Goal: Task Accomplishment & Management: Manage account settings

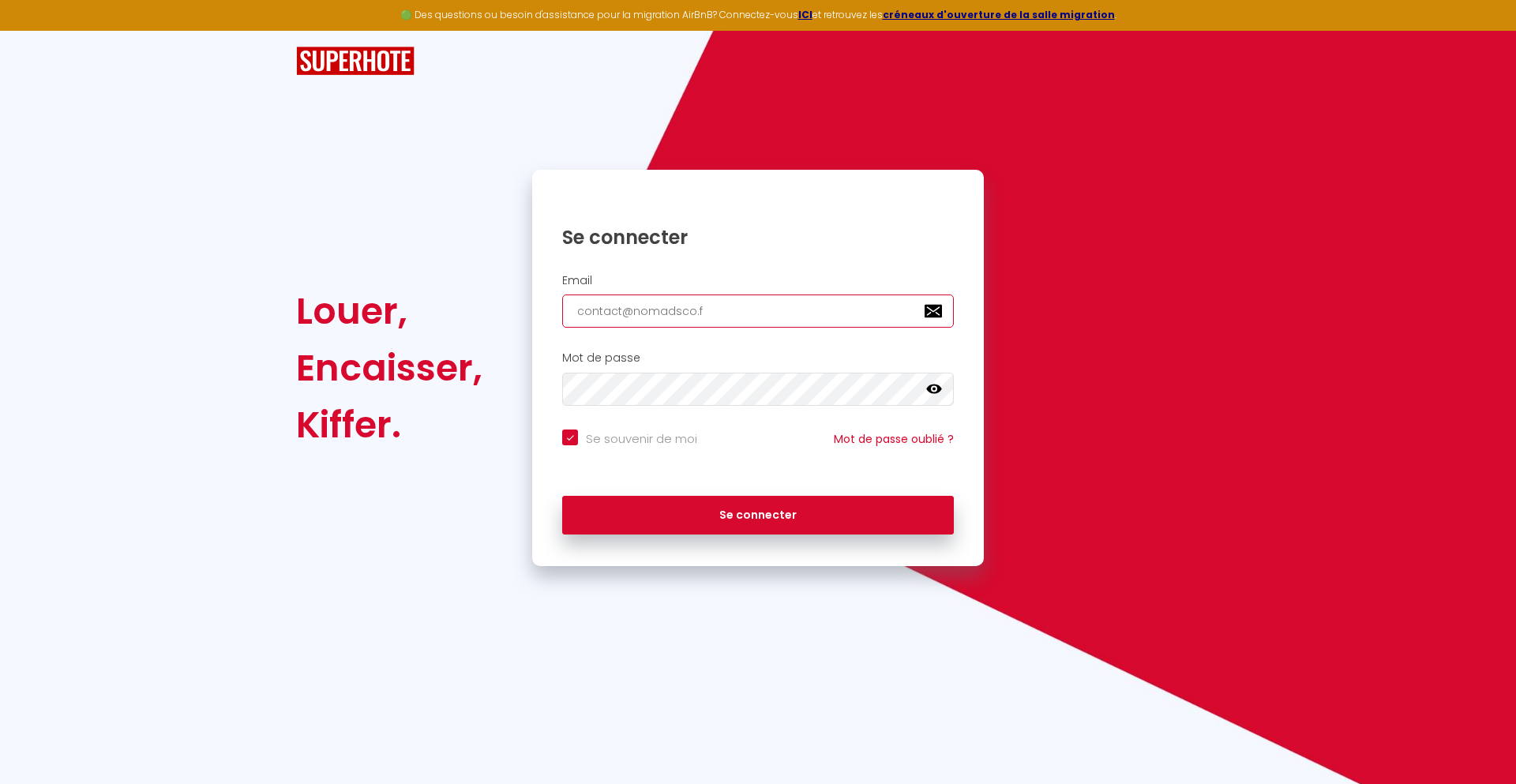
type input "[EMAIL_ADDRESS][DOMAIN_NAME]"
checkbox input "true"
type input "[EMAIL_ADDRESS][DOMAIN_NAME]"
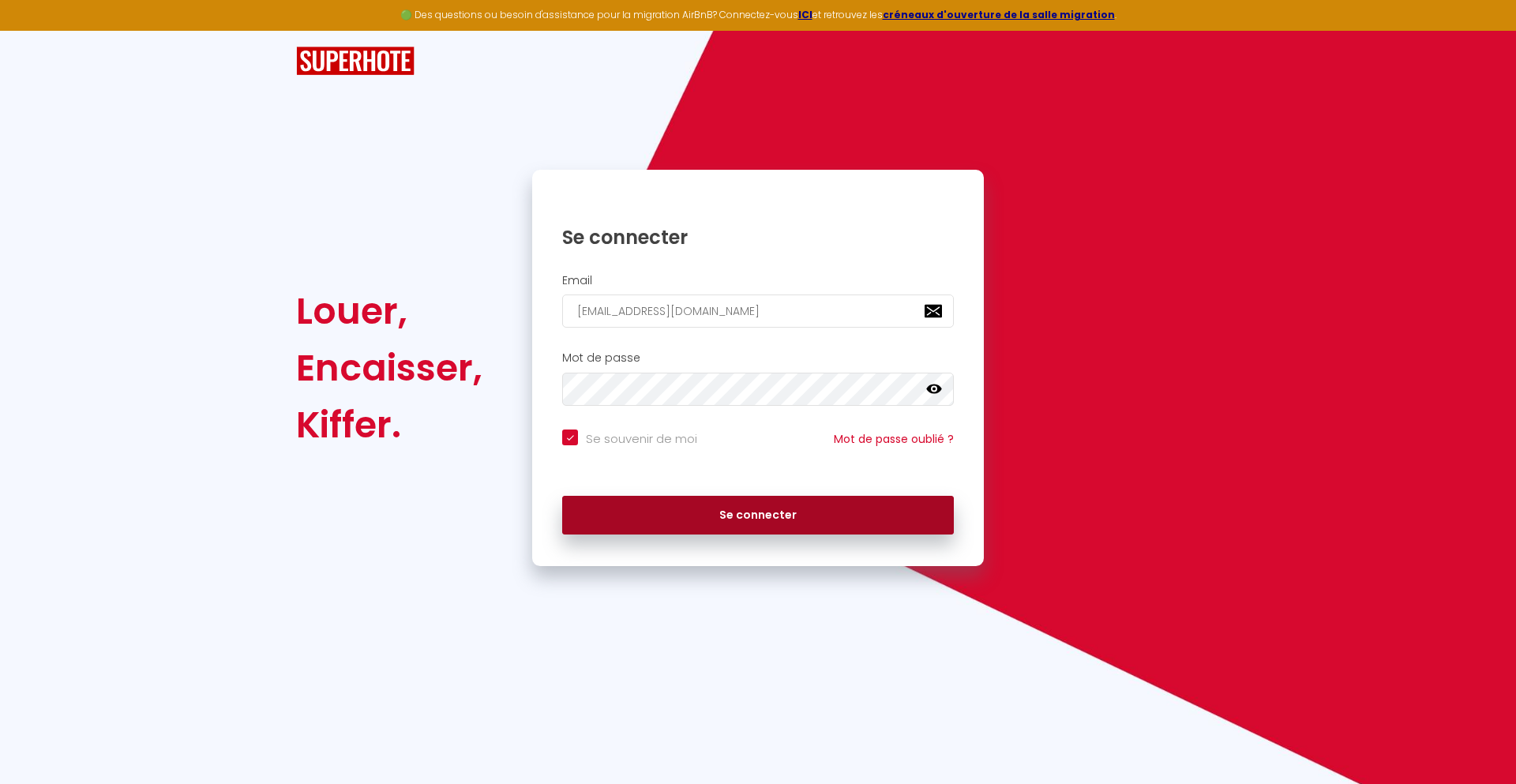
click at [758, 514] on button "Se connecter" at bounding box center [758, 514] width 392 height 39
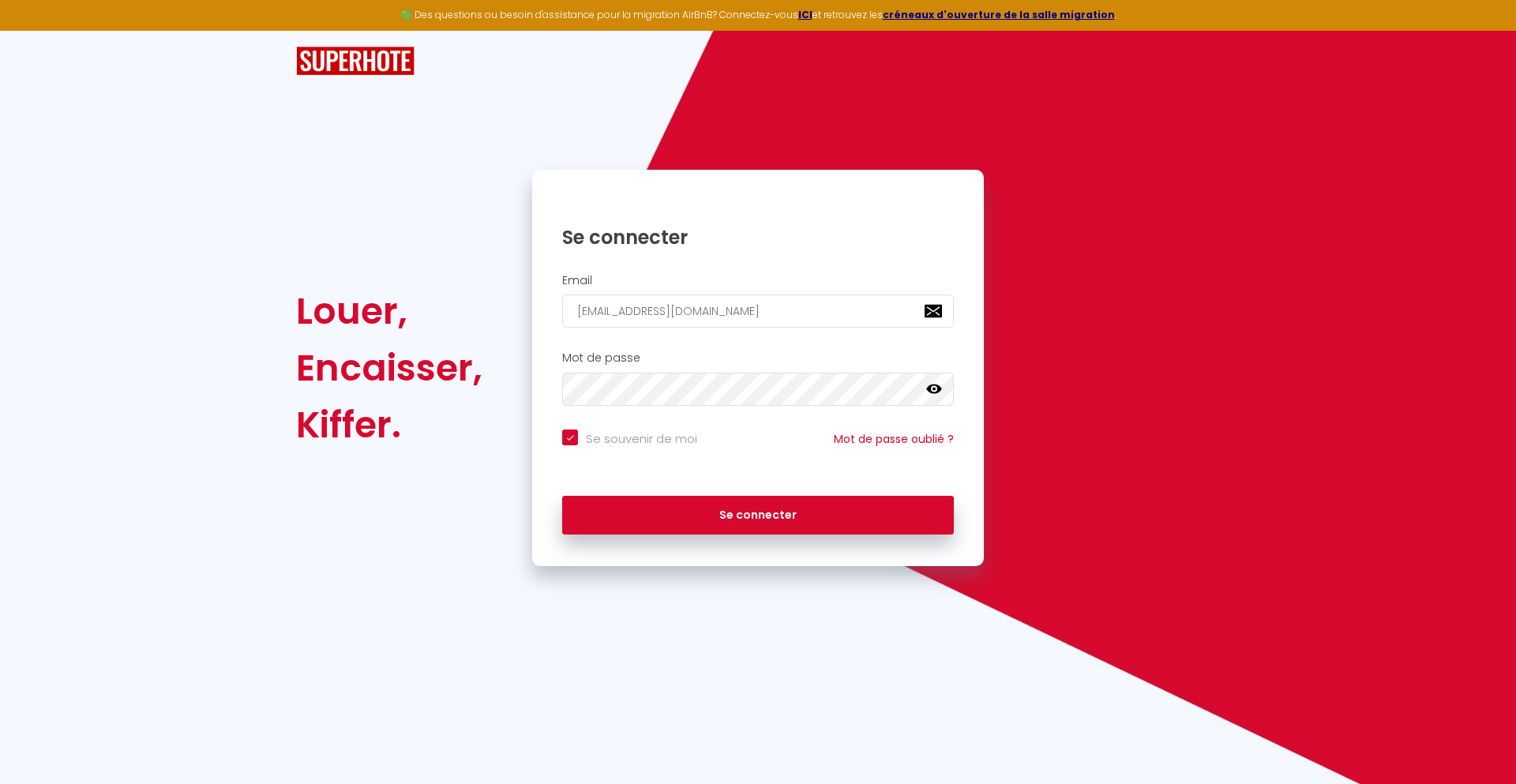
checkbox input "true"
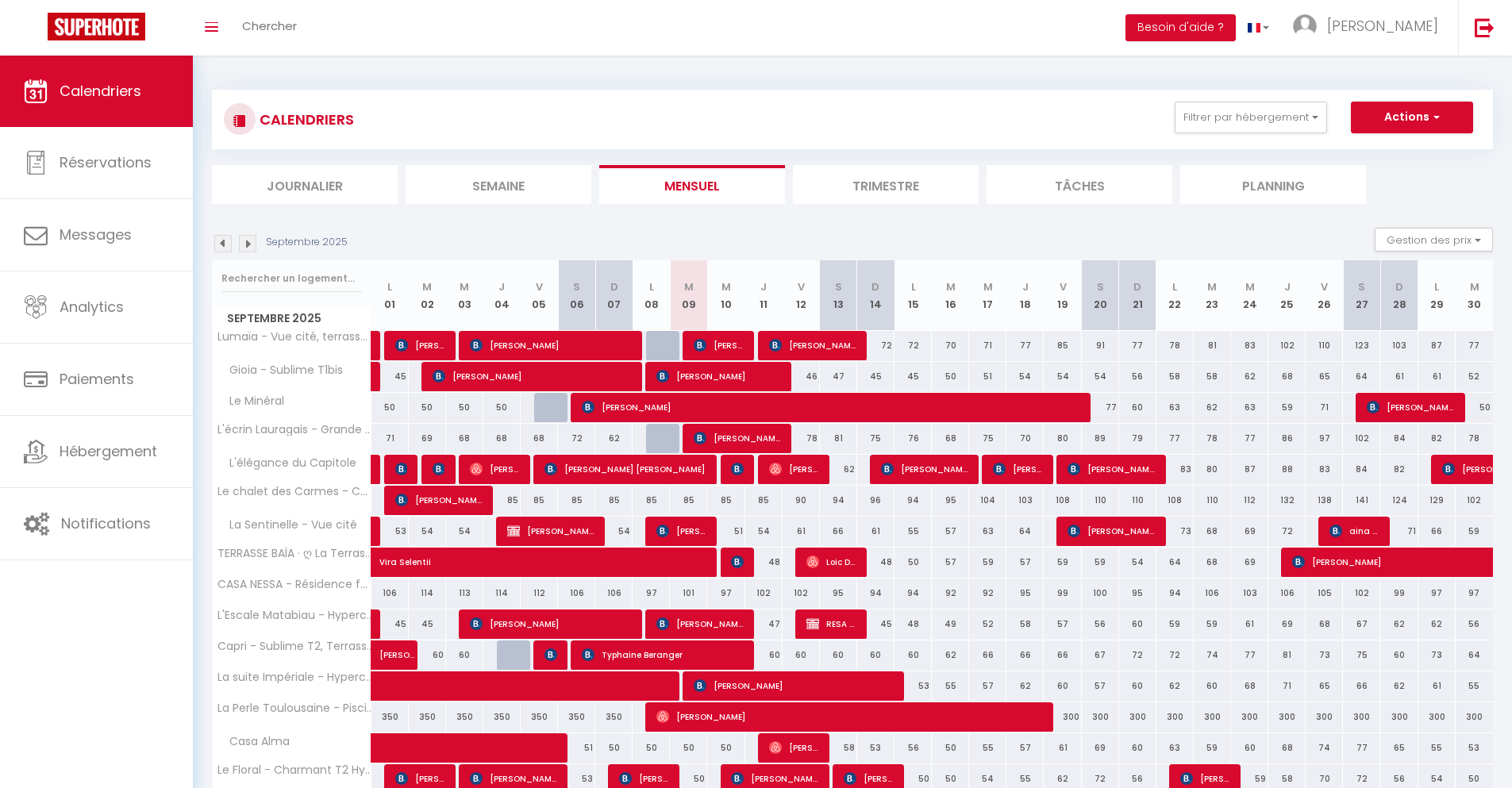
click at [305, 184] on li "Journalier" at bounding box center [305, 184] width 185 height 39
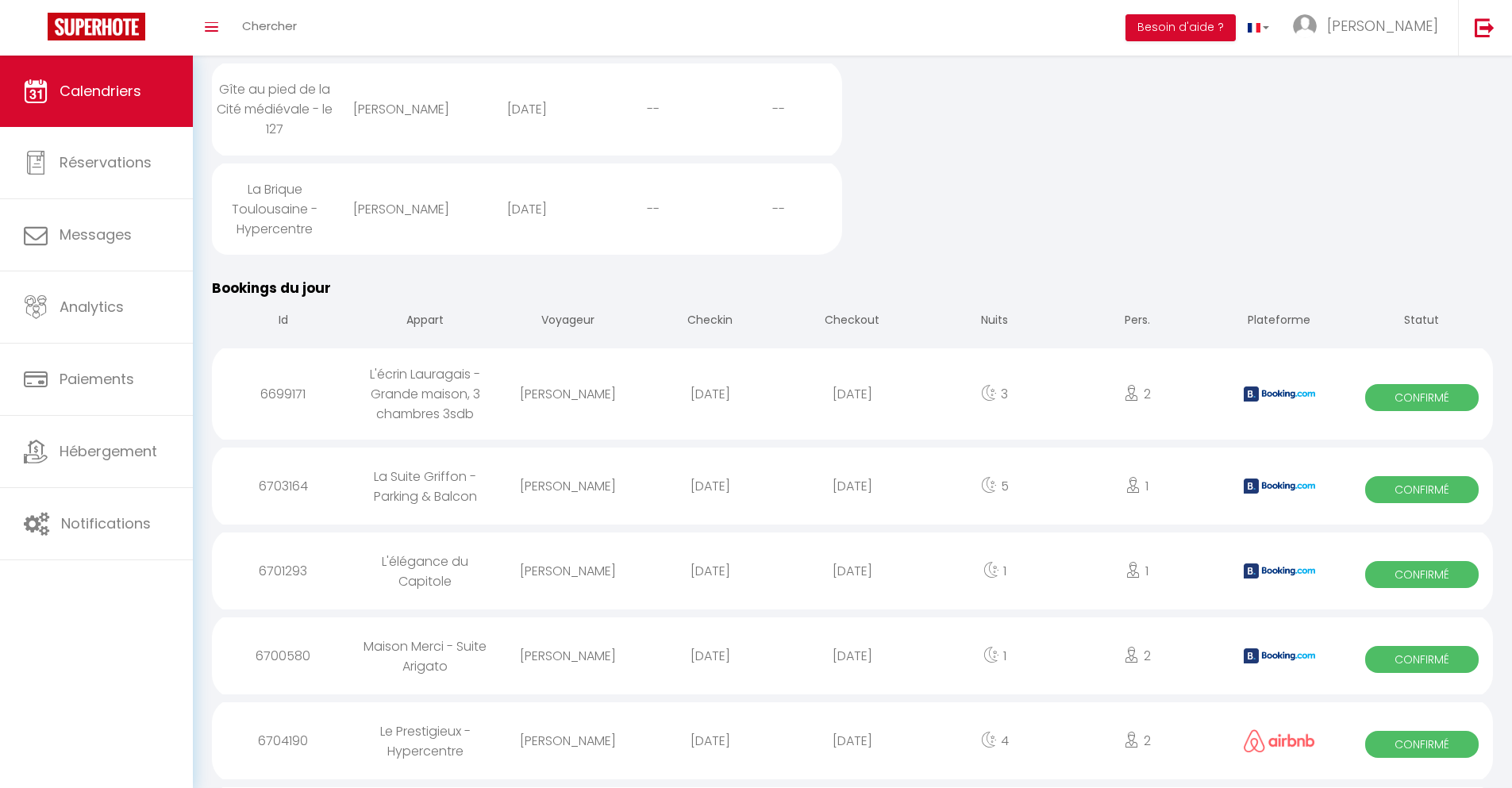
scroll to position [1432, 0]
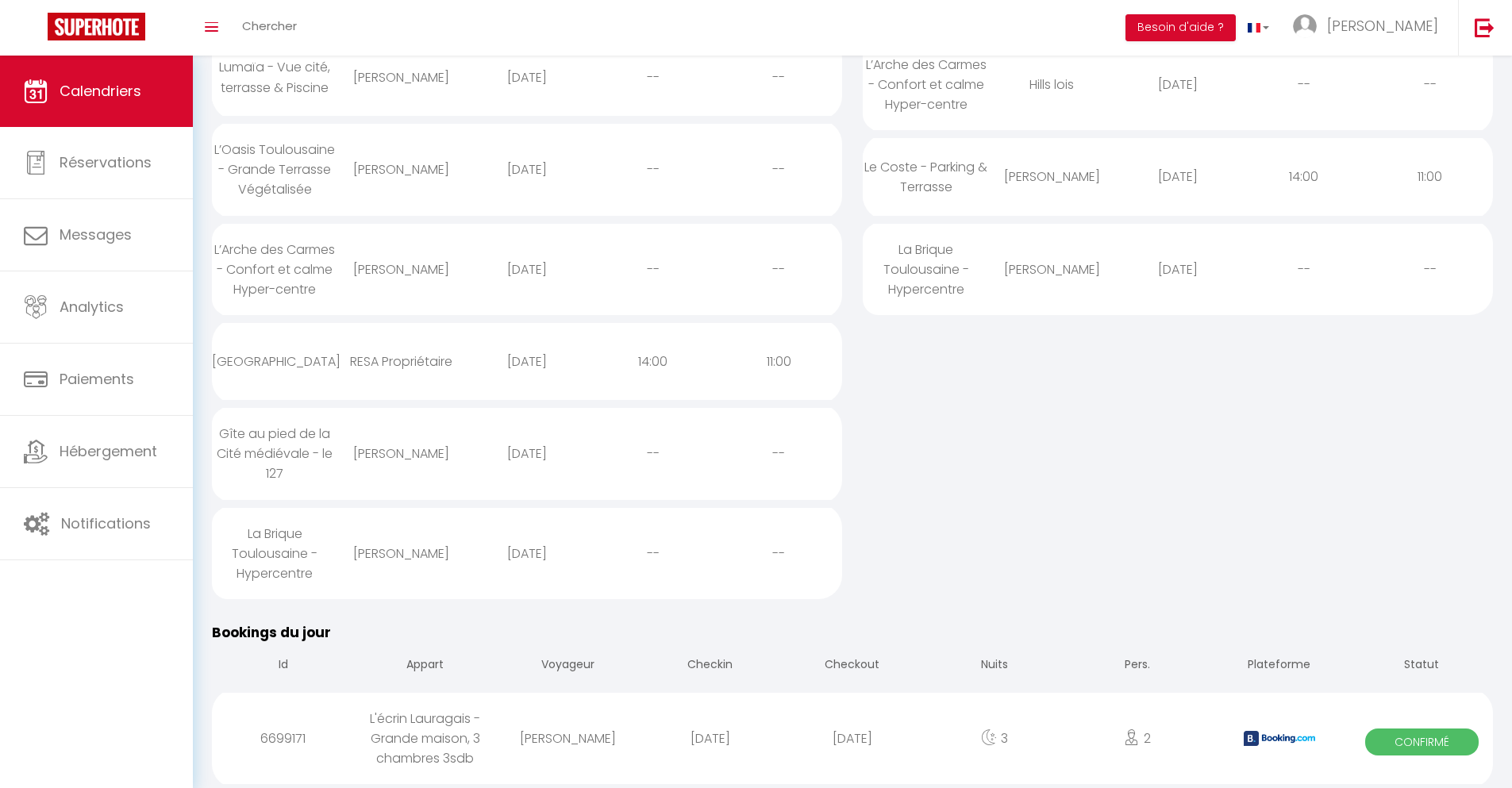
click at [852, 738] on div "[DATE]" at bounding box center [851, 738] width 142 height 51
select select "0"
select select "1"
select select
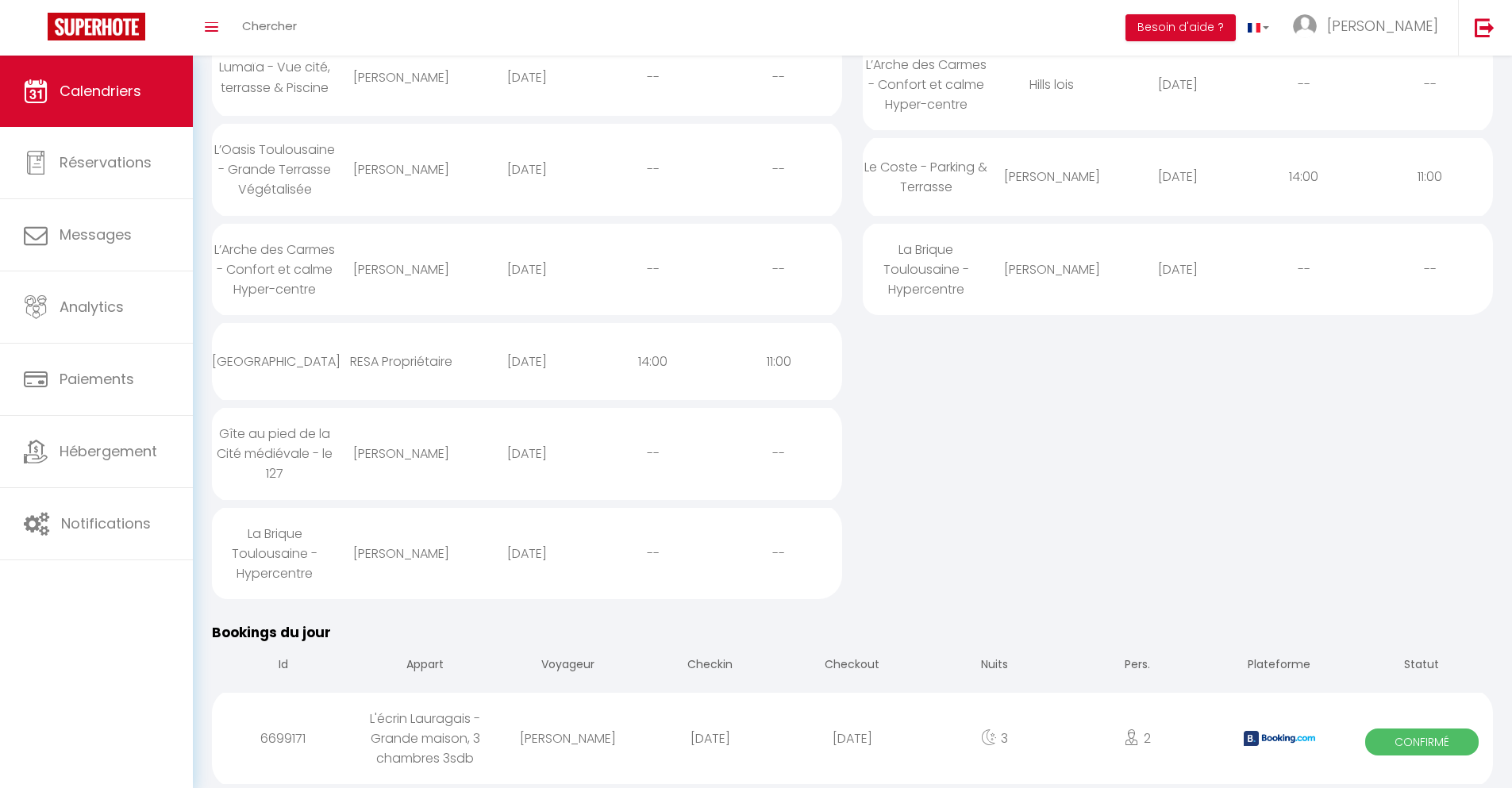
select select
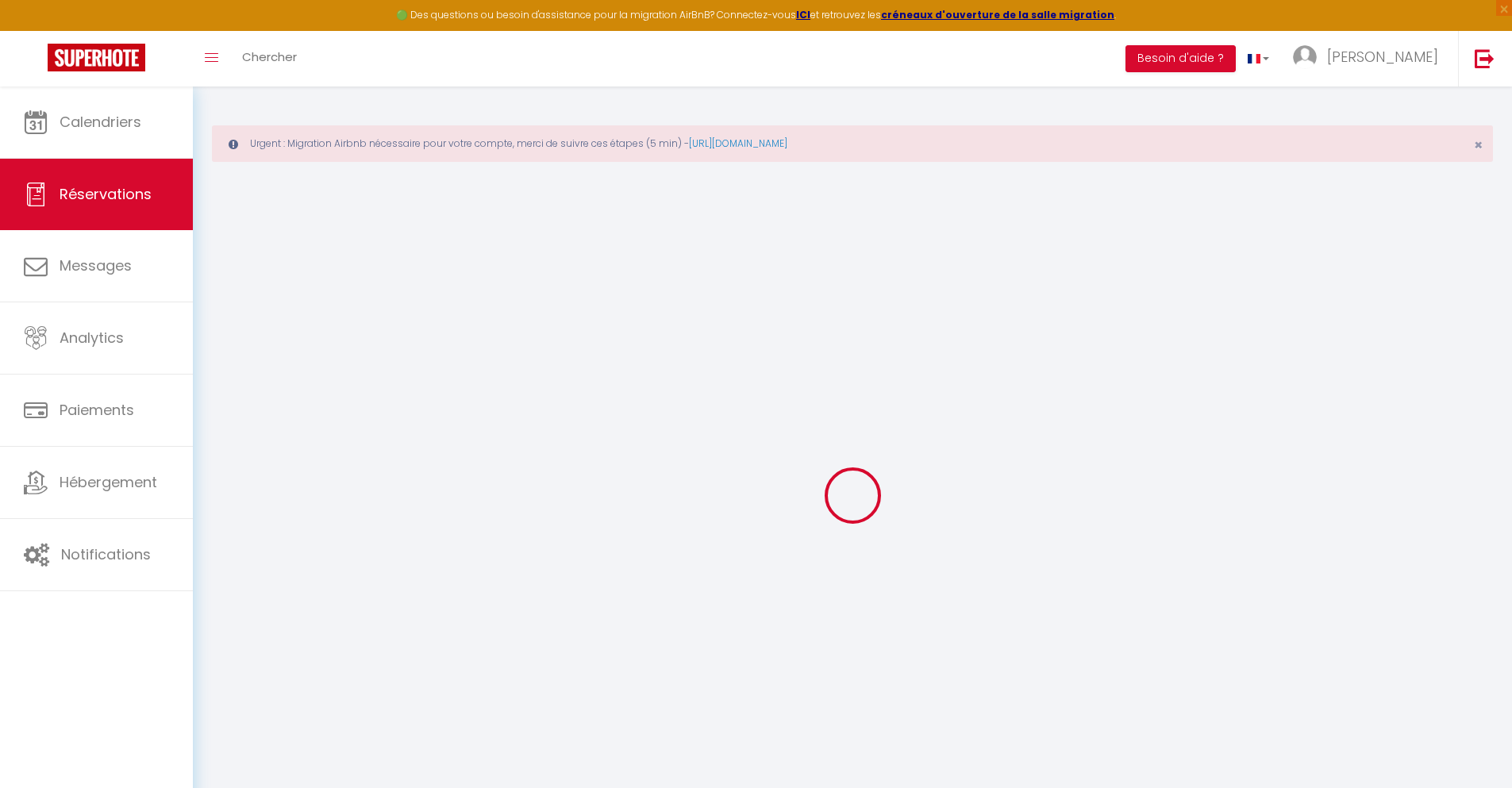
select select
checkbox input "false"
select select
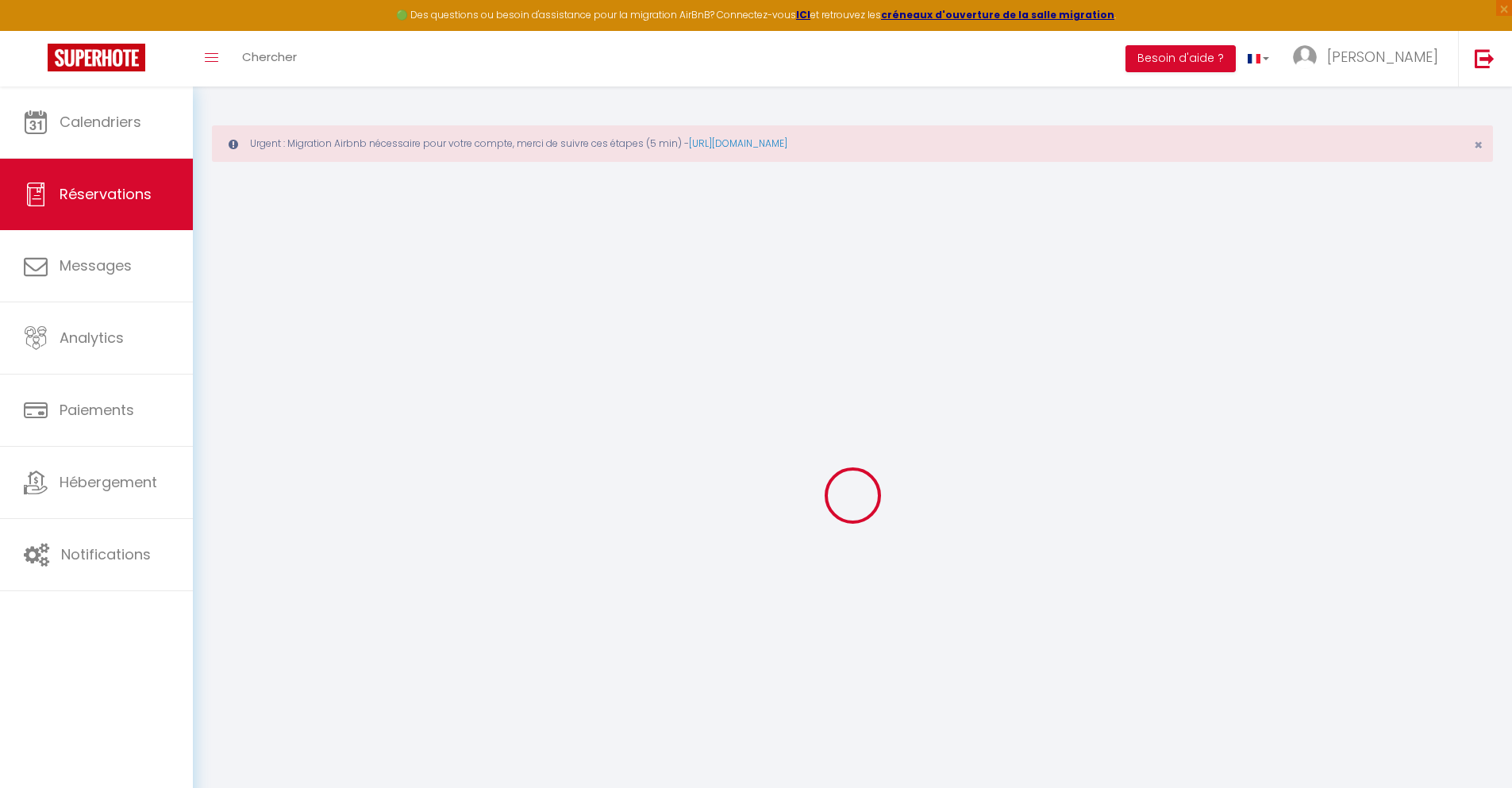
checkbox input "false"
type textarea "** THIS RESERVATION HAS BEEN PRE-PAID ** BOOKING NOTE : Payment charge is EUR 3…"
type input "72"
type input "7.95"
select select
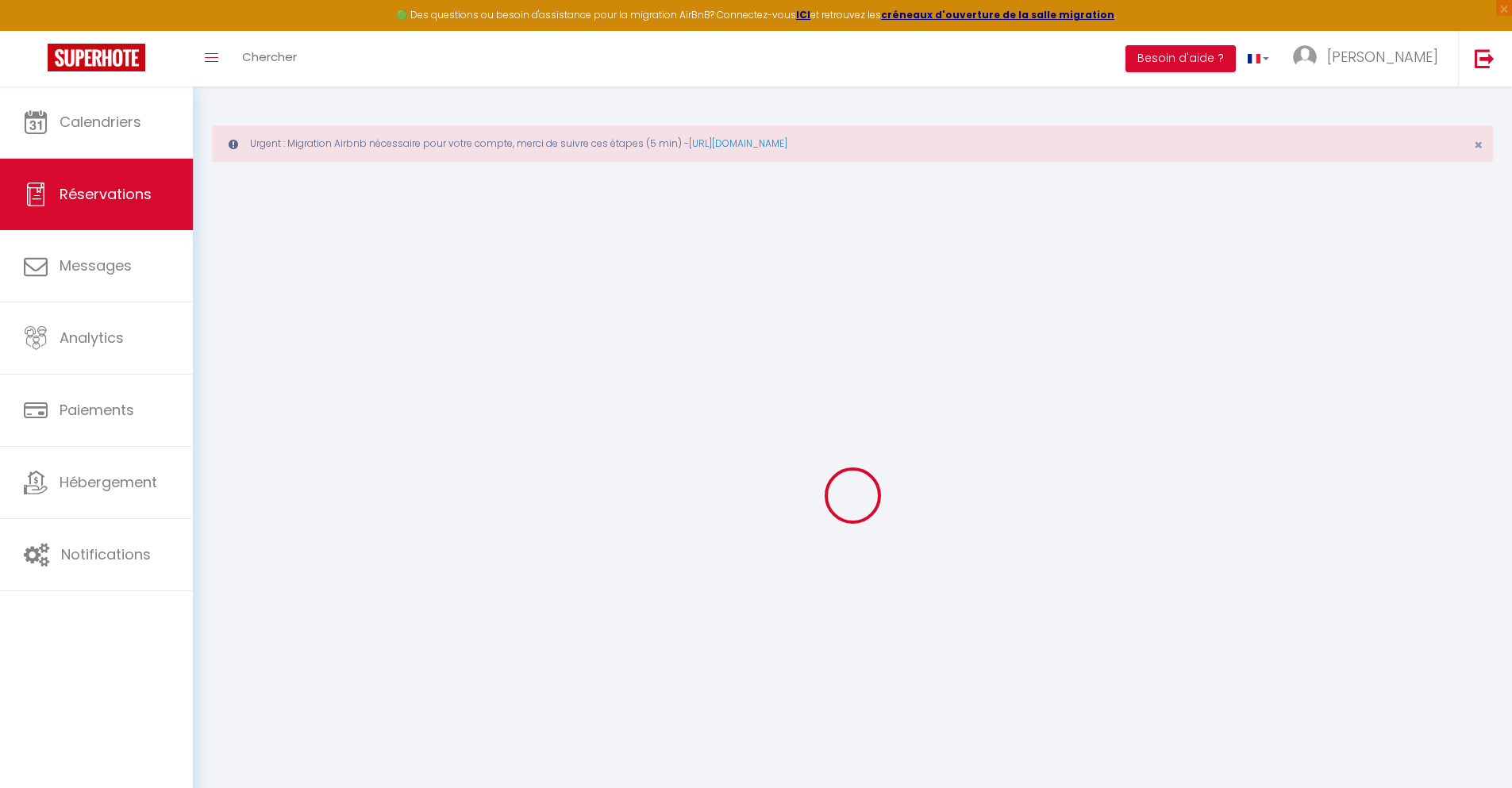
select select
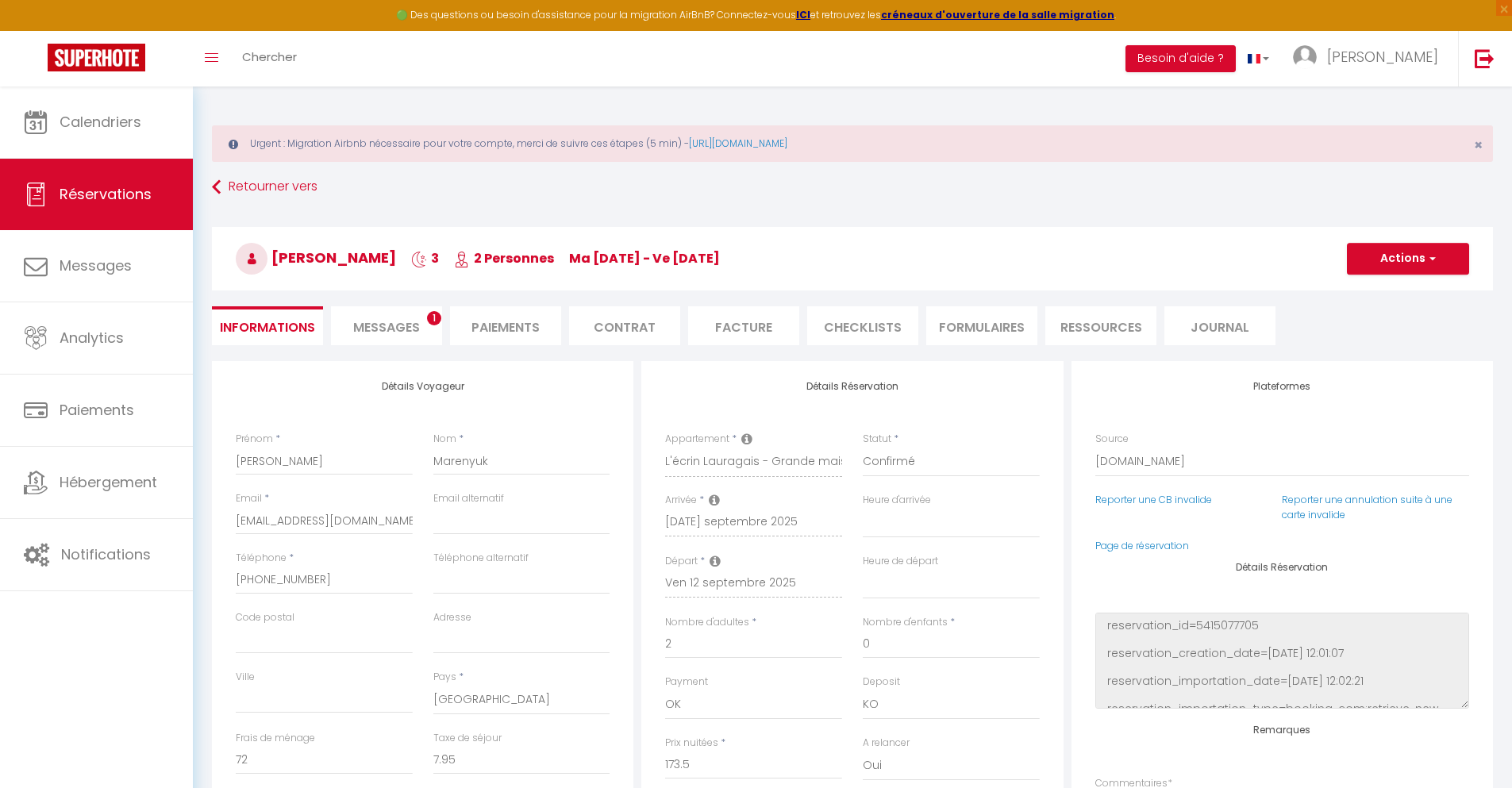
checkbox input "false"
select select
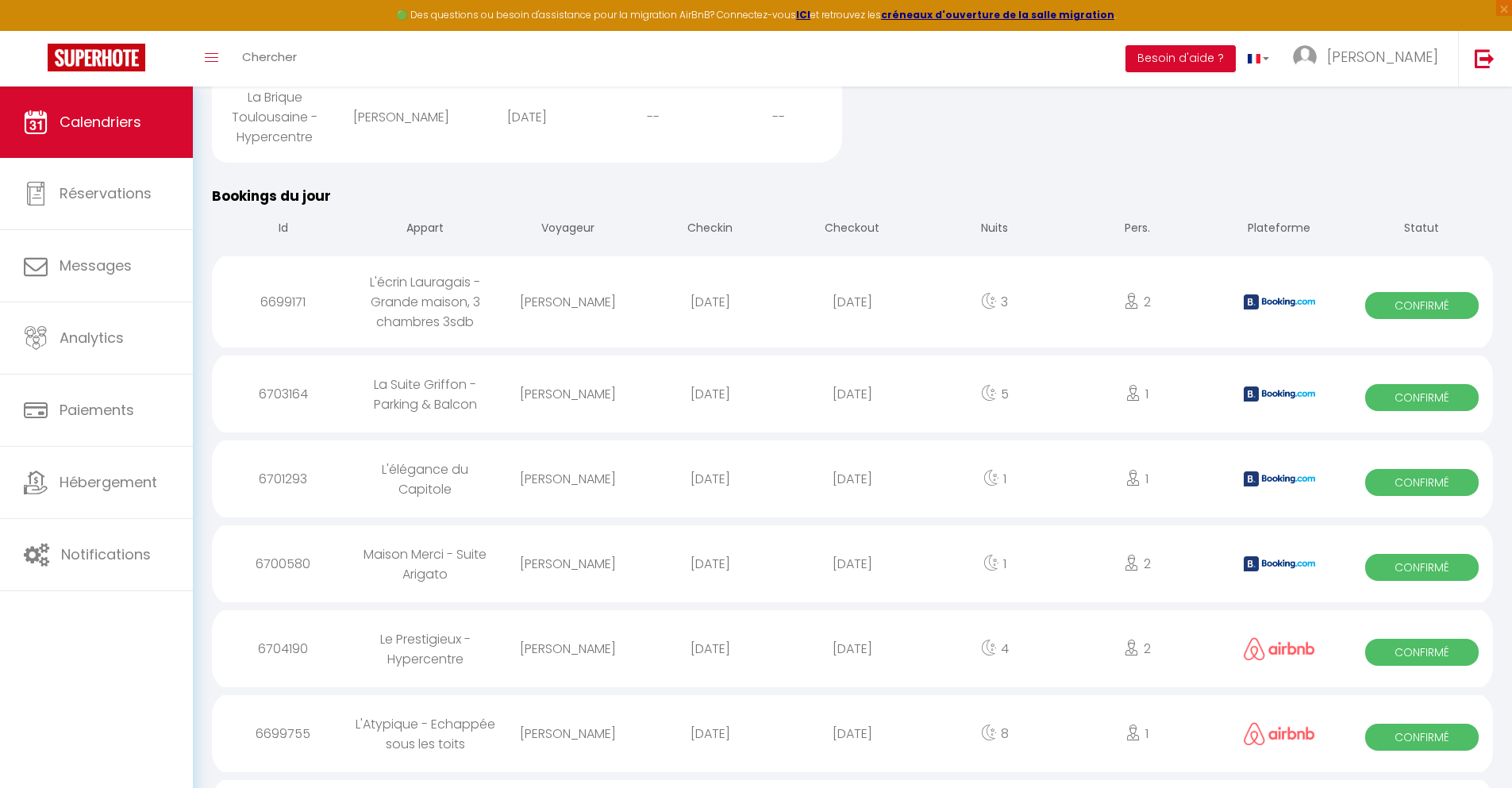
scroll to position [1616, 0]
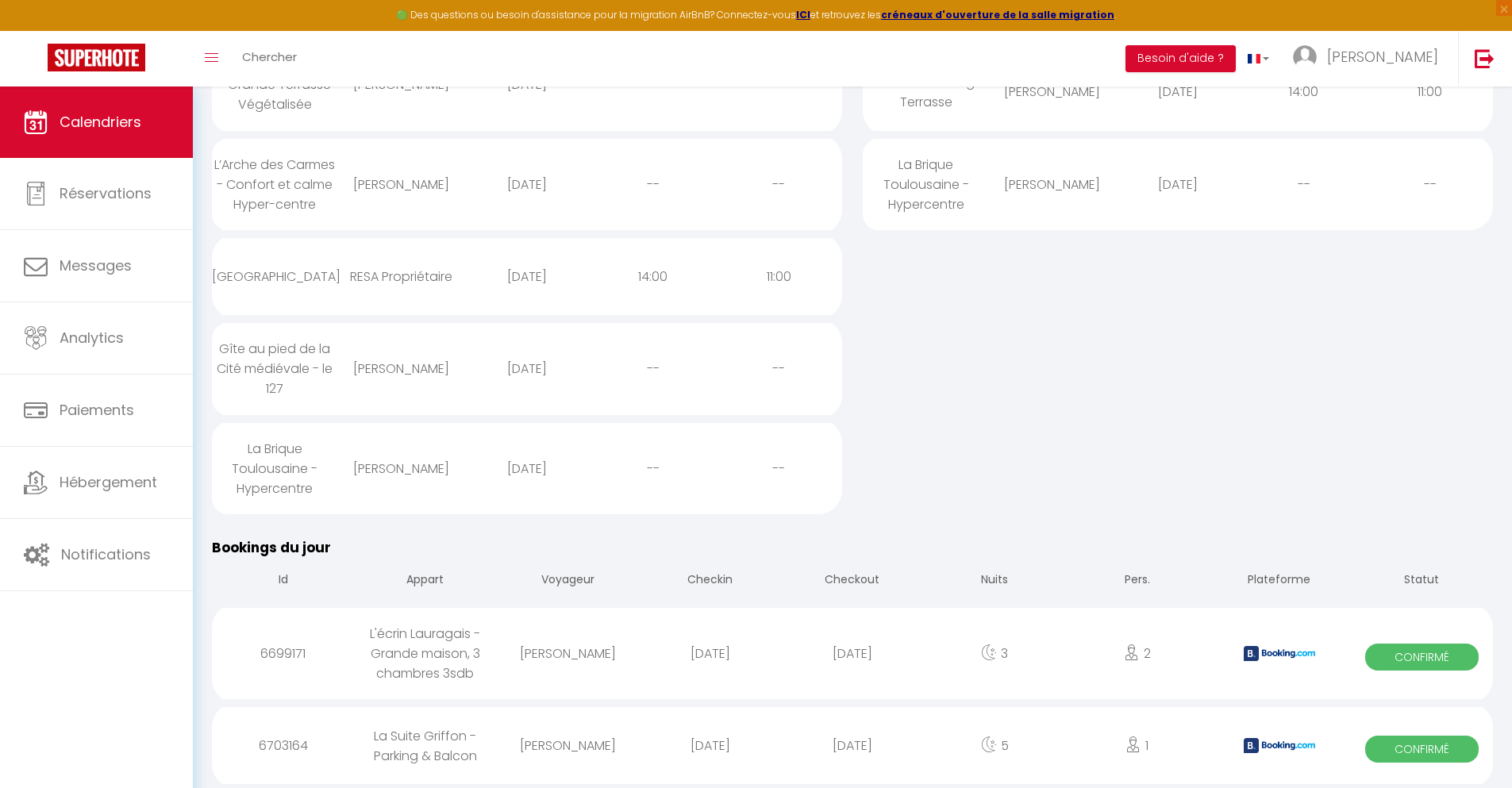
click at [852, 745] on div "[DATE]" at bounding box center [851, 745] width 142 height 51
select select "0"
select select "1"
select select
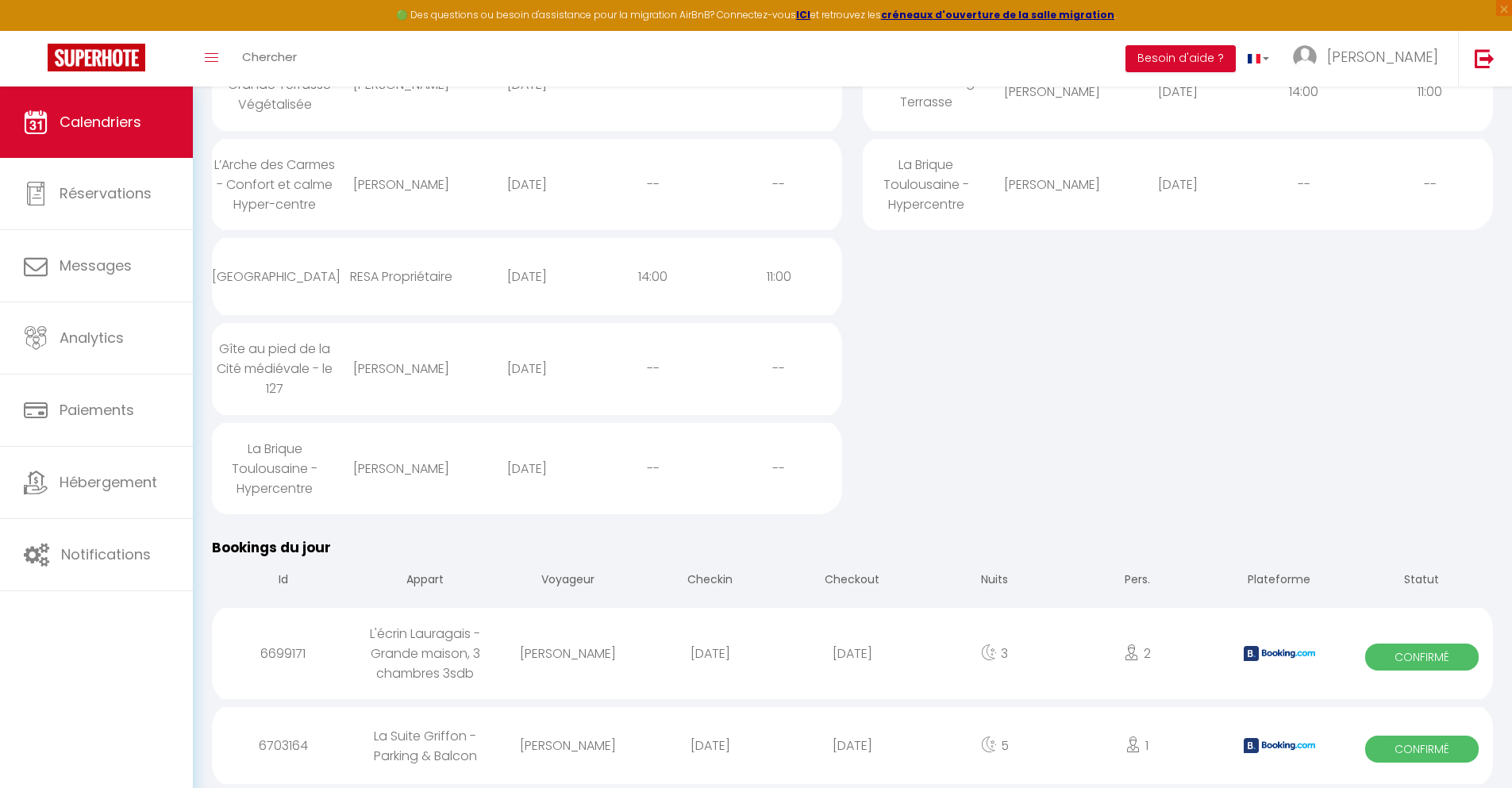
select select
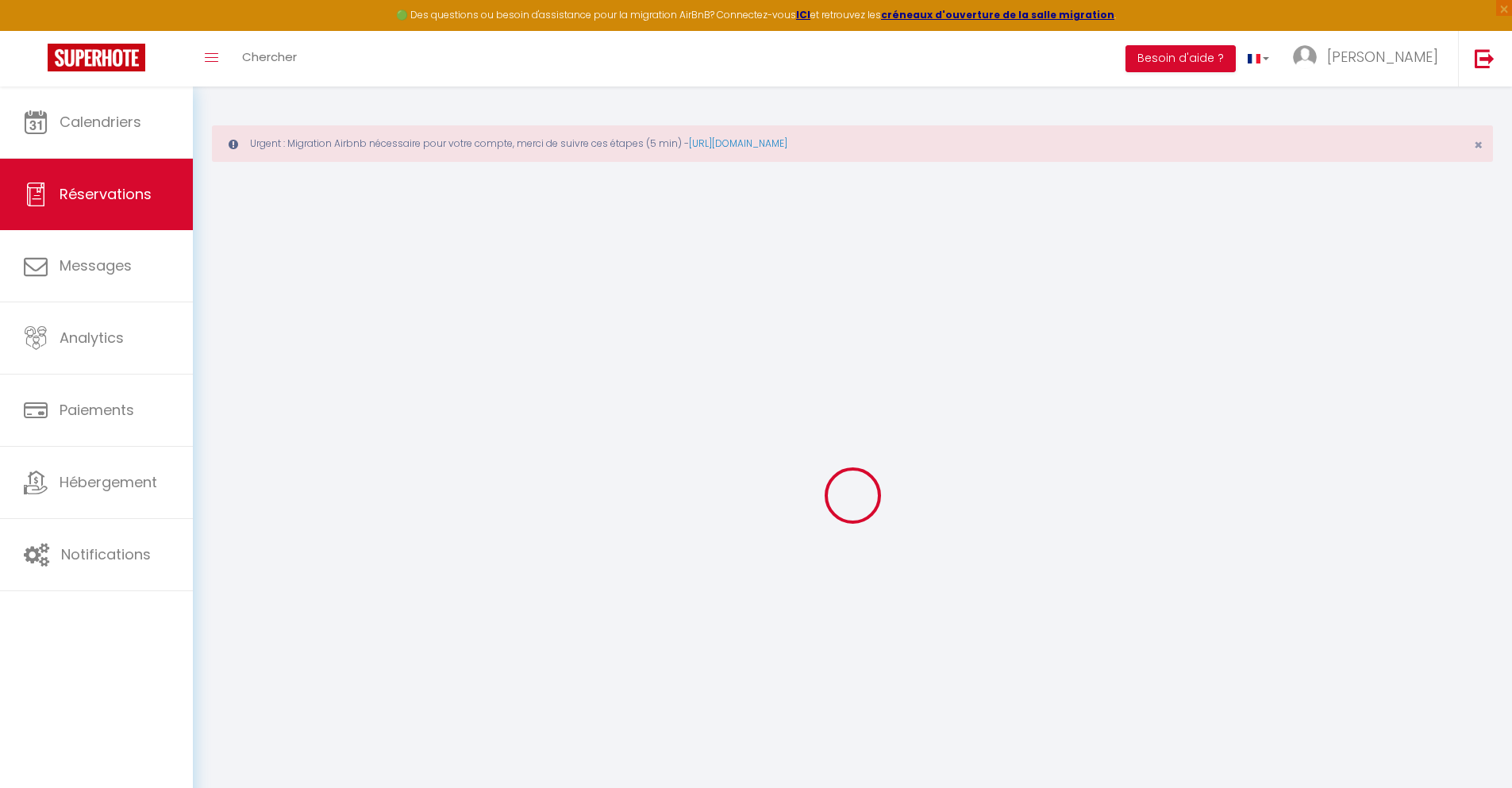
select select
checkbox input "false"
select select
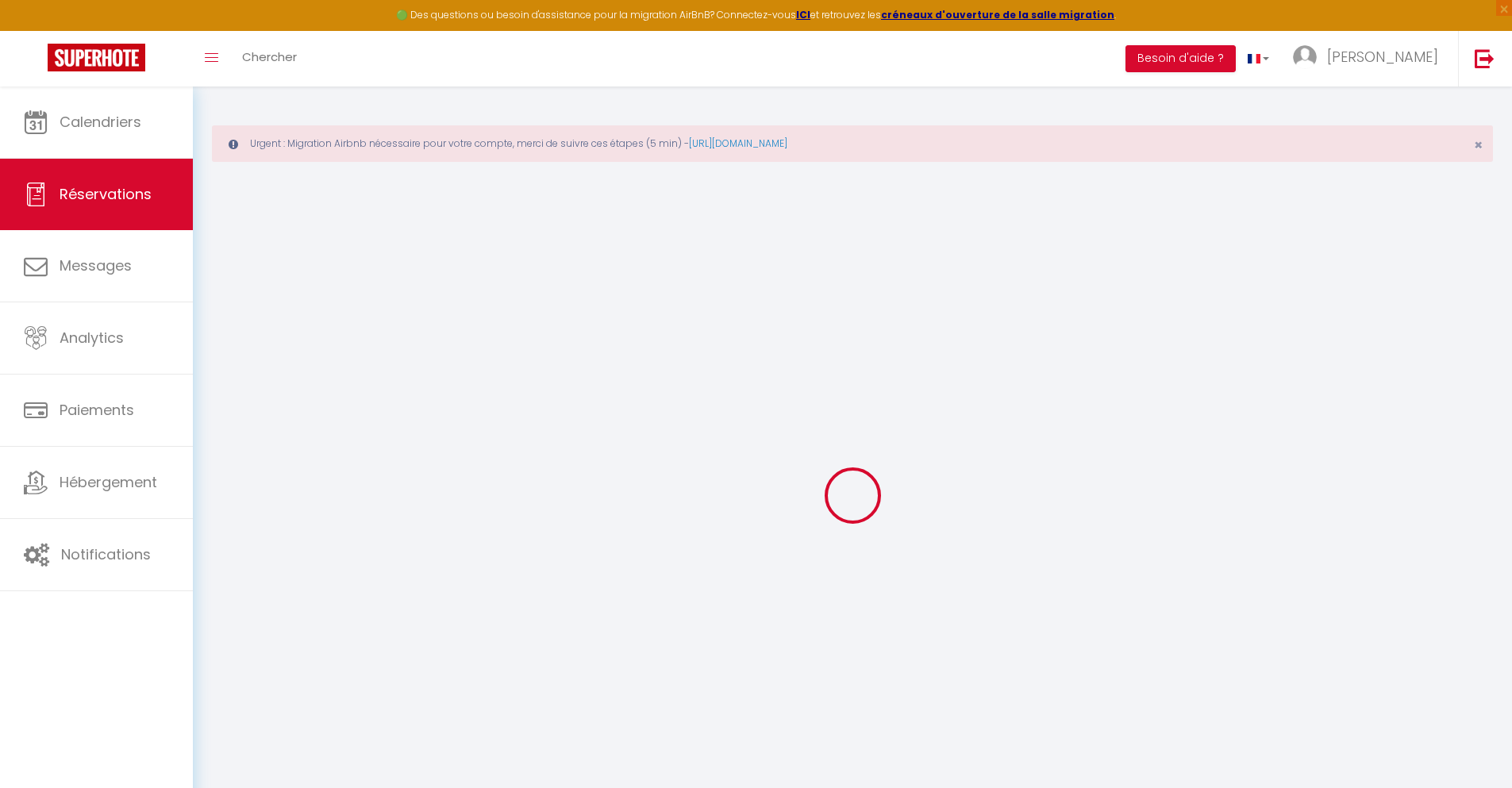
checkbox input "false"
type textarea "** THIS RESERVATION HAS BEEN PRE-PAID ** Reservation has a cancellation grace p…"
type input "40"
type input "13.96"
select select
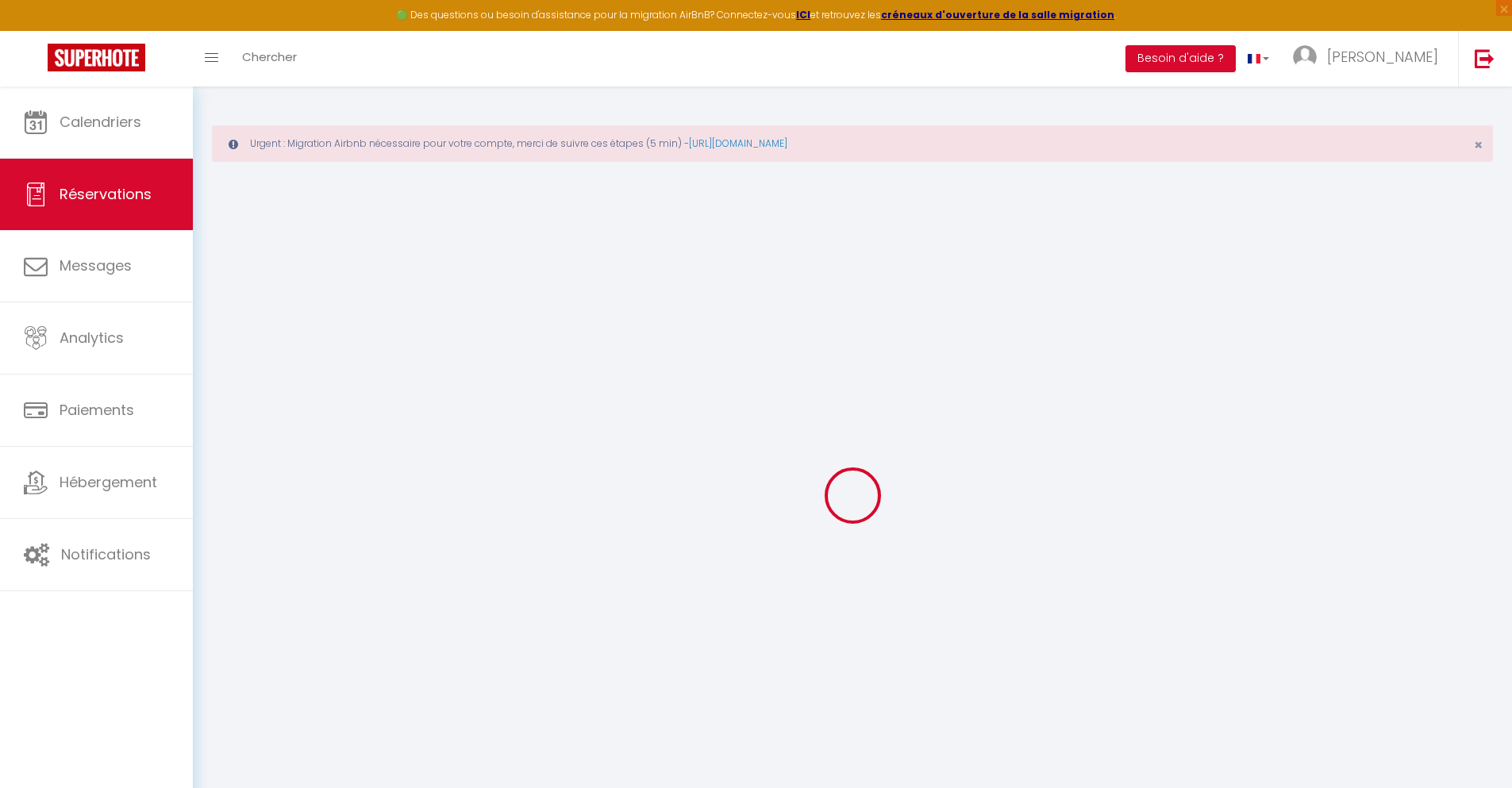
select select
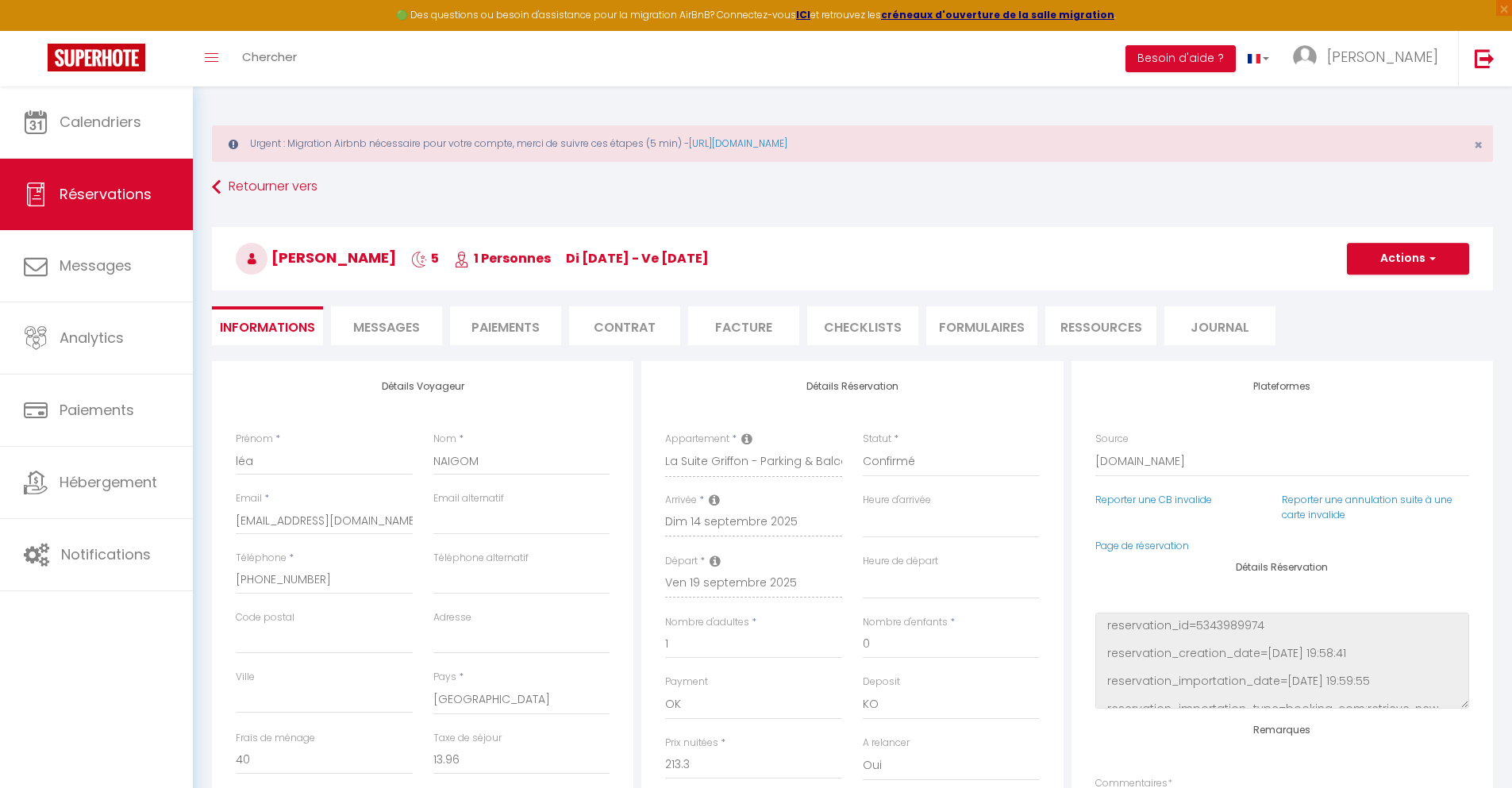
checkbox input "false"
select select
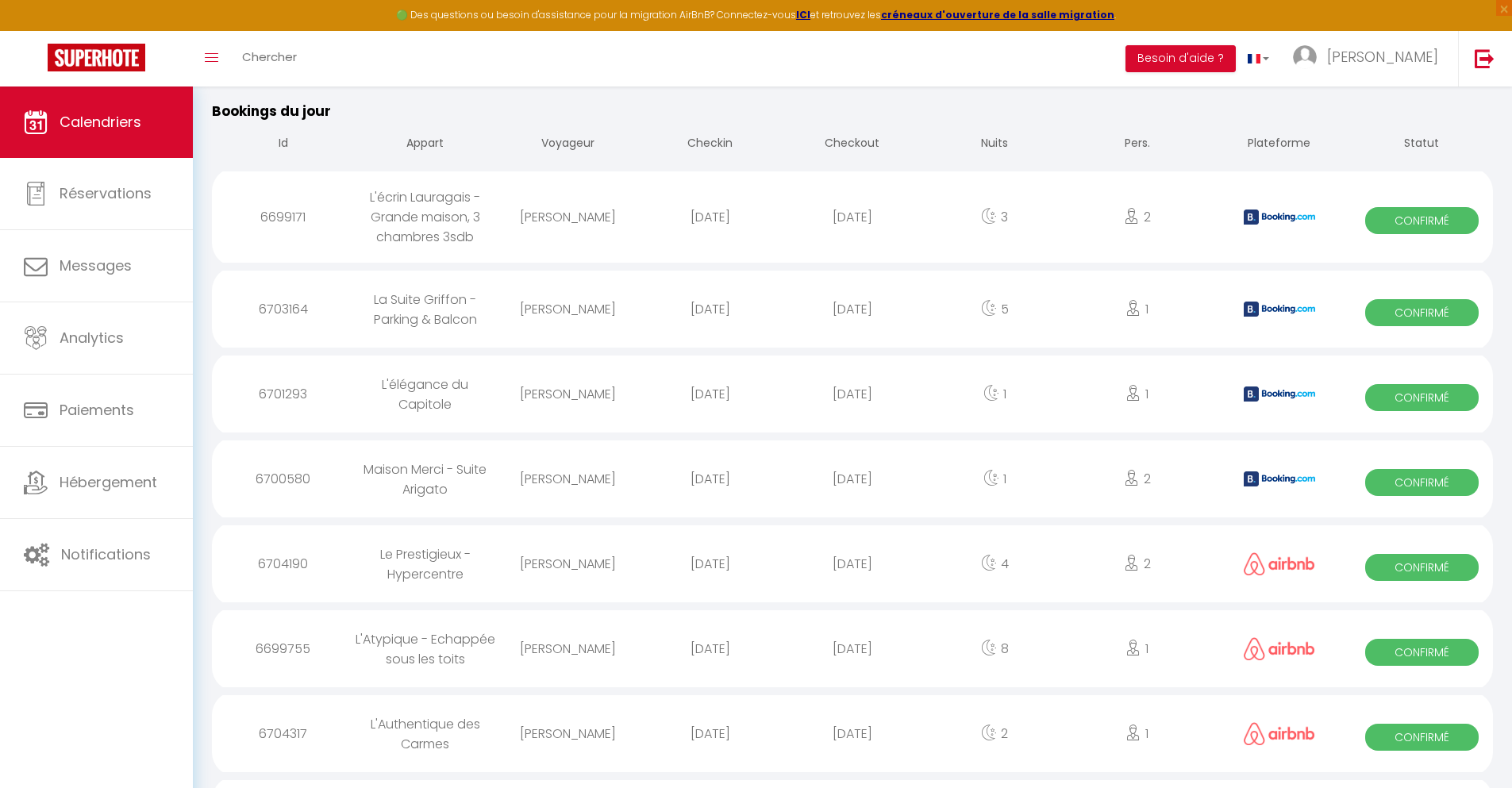
scroll to position [1700, 0]
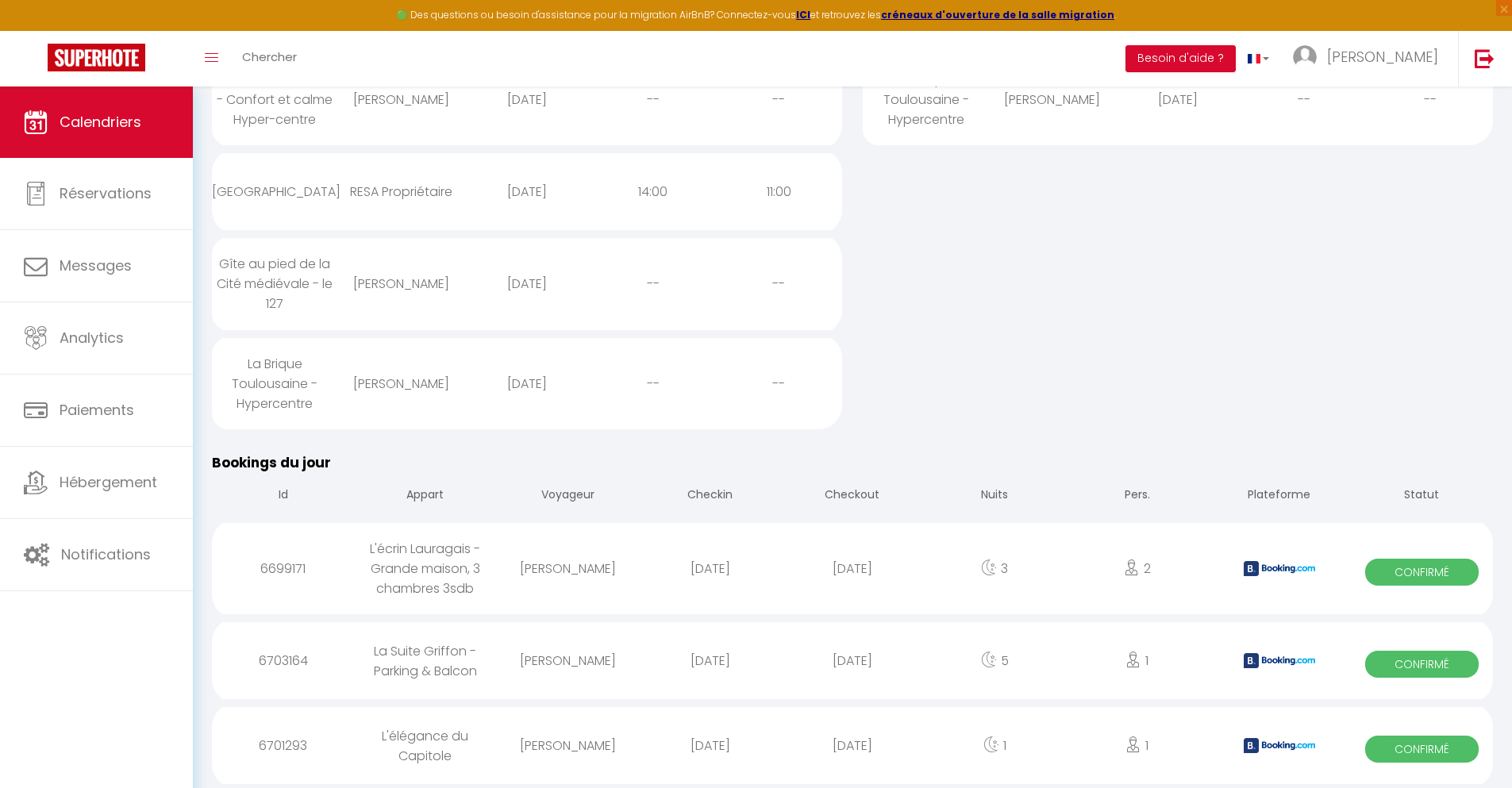
click at [852, 745] on div "[DATE]" at bounding box center [851, 745] width 142 height 51
select select "0"
select select "1"
select select
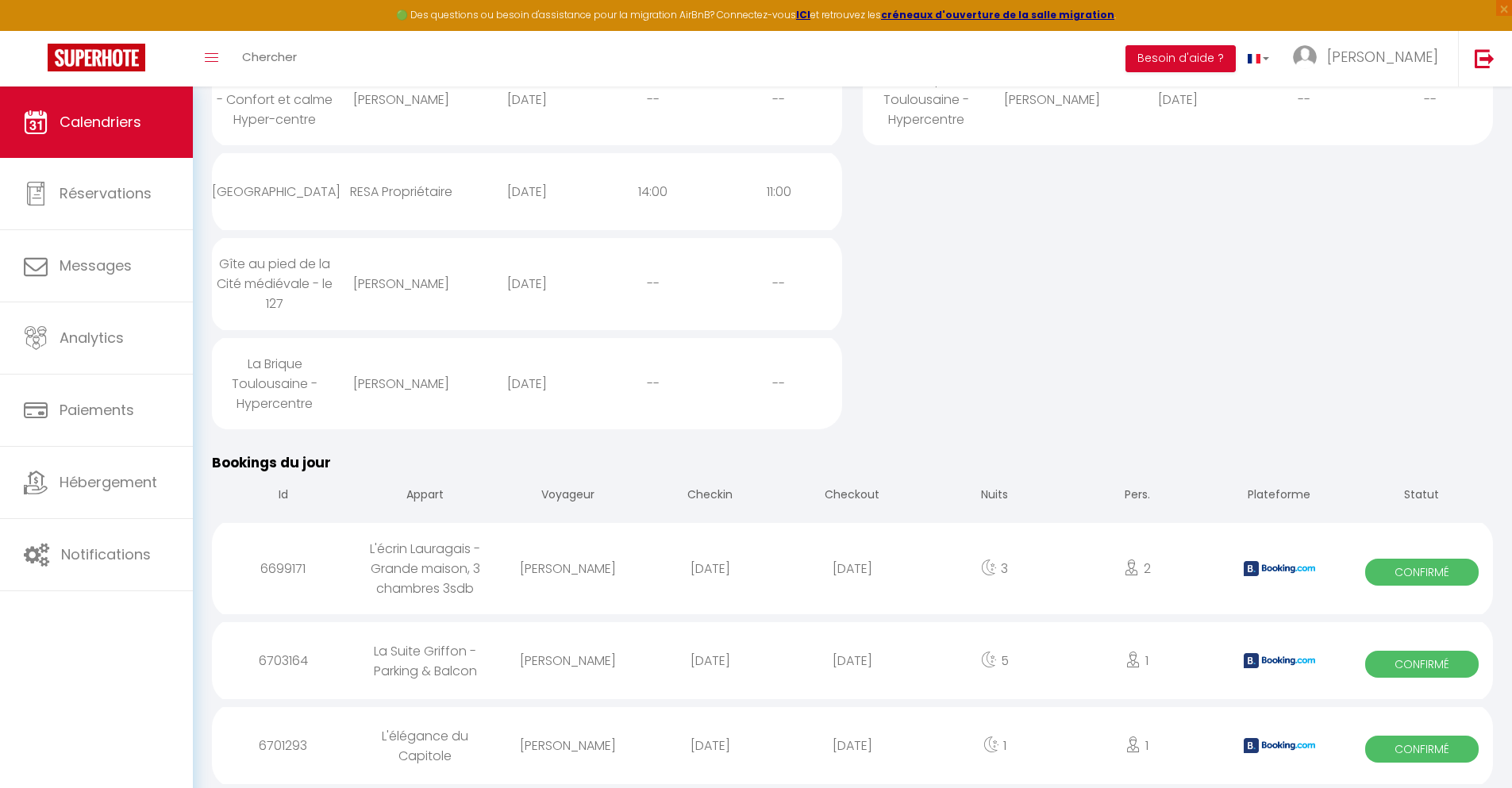
select select
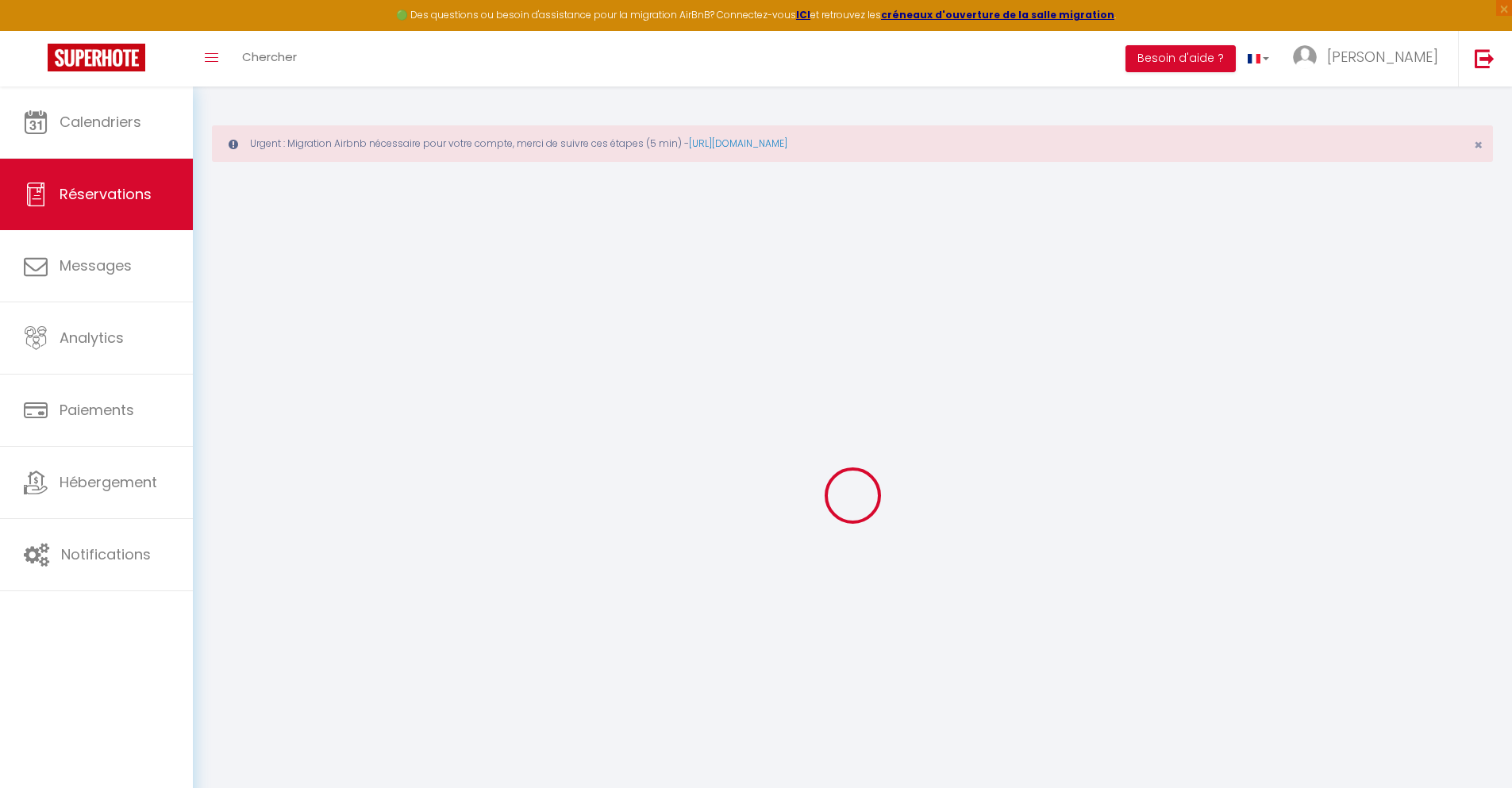
select select
checkbox input "false"
select select
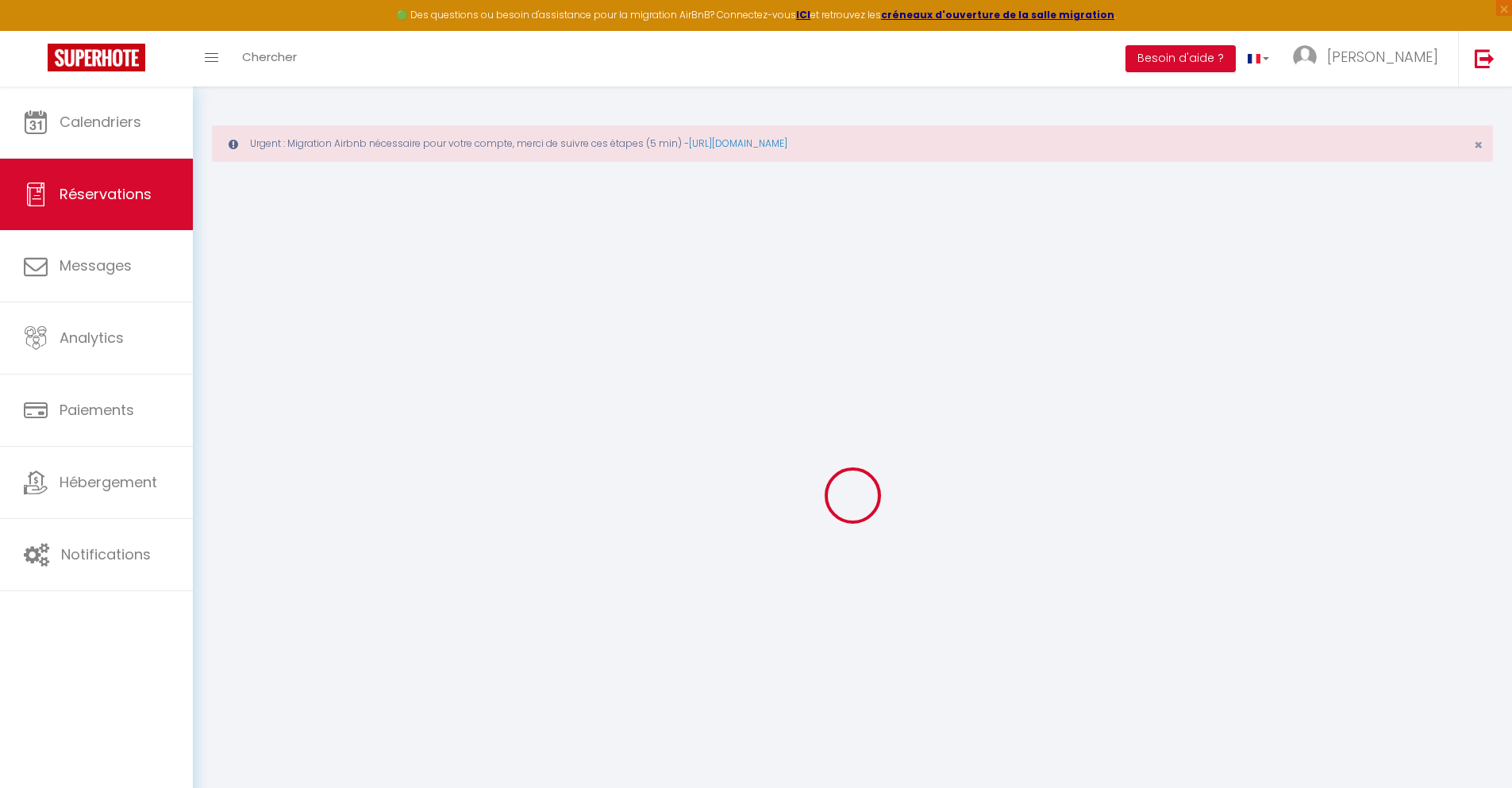
checkbox input "false"
type textarea "** THIS RESERVATION HAS BEEN PRE-PAID ** Approximate time of arrival: between 1…"
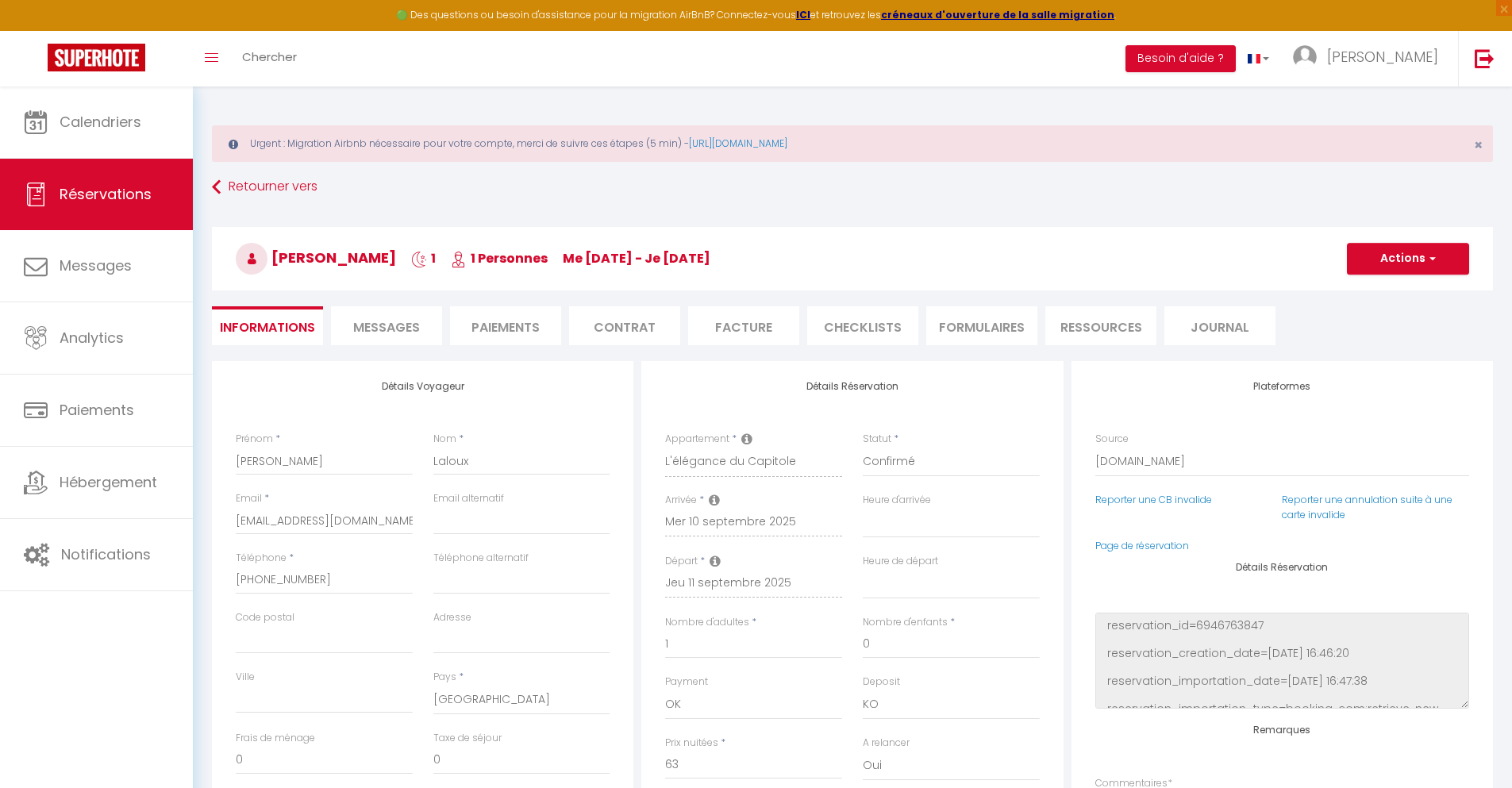
type input "40"
type input "4.12"
select select
checkbox input "false"
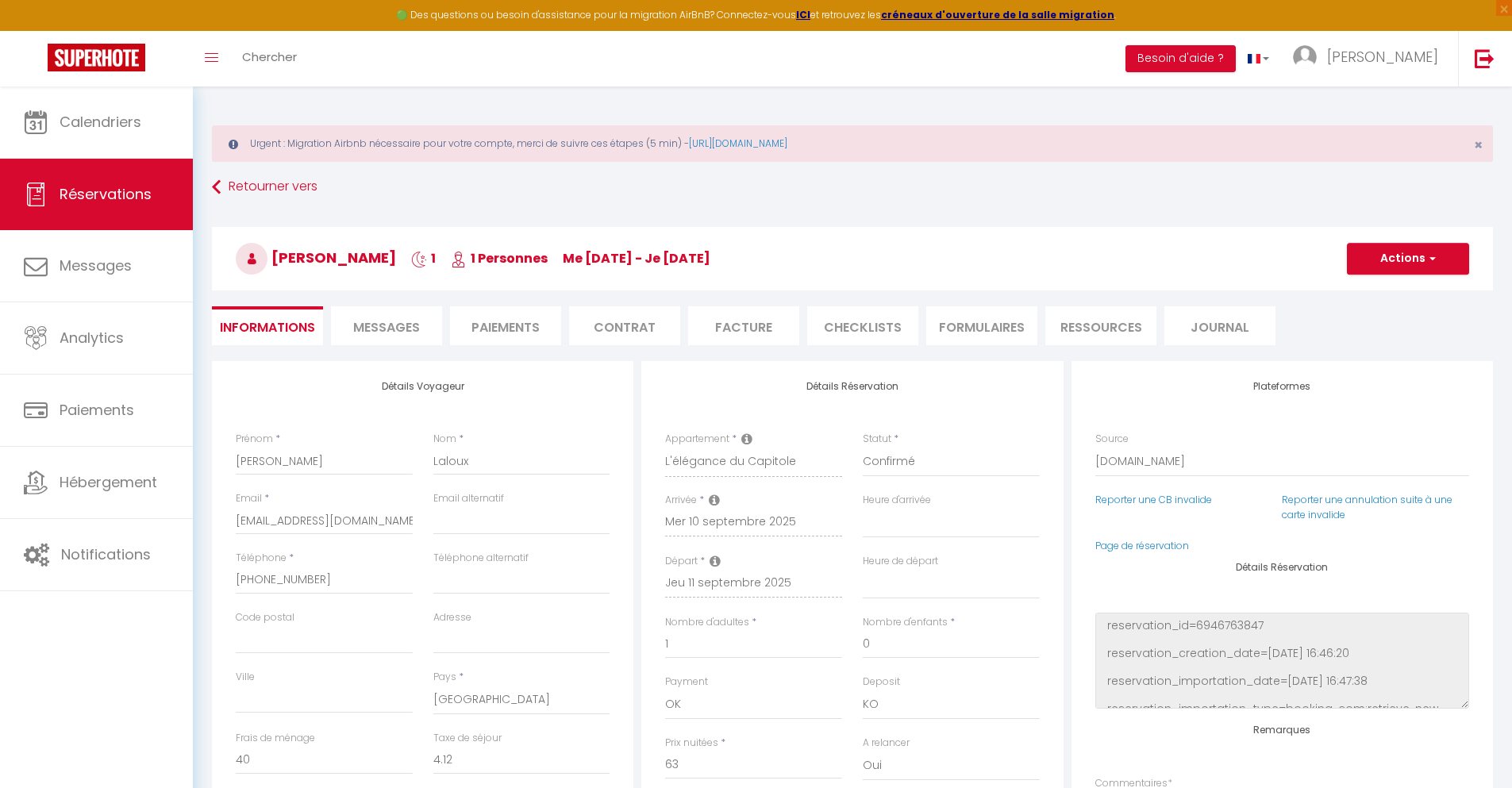
select select
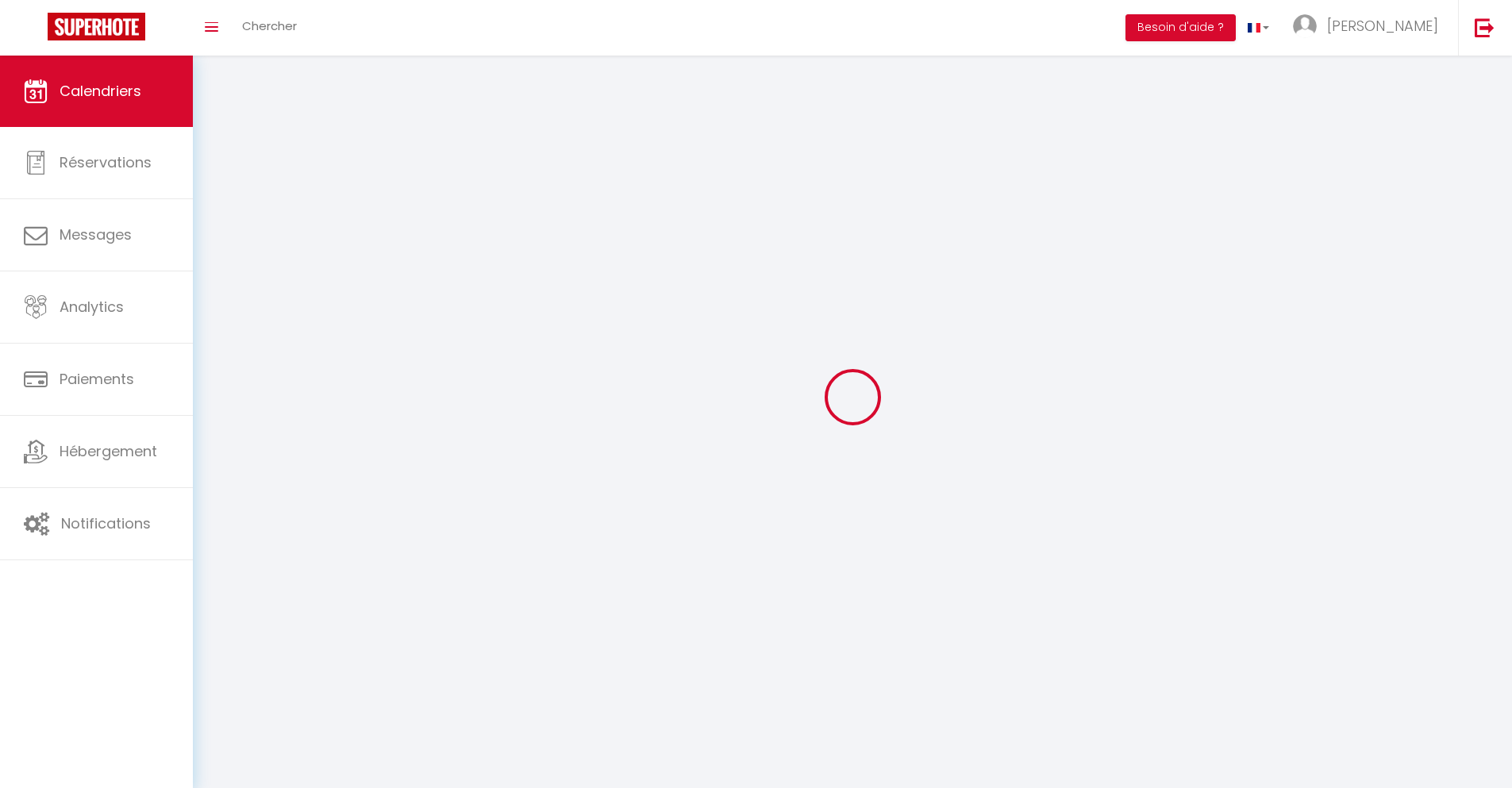
scroll to position [87, 0]
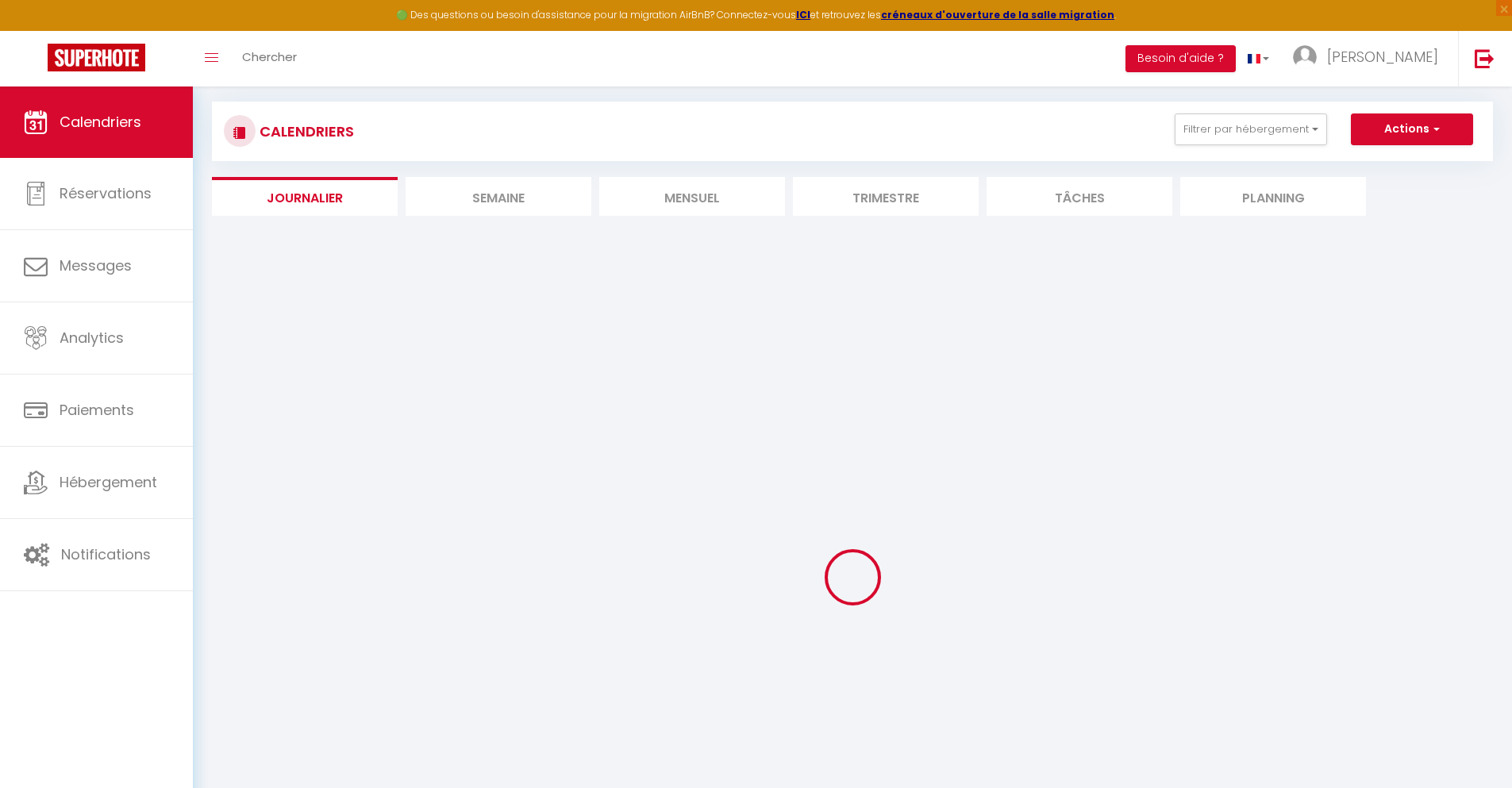
select select
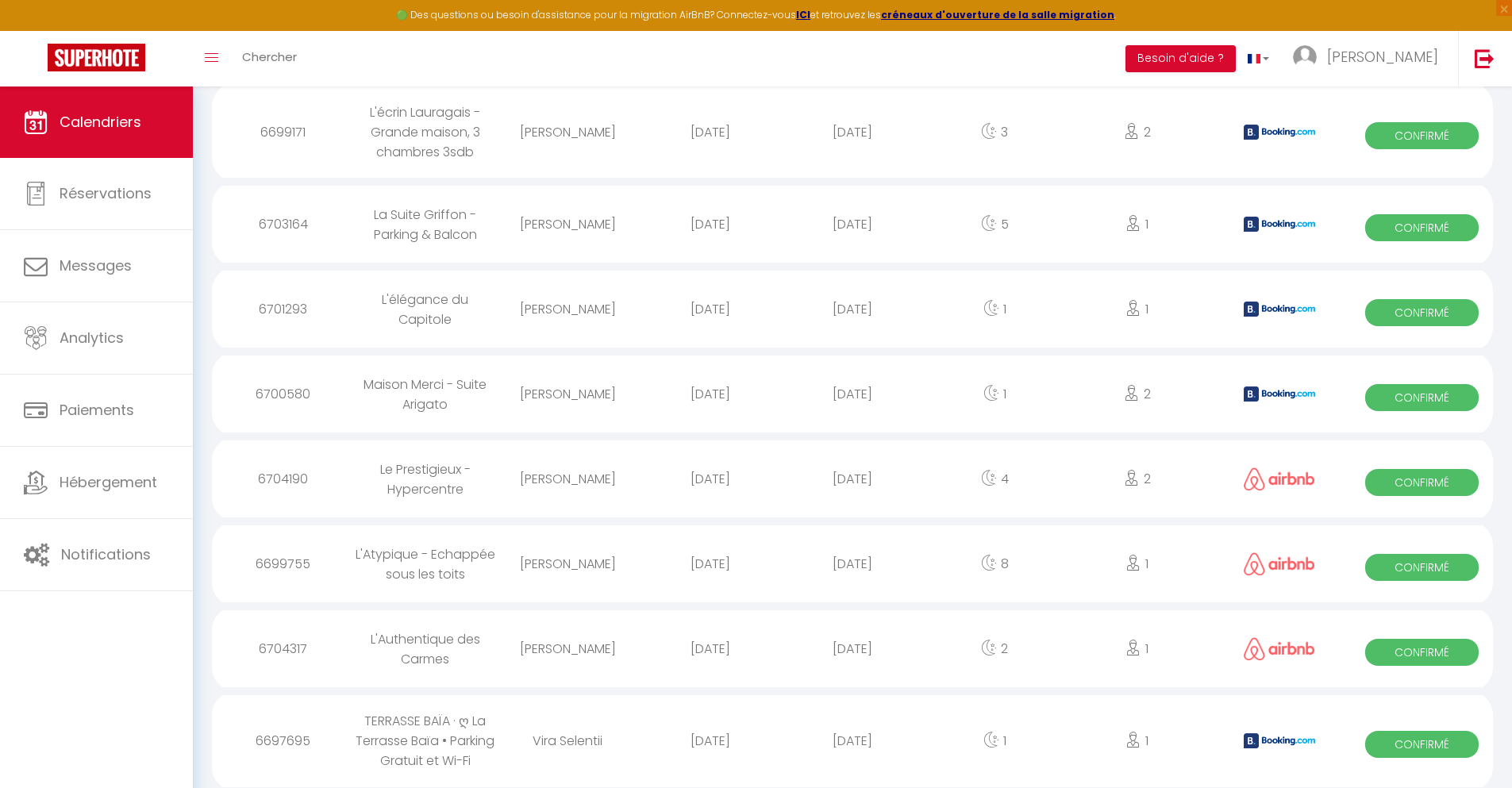
scroll to position [1785, 0]
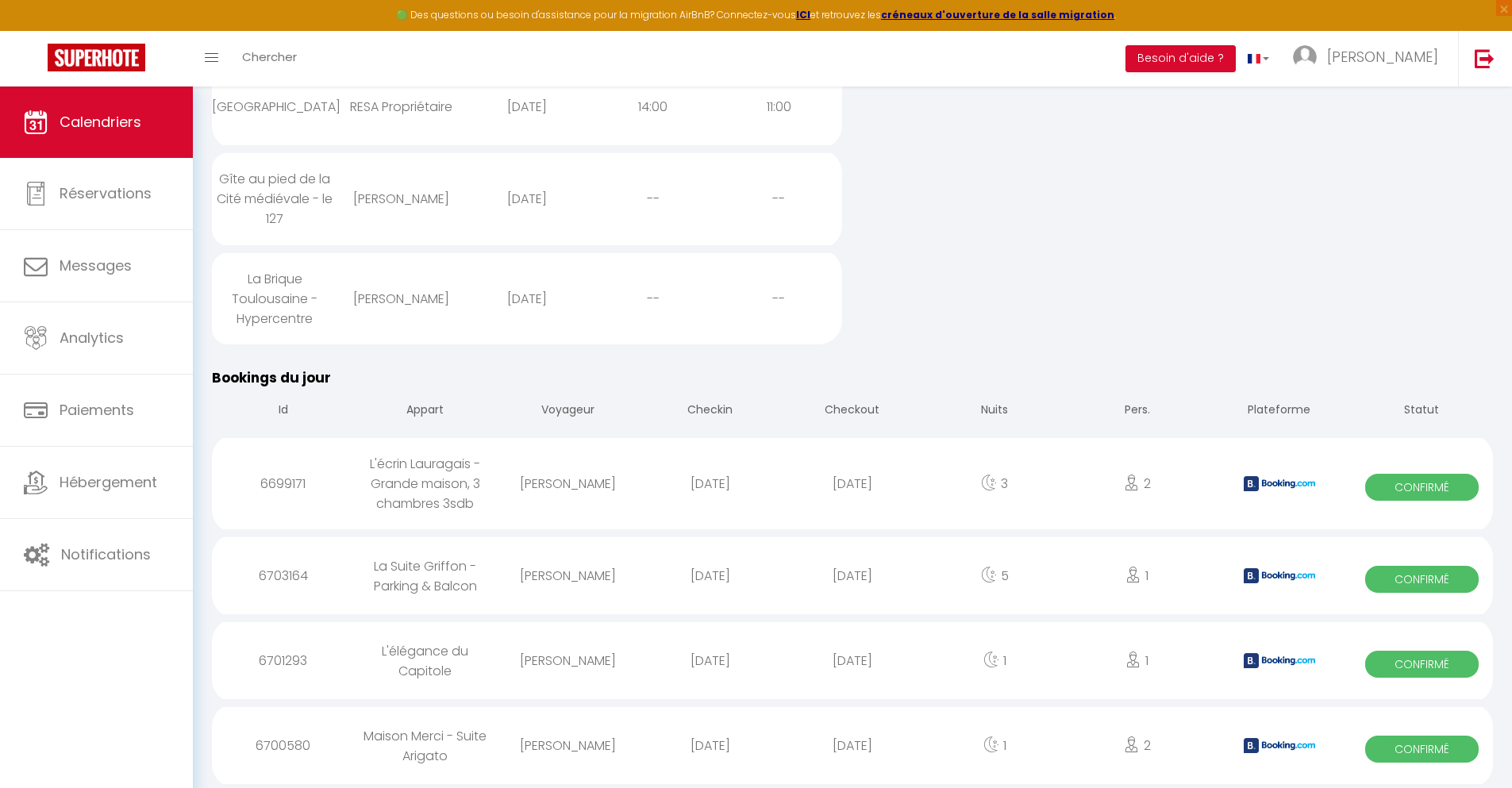
click at [852, 745] on div "[DATE]" at bounding box center [851, 745] width 142 height 51
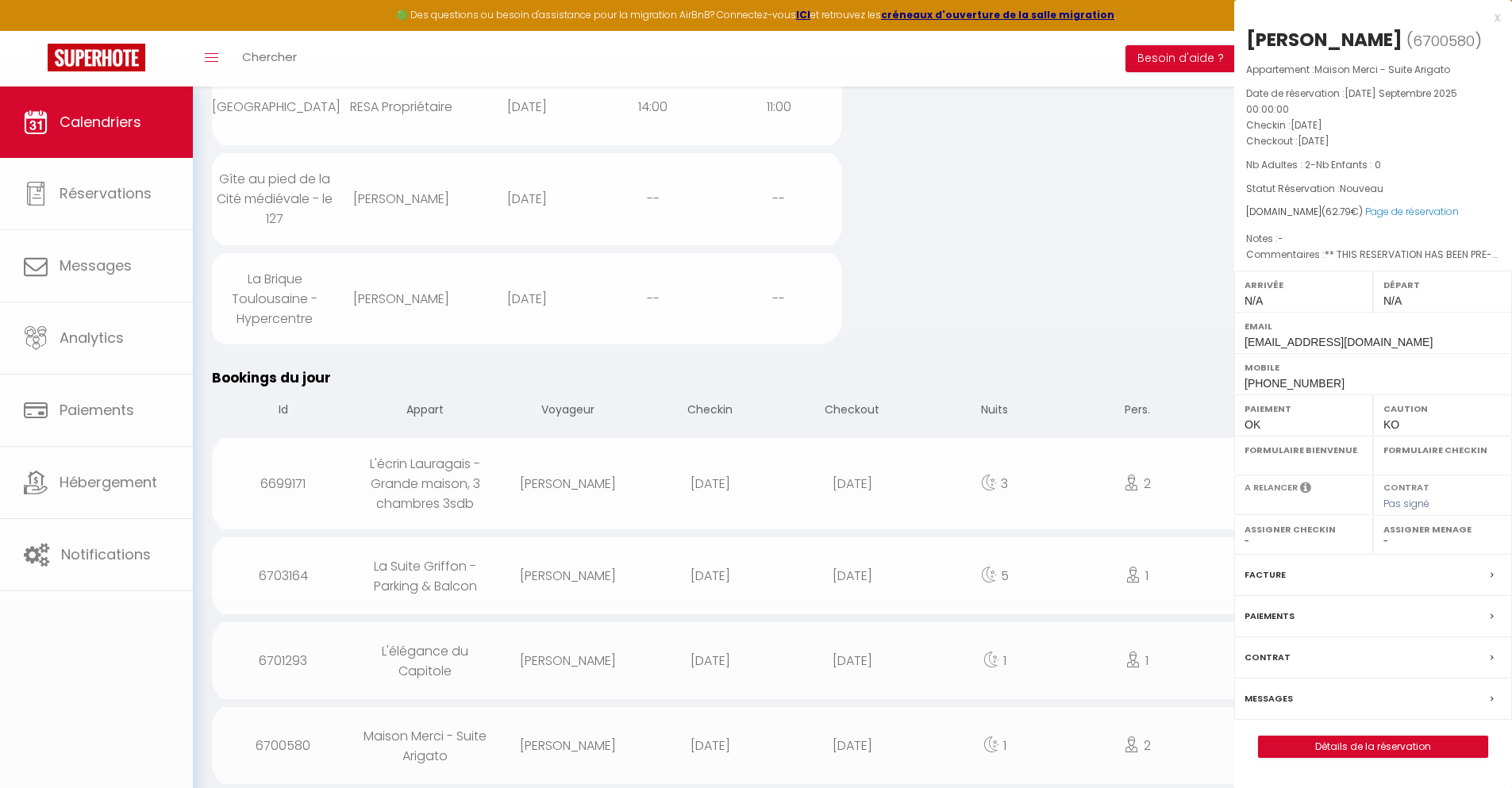
select select "0"
select select "1"
select select
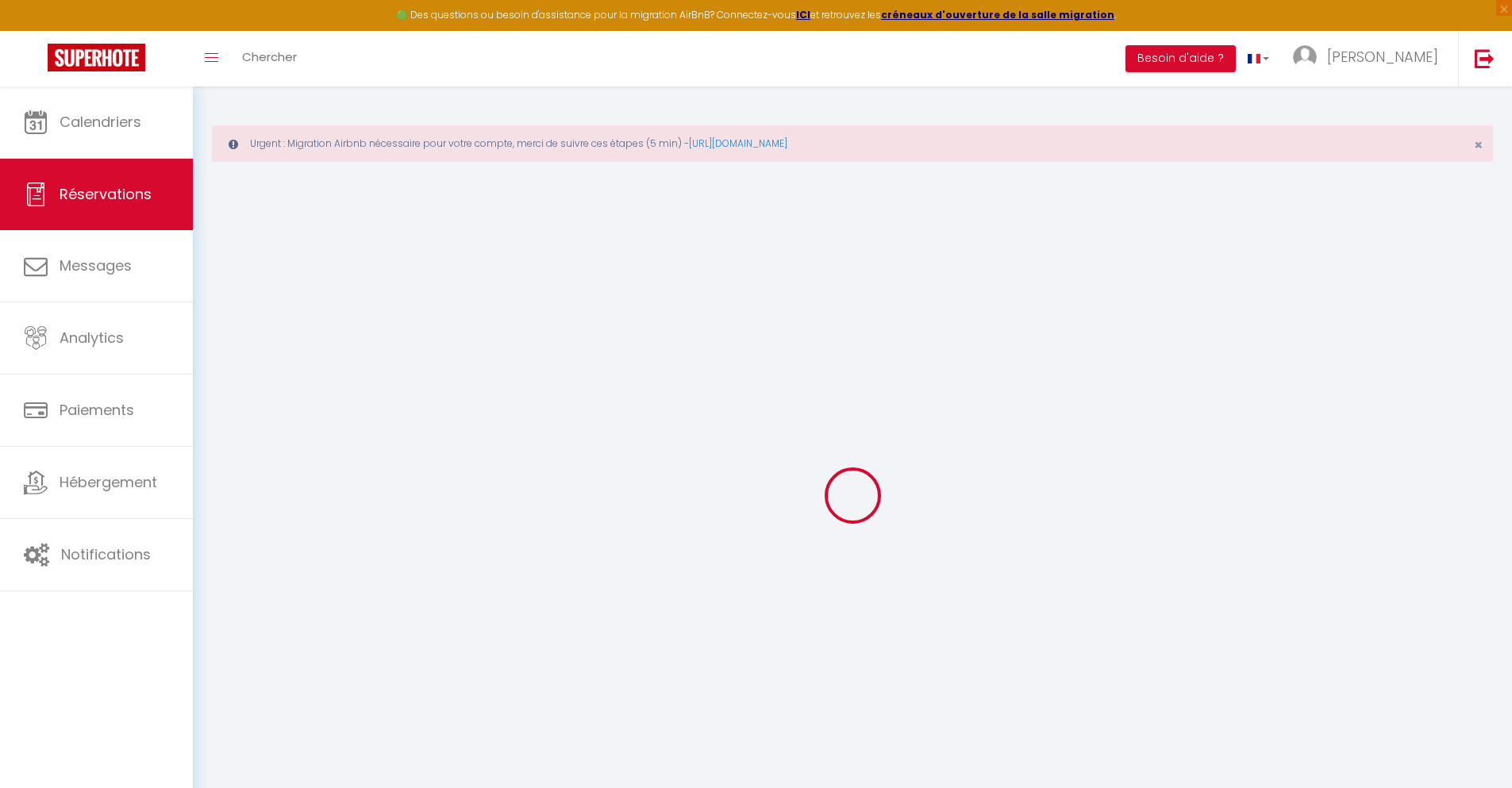
type input "[PERSON_NAME]"
type input "[EMAIL_ADDRESS][DOMAIN_NAME]"
type input "[PHONE_NUMBER]"
type input "."
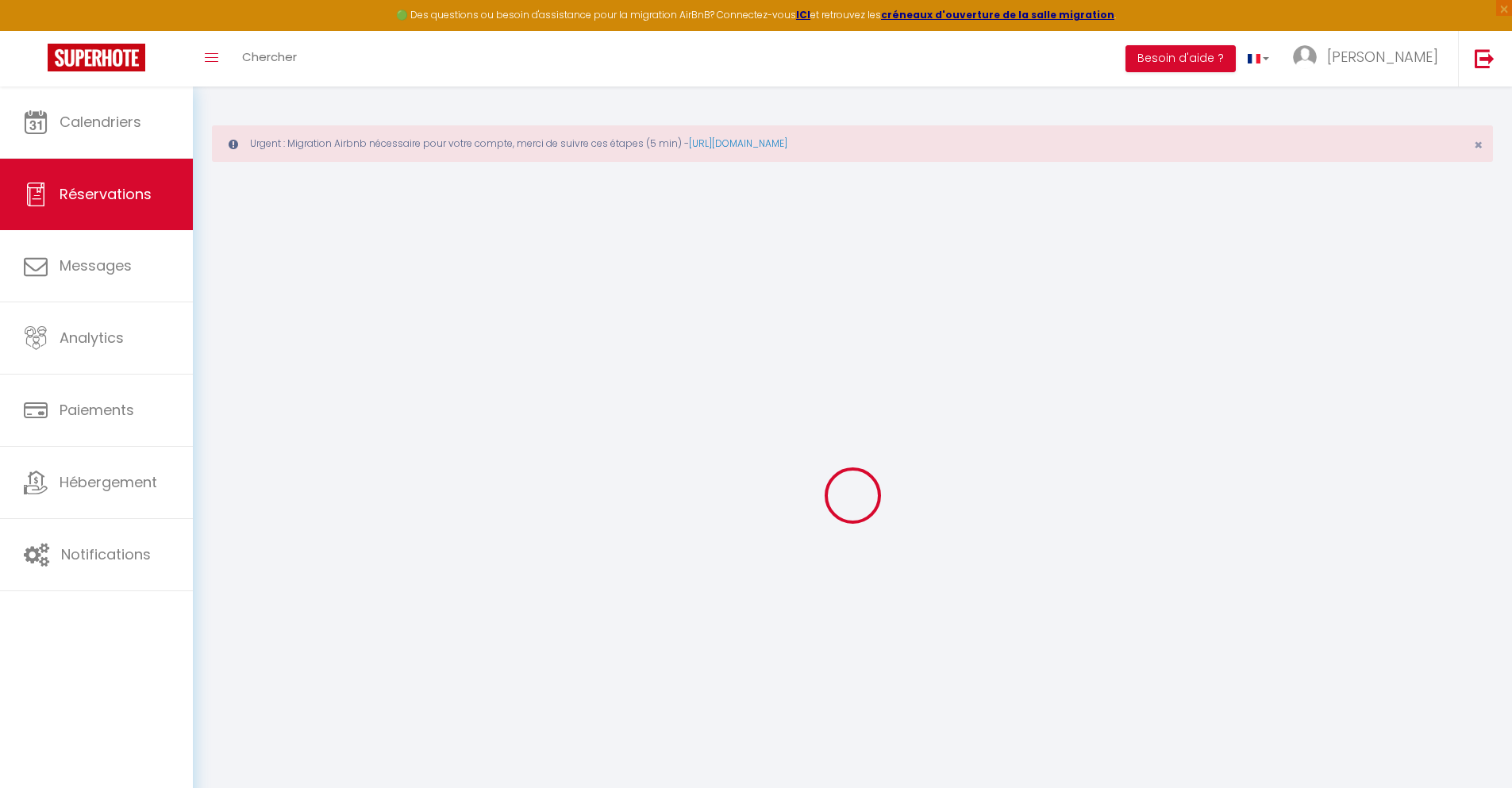
select select "ES"
type input "10.33"
type input "0.88"
select select "36906"
select select "1"
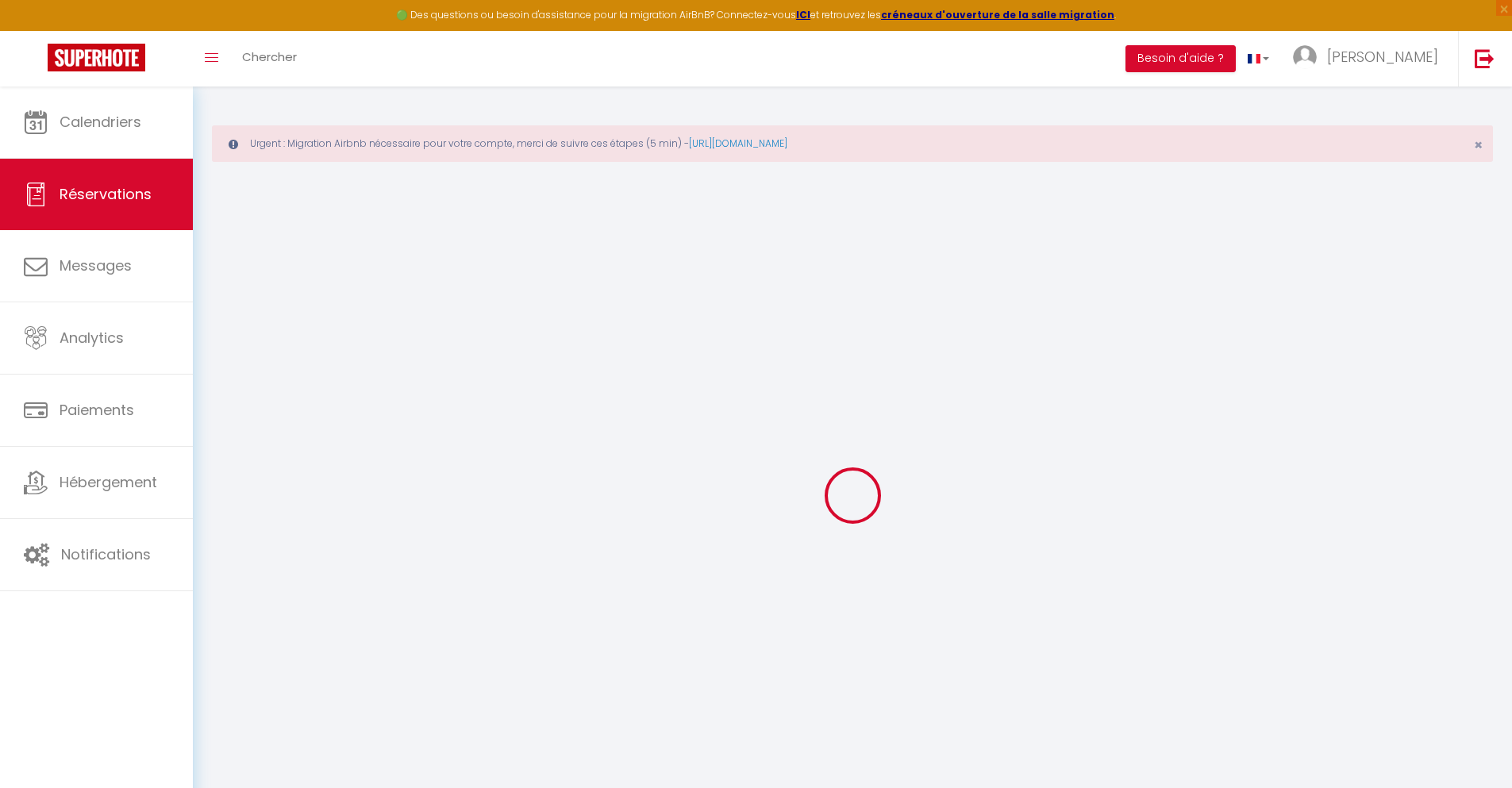
select select
type input "2"
select select "12"
select select
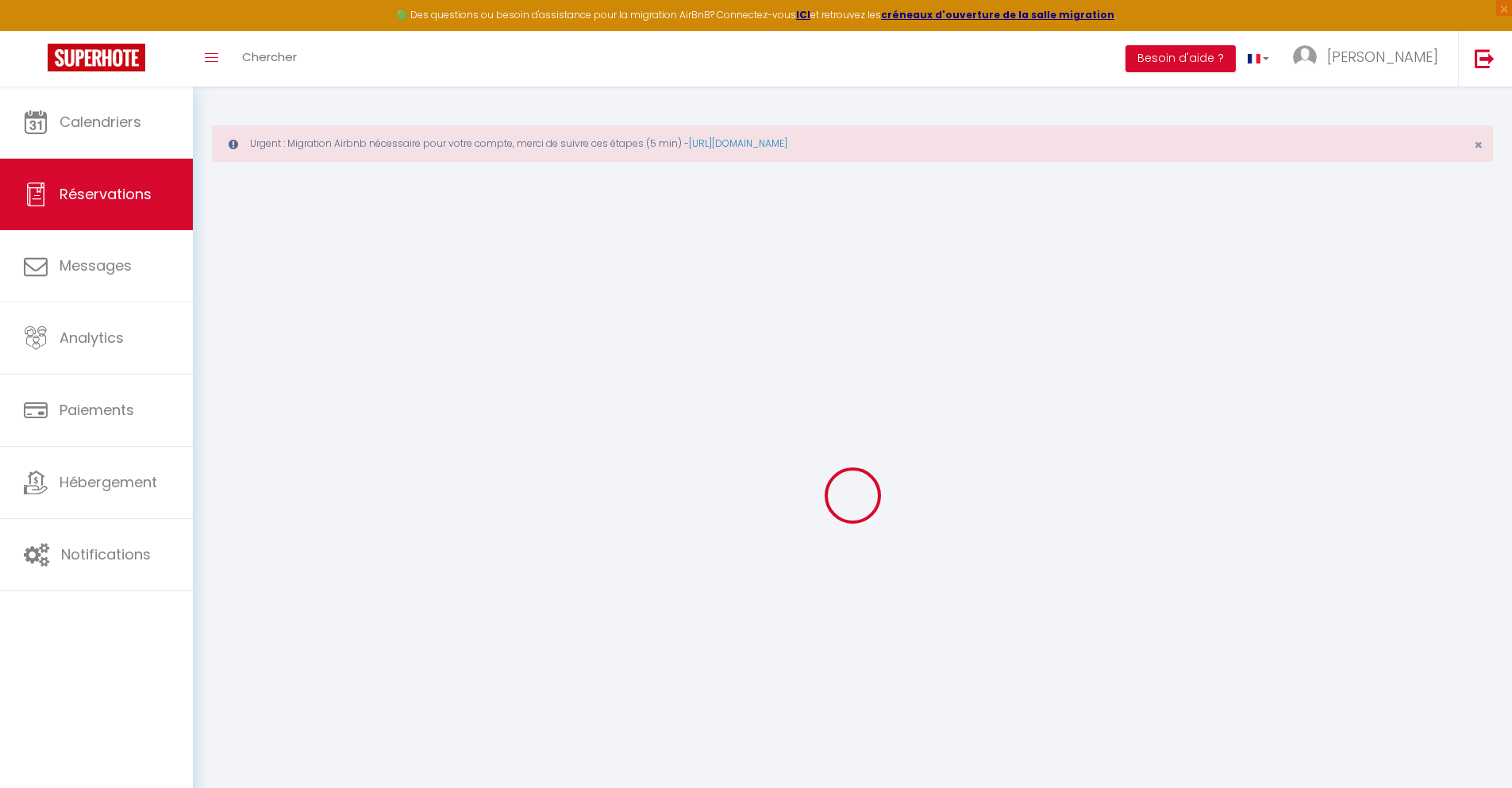
type input "30.78"
checkbox input "false"
type input "0"
select select "2"
type input "0"
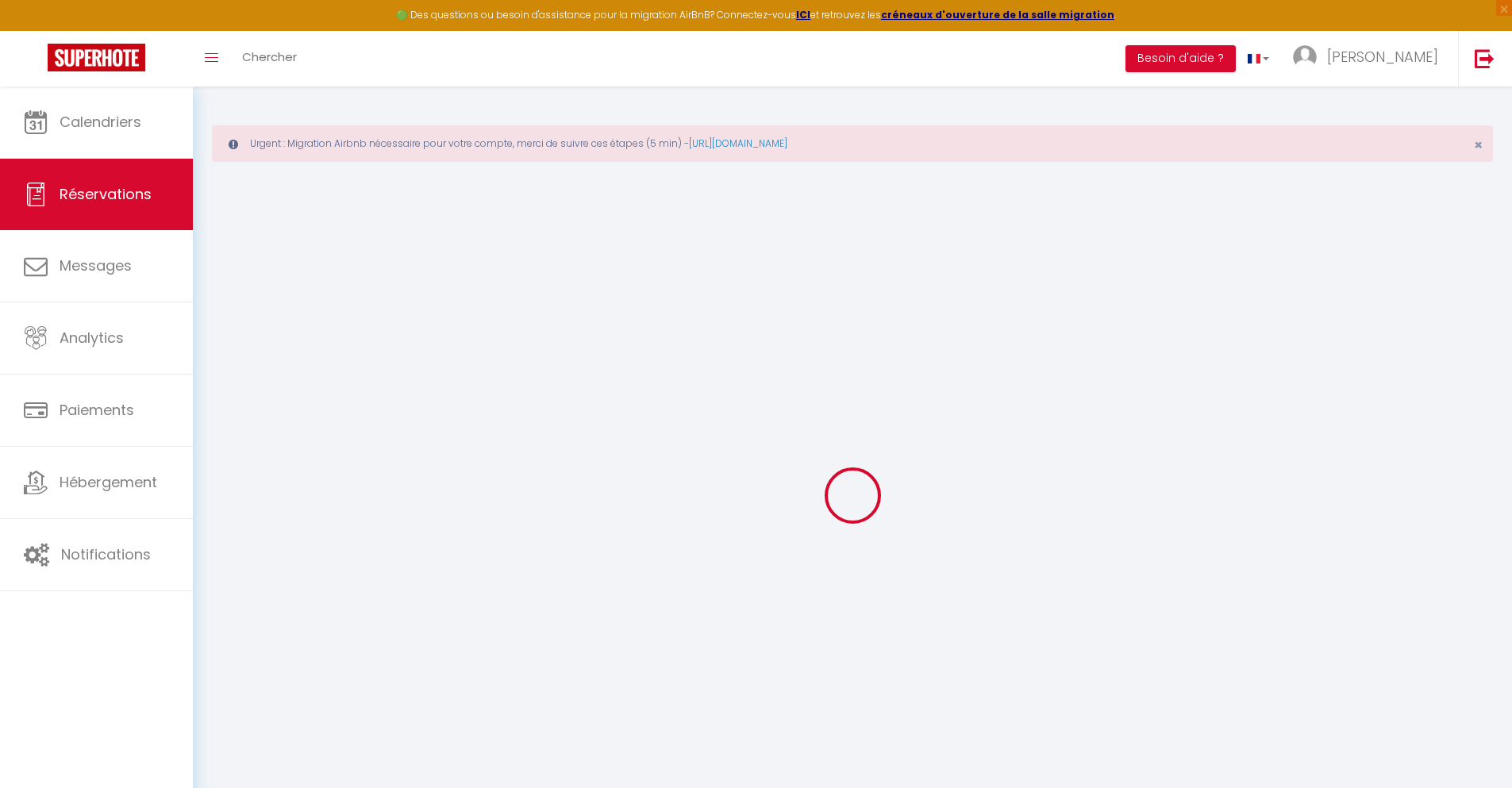
type input "0"
select select
select select "14"
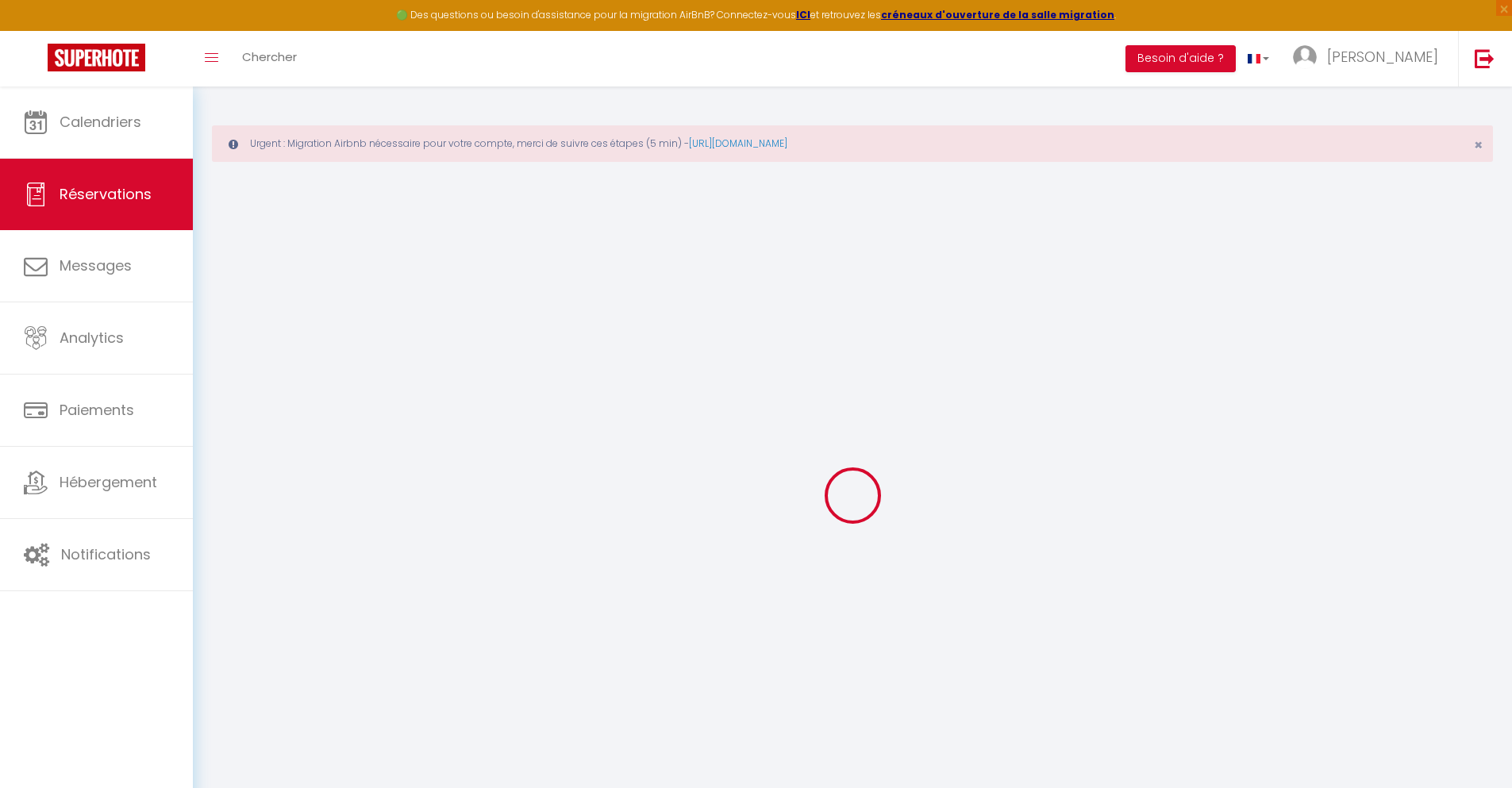
checkbox input "false"
select select
checkbox input "false"
select select
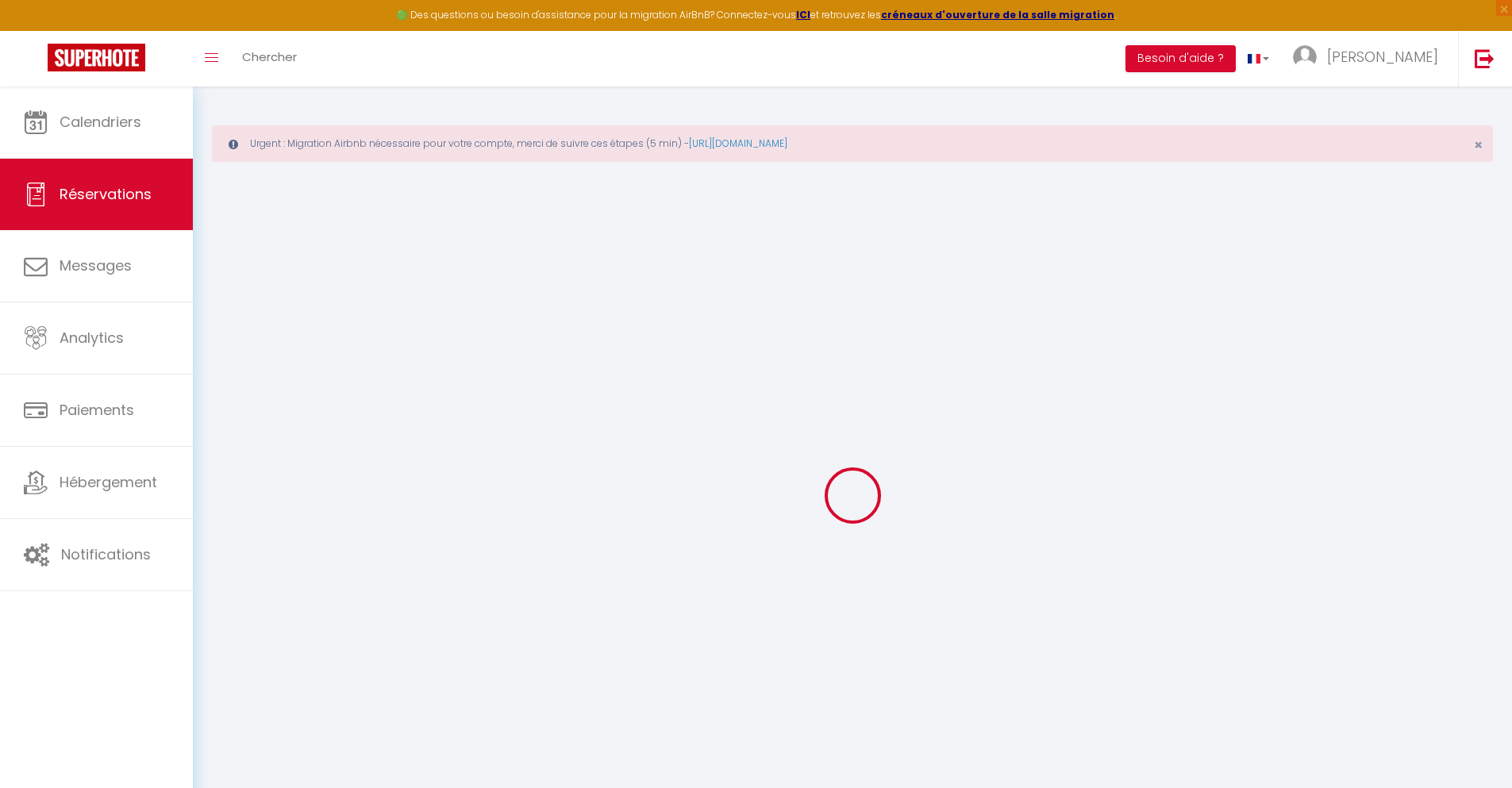
select select
checkbox input "false"
type textarea "** THIS RESERVATION HAS BEEN PRE-PAID ** BOOKING NOTE : Payment charge is EUR 0…"
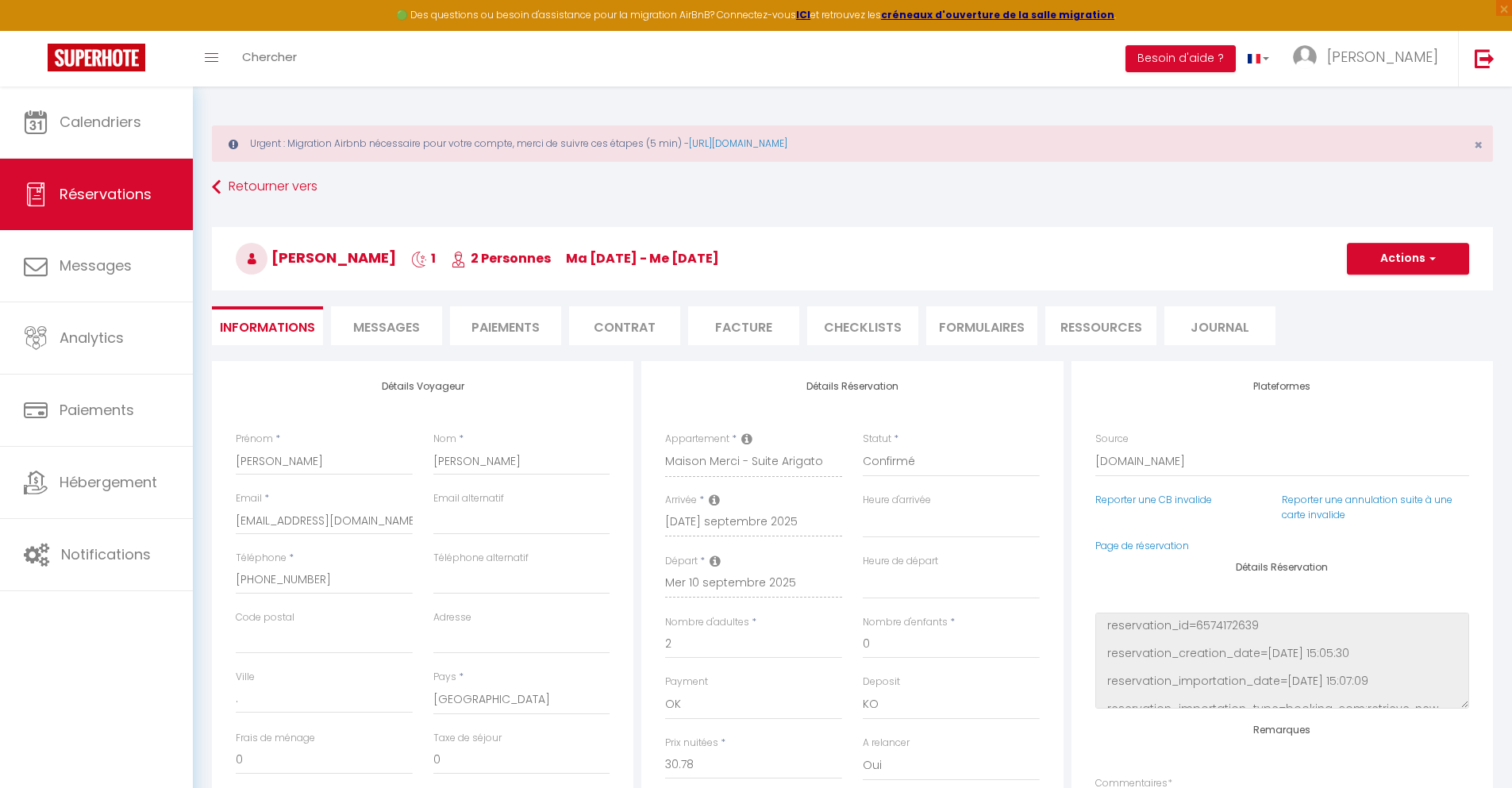
type input "30"
type input "2.01"
select select
checkbox input "false"
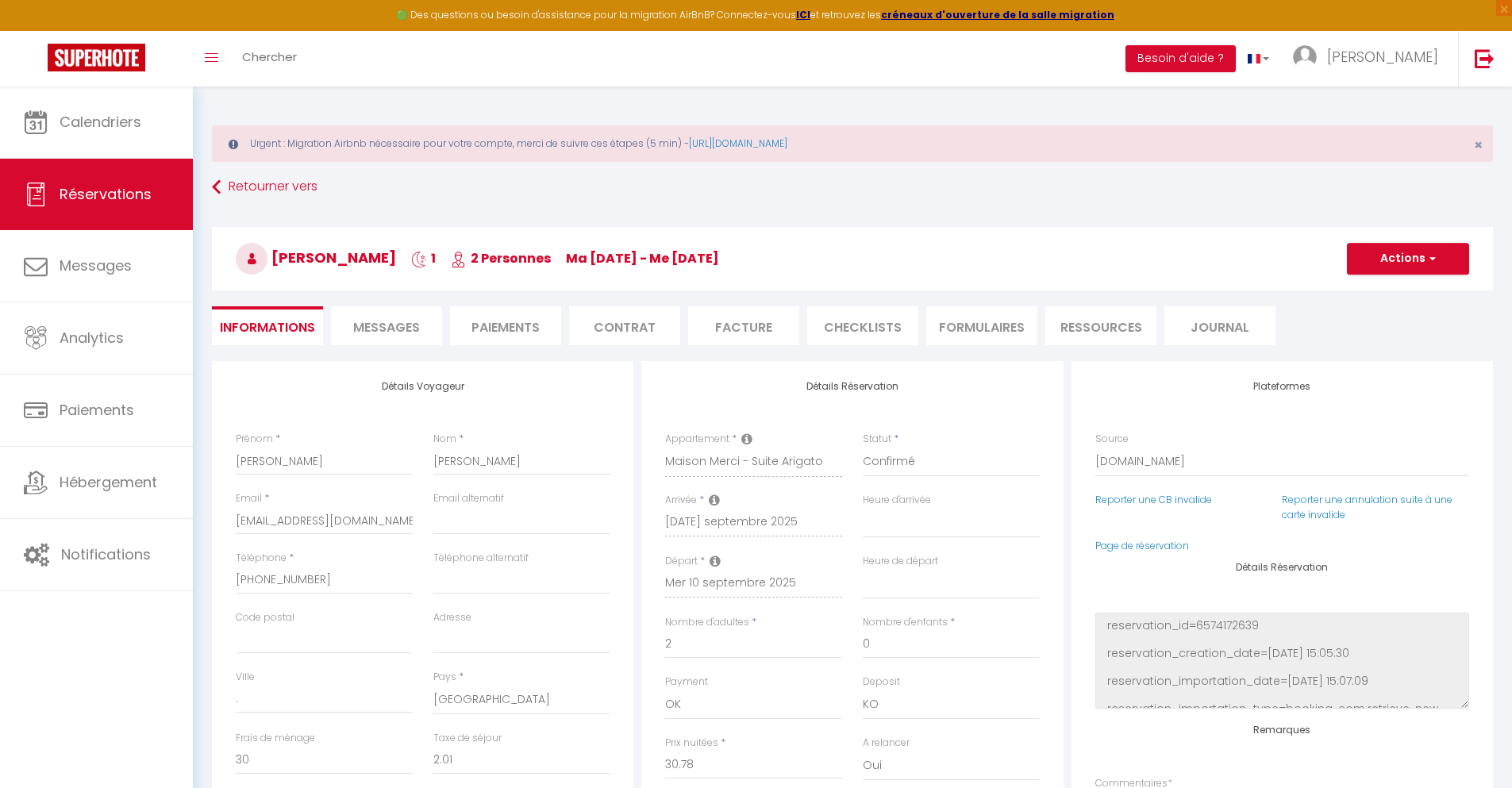
select select
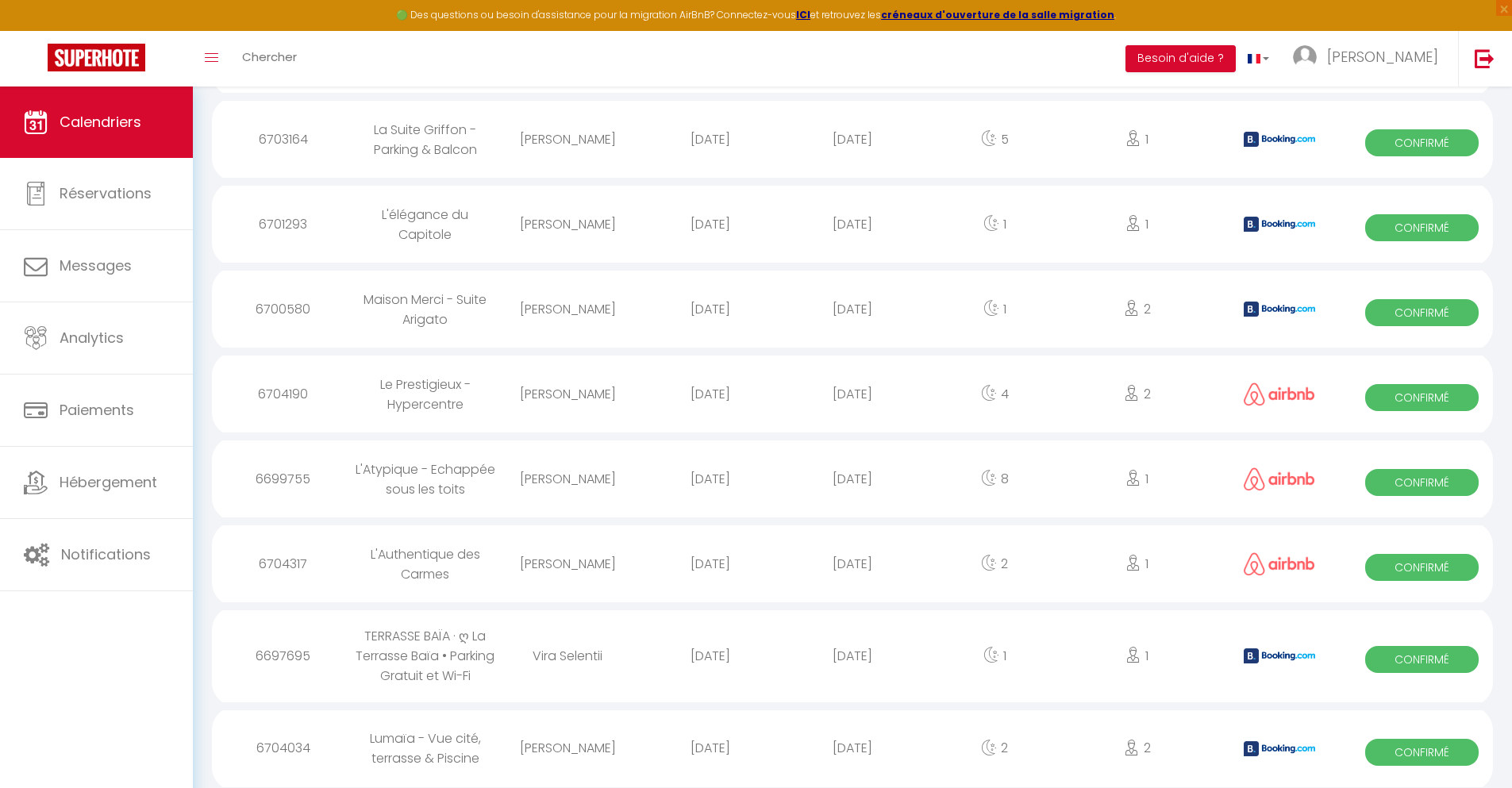
scroll to position [1870, 0]
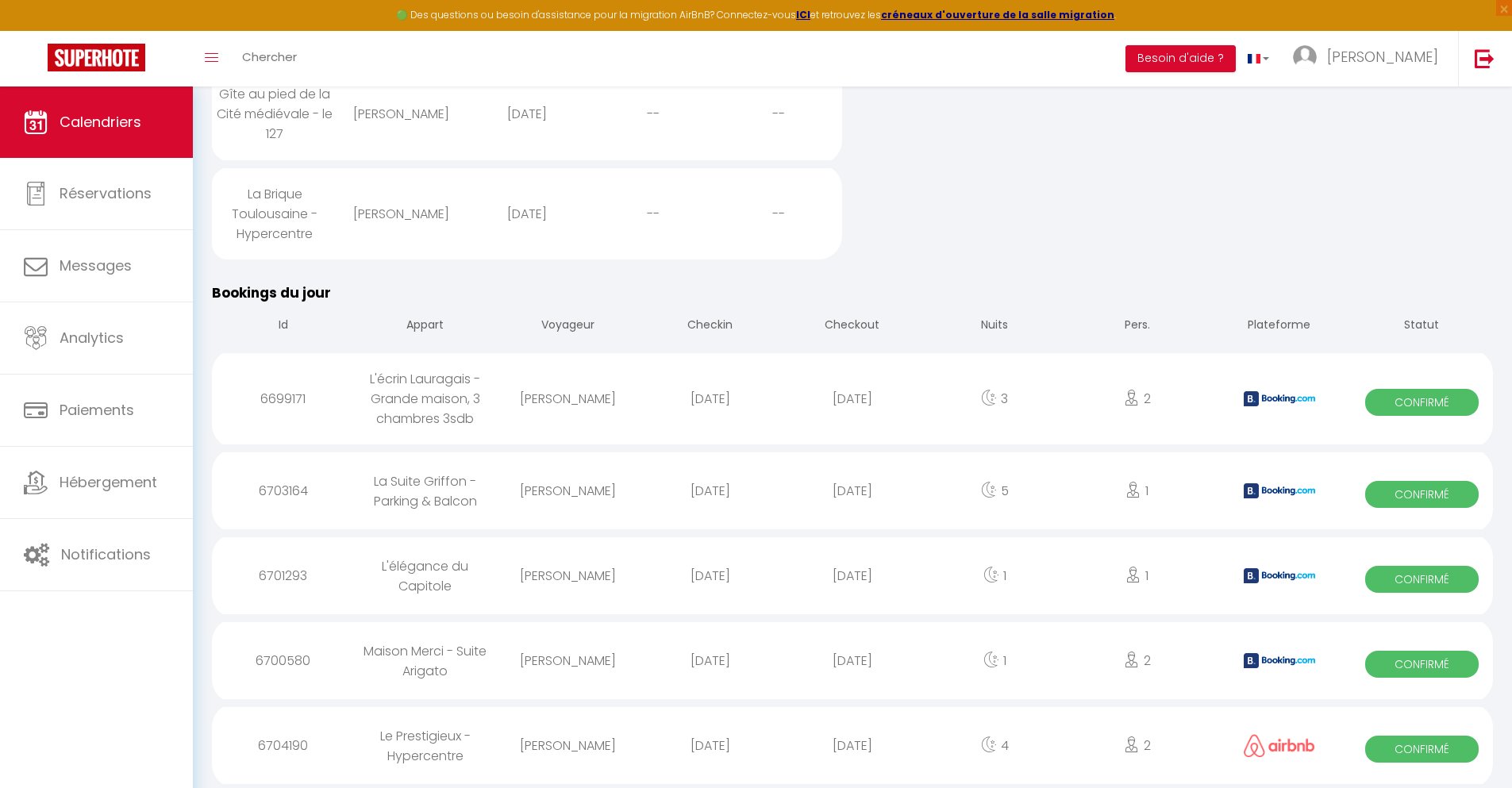
click at [852, 745] on div "[DATE]" at bounding box center [851, 745] width 142 height 51
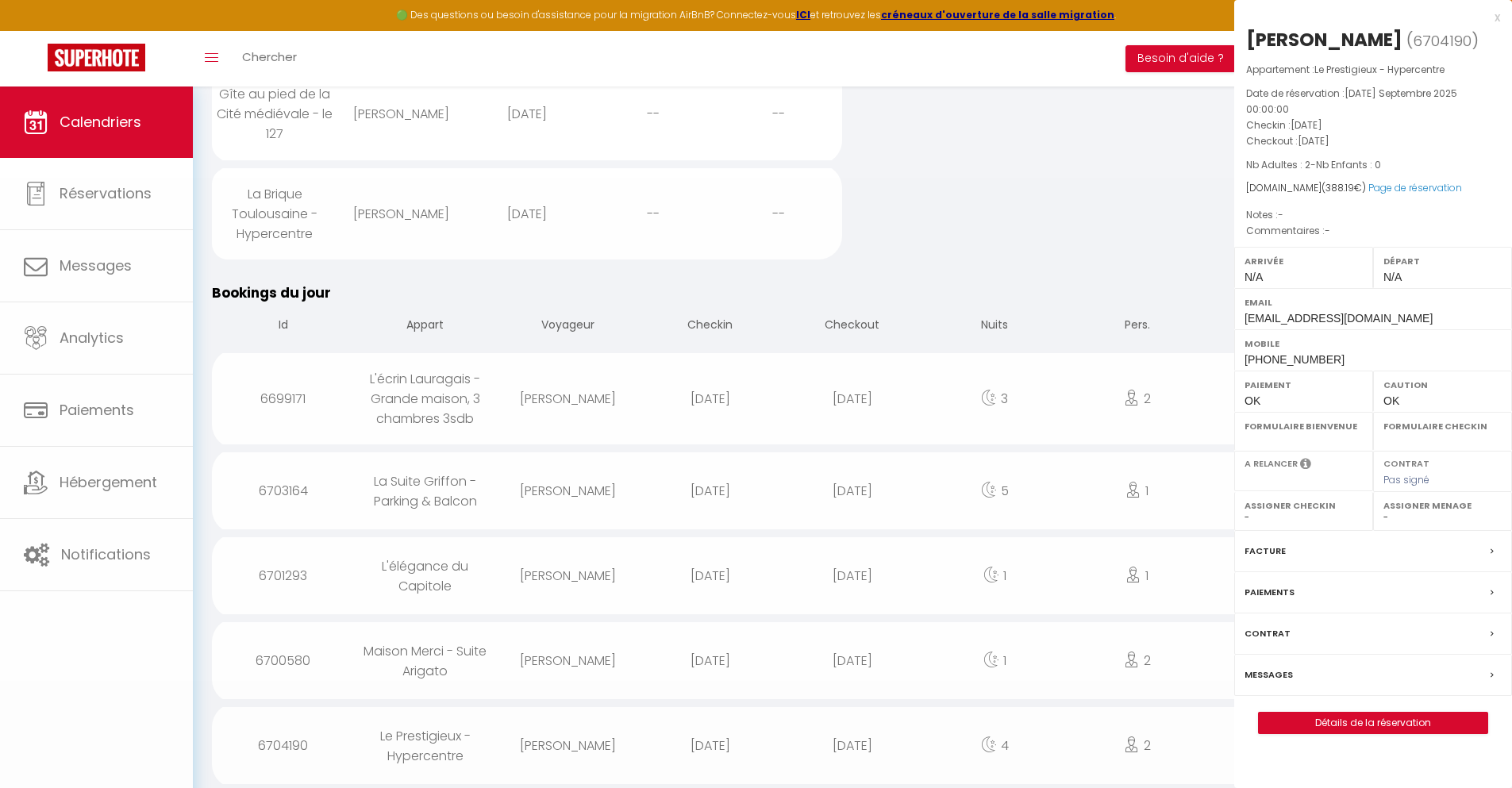
select select "0"
select select "1"
select select
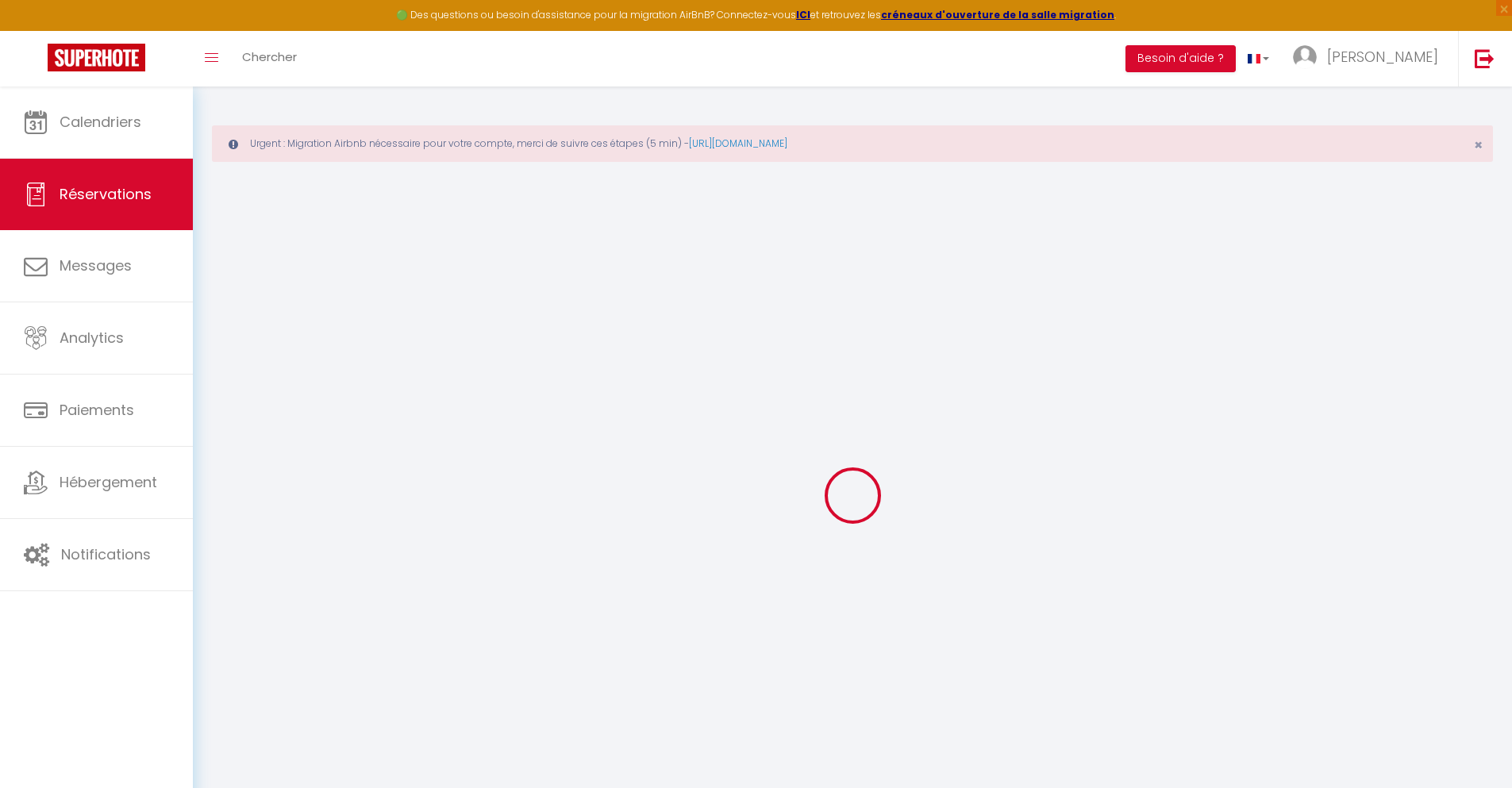
select select
checkbox input "false"
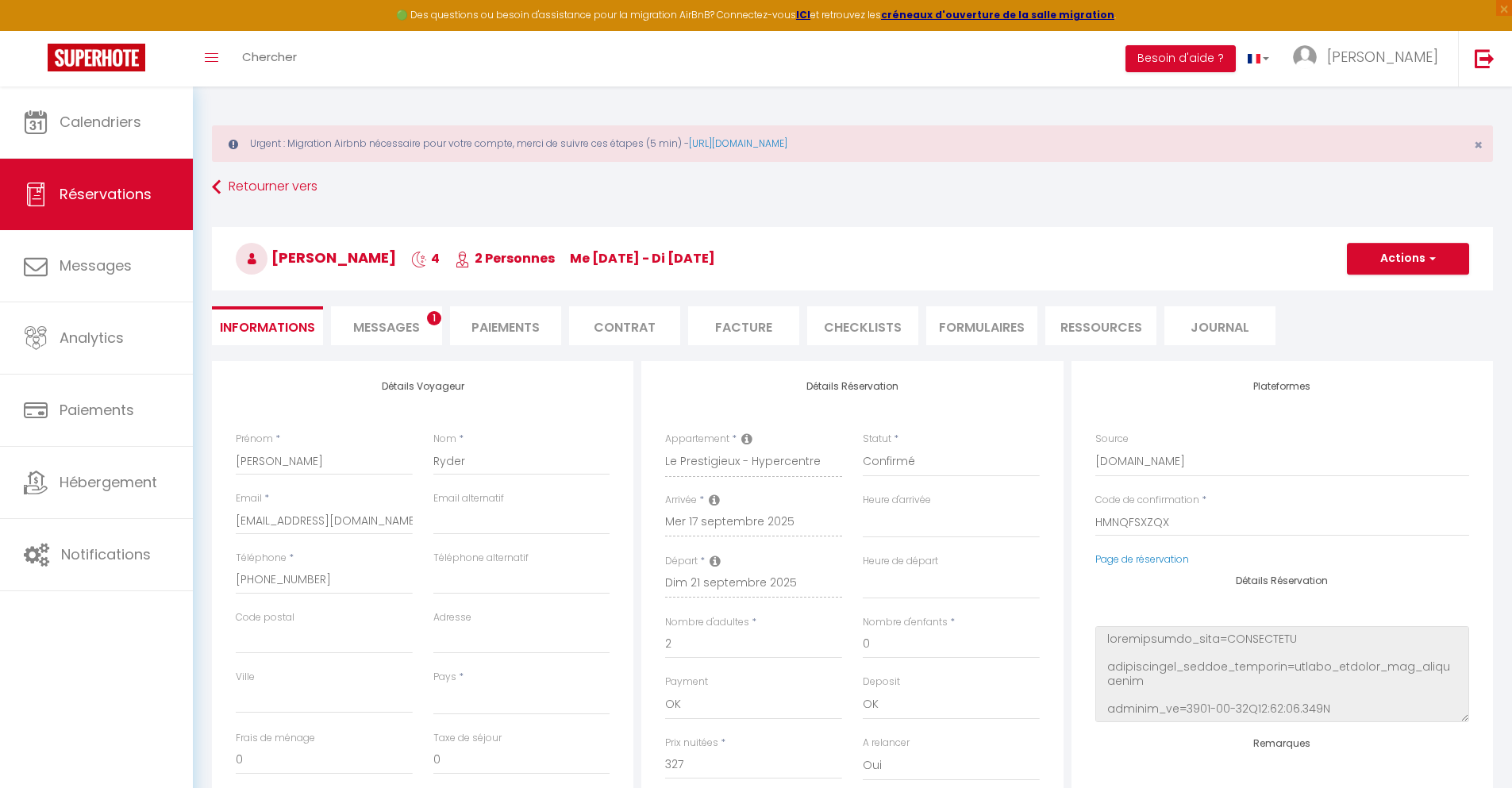
select select
type input "40"
type input "21.19"
select select
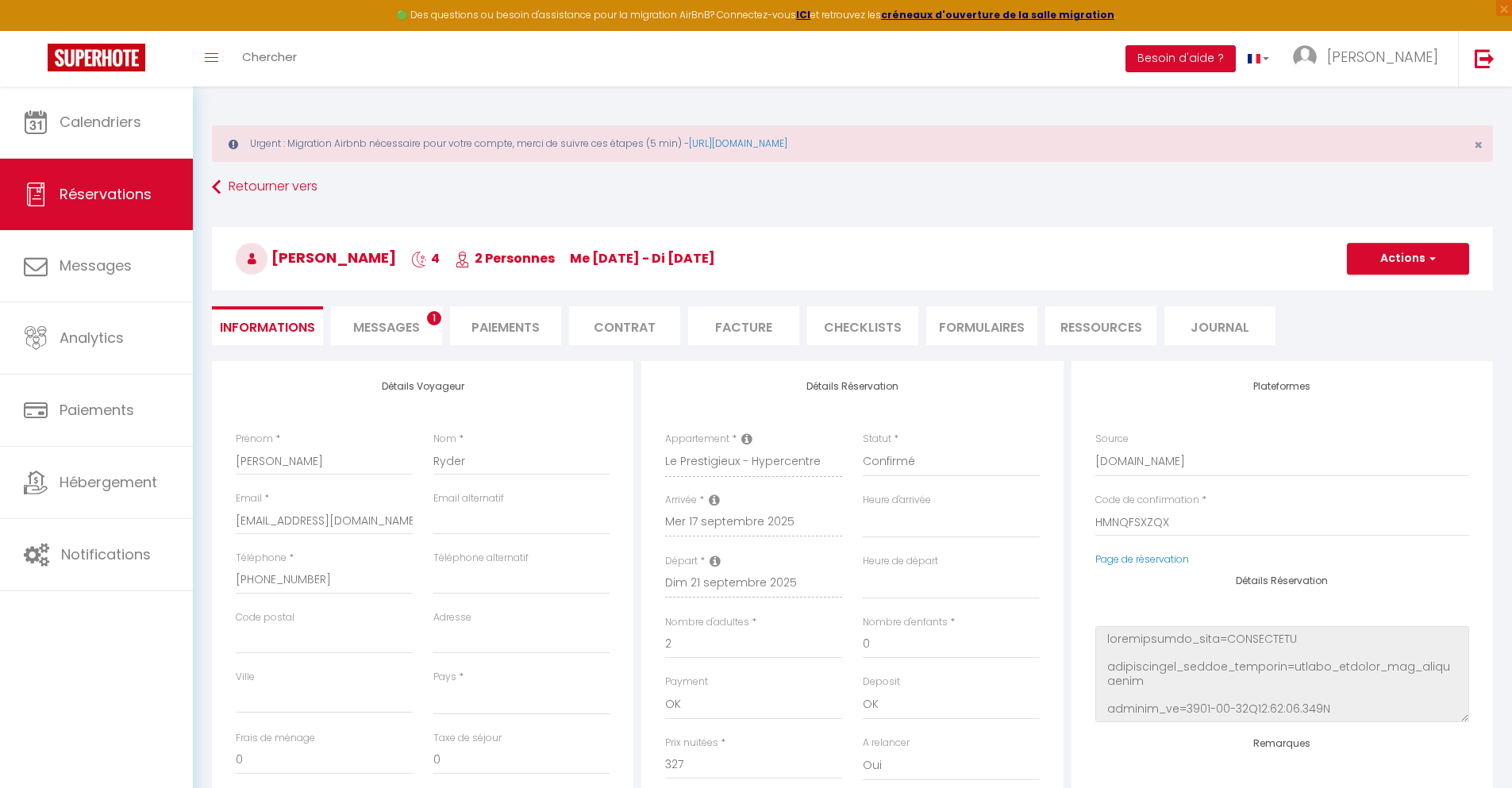
checkbox input "false"
select select
checkbox input "false"
select select
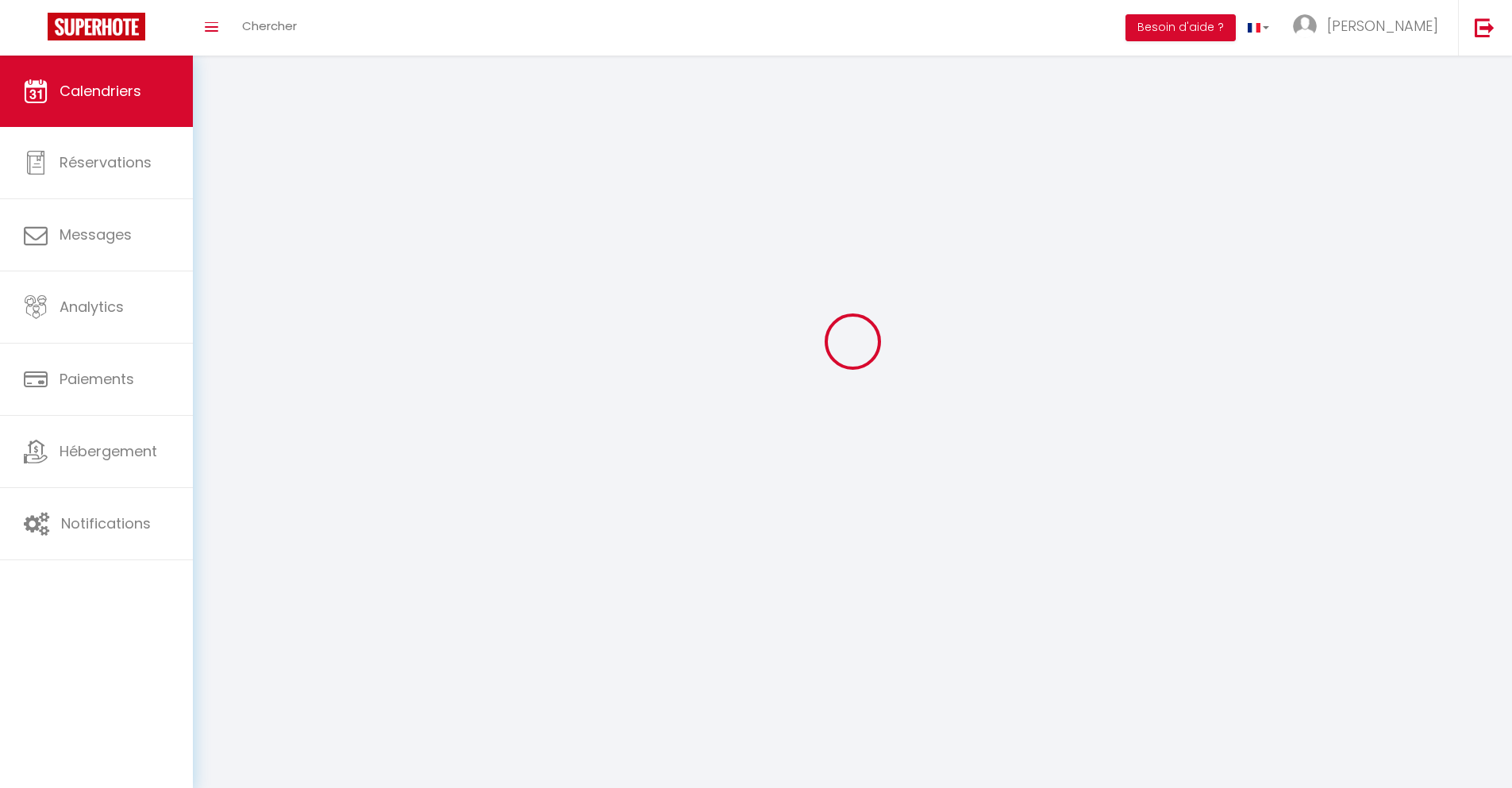
scroll to position [87, 0]
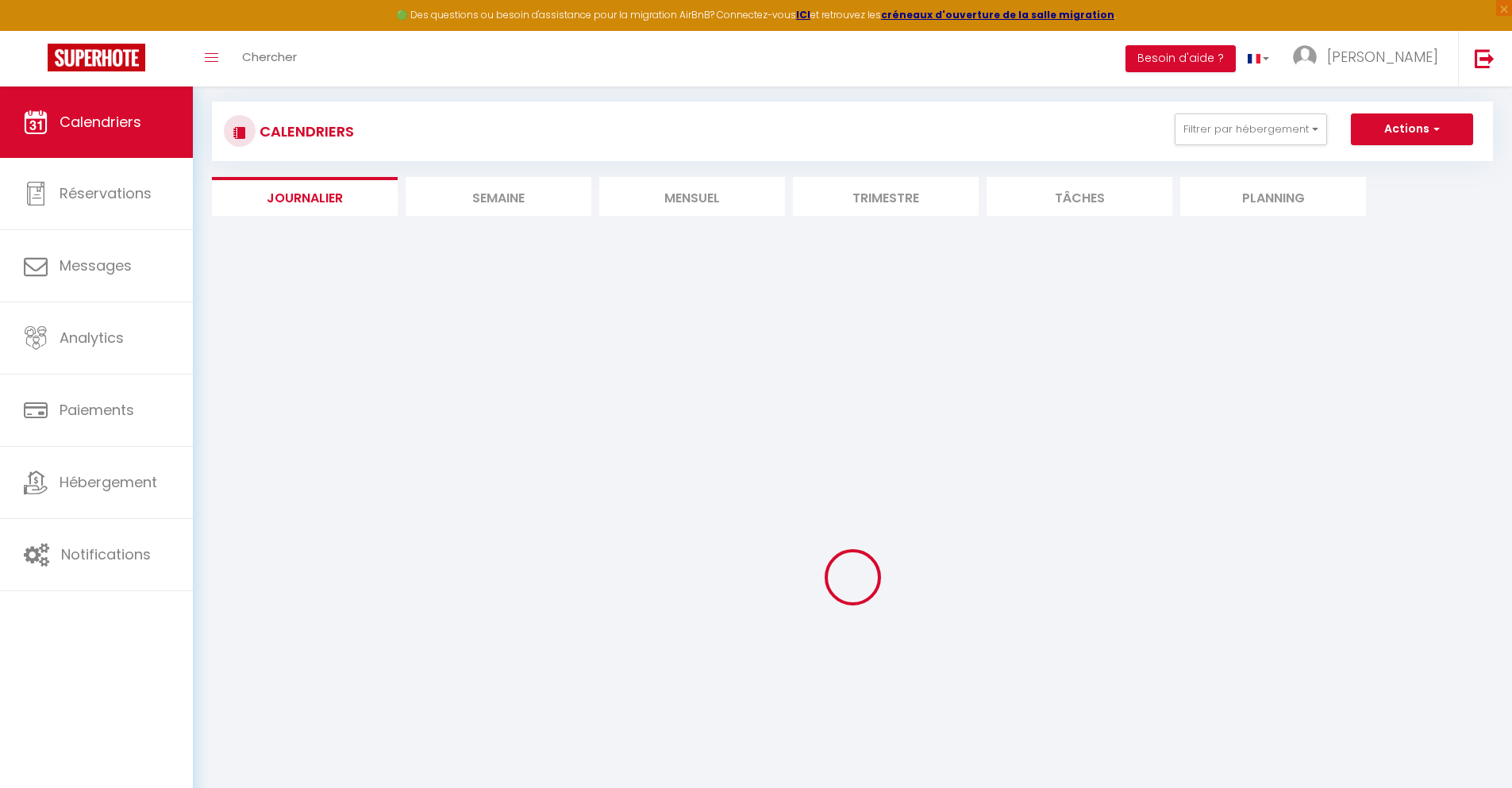
select select
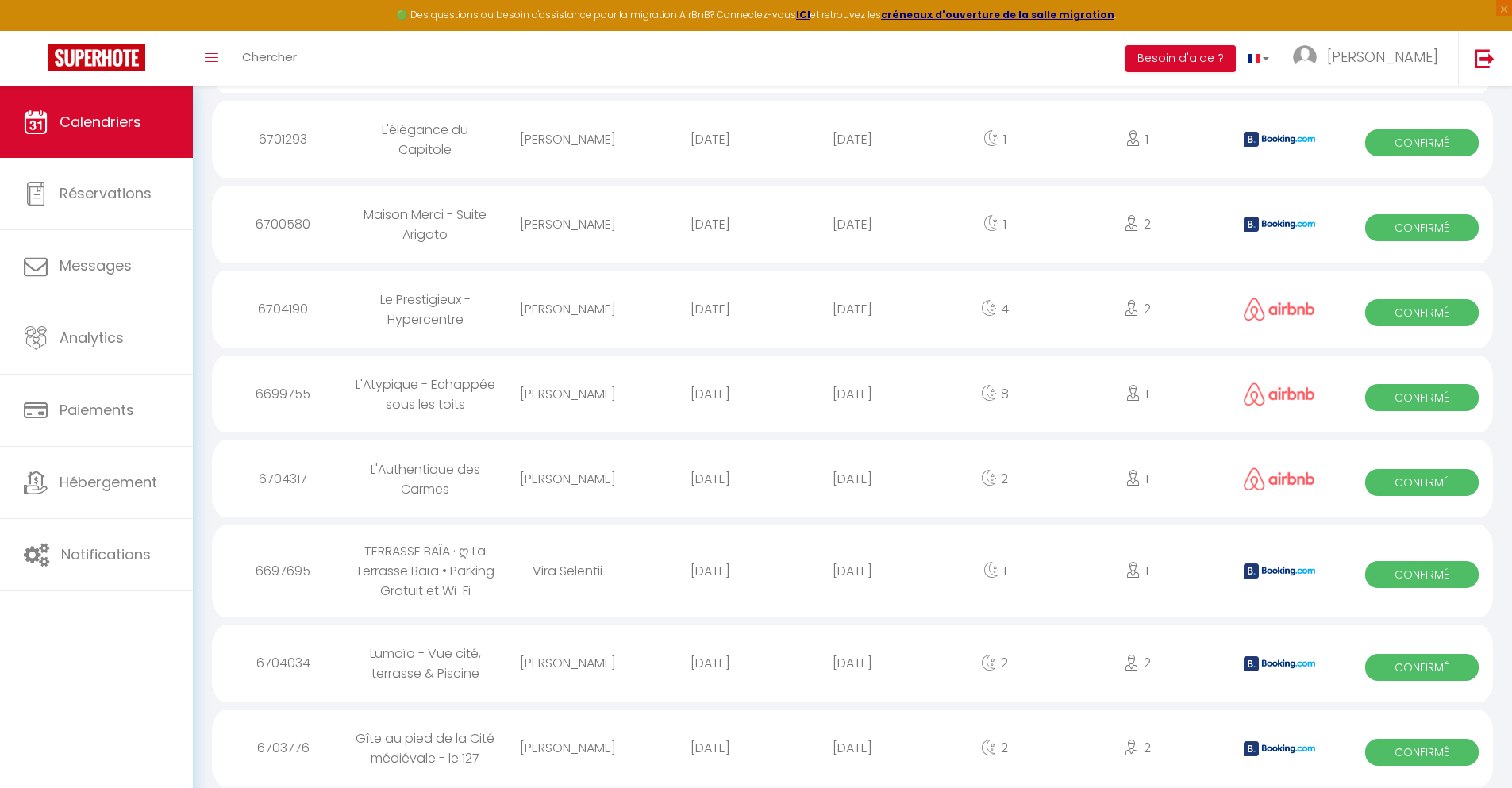
scroll to position [1955, 0]
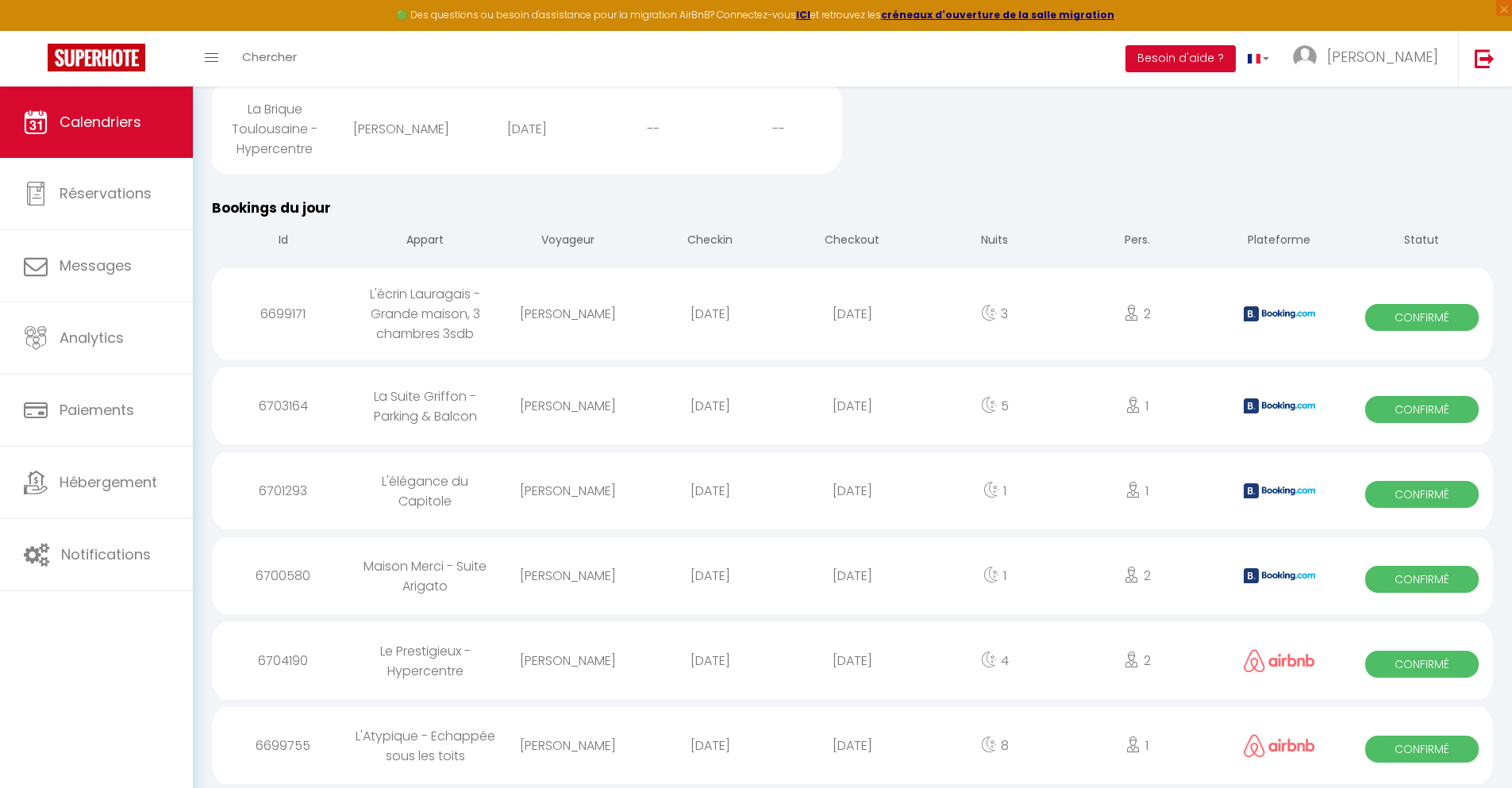
click at [852, 745] on div "[DATE]" at bounding box center [851, 745] width 142 height 51
select select "0"
select select "1"
select select
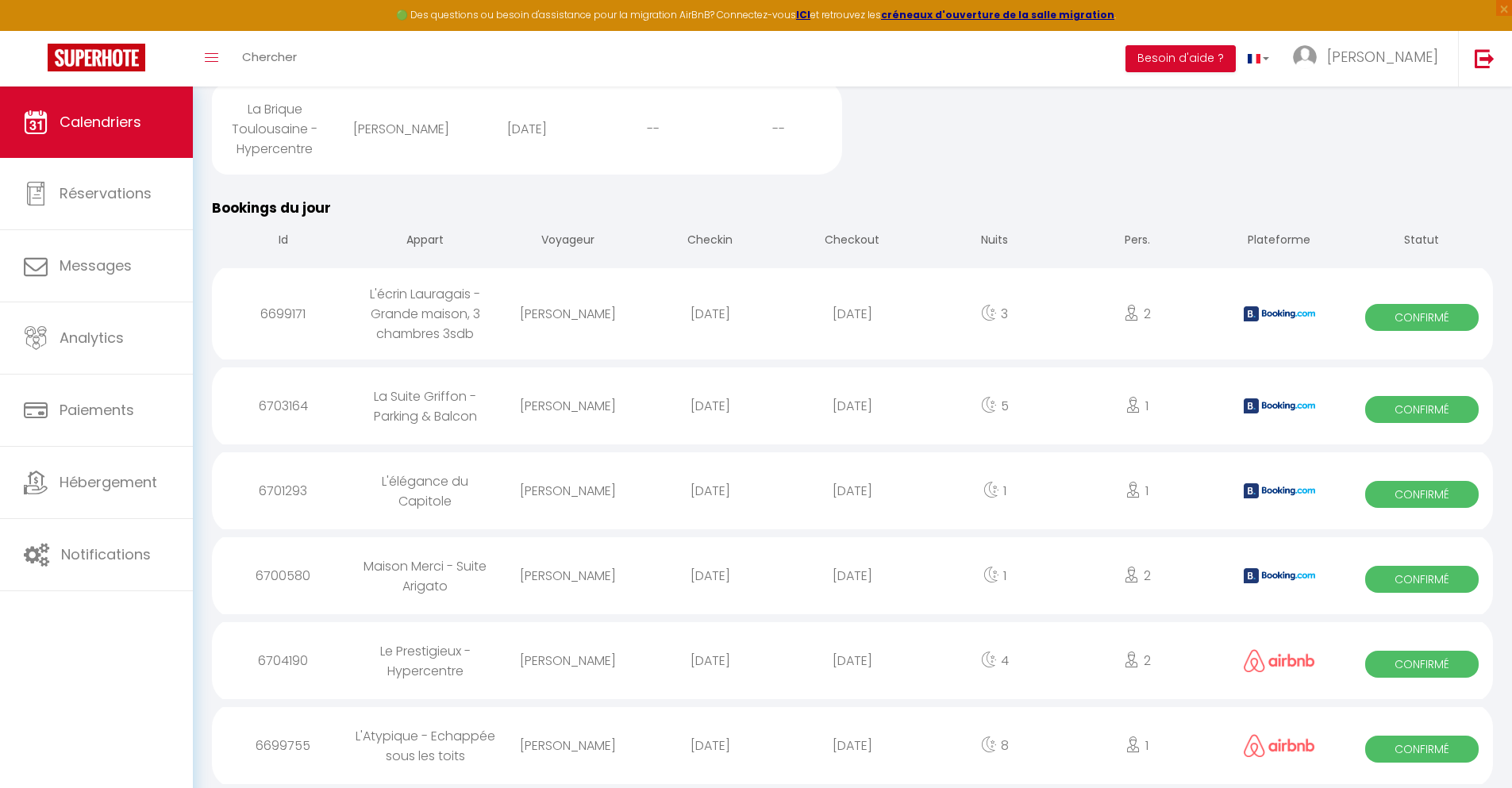
select select
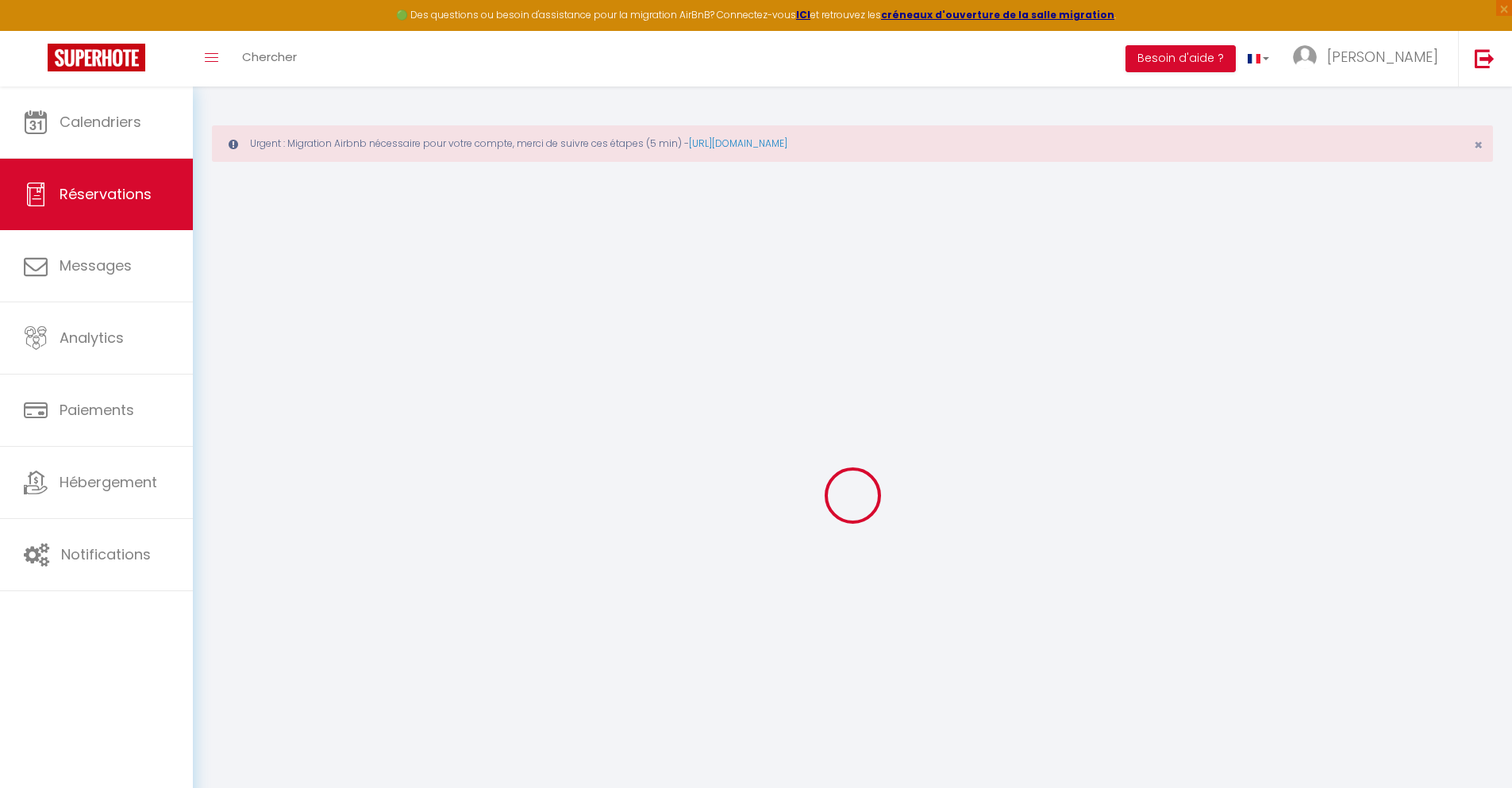
type input "[PERSON_NAME] [PERSON_NAME]"
type input "Brozzetti"
type input "[EMAIL_ADDRESS][DOMAIN_NAME]"
type input "[PHONE_NUMBER]"
select select
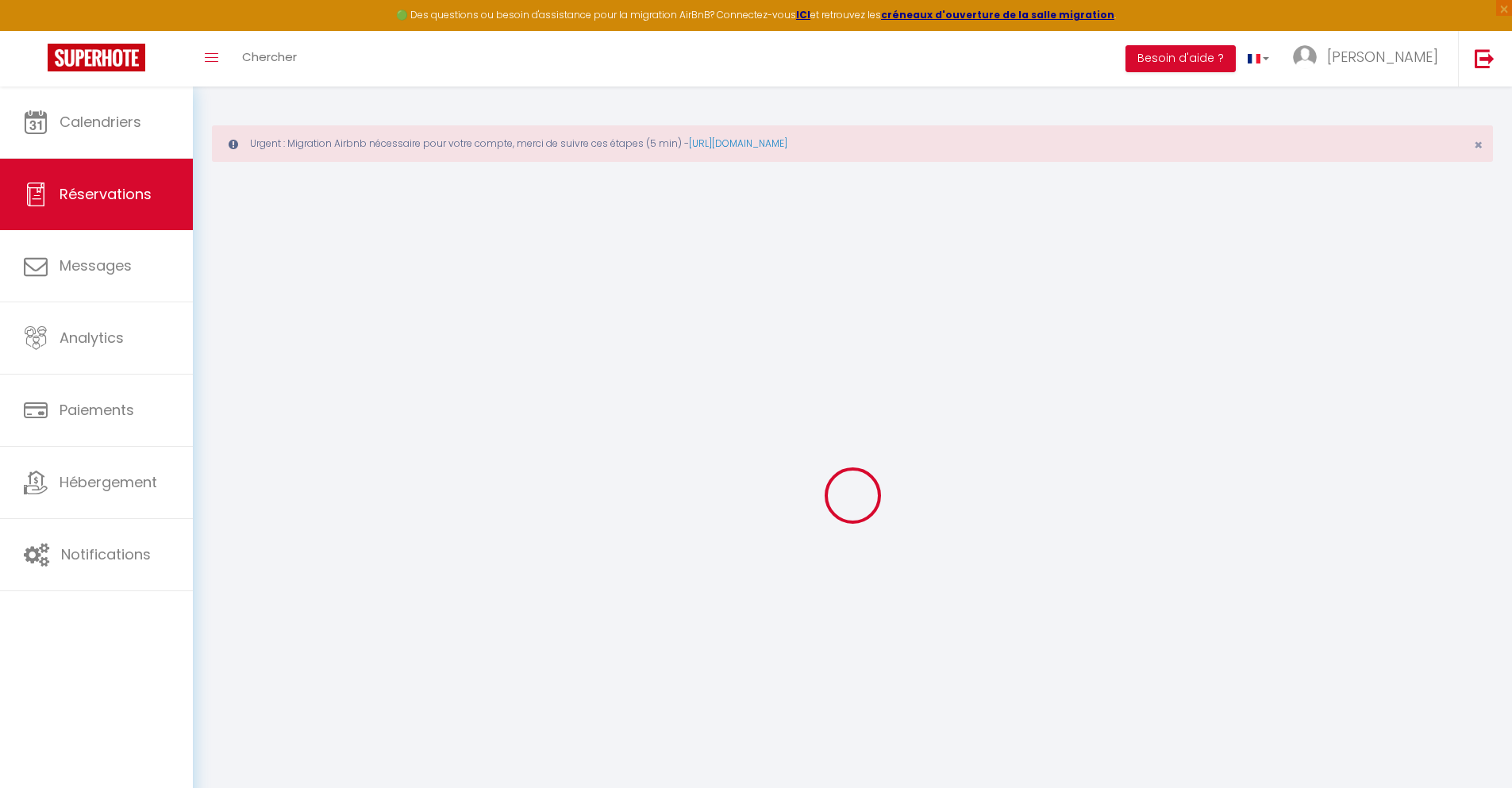
type input "85.34"
select select "56215"
select select "1"
select select
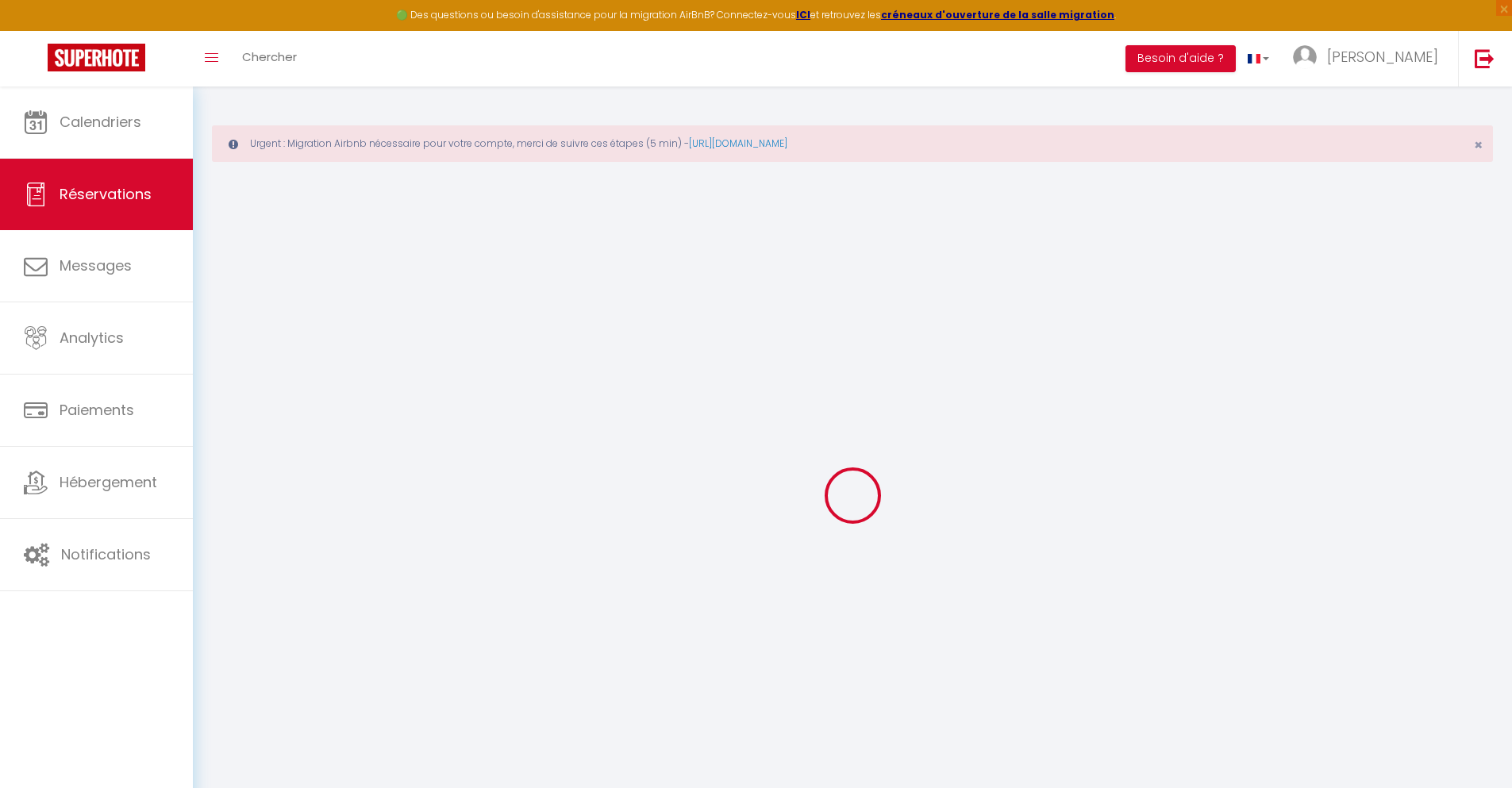
type input "1"
select select "12"
select select
type input "536"
checkbox input "false"
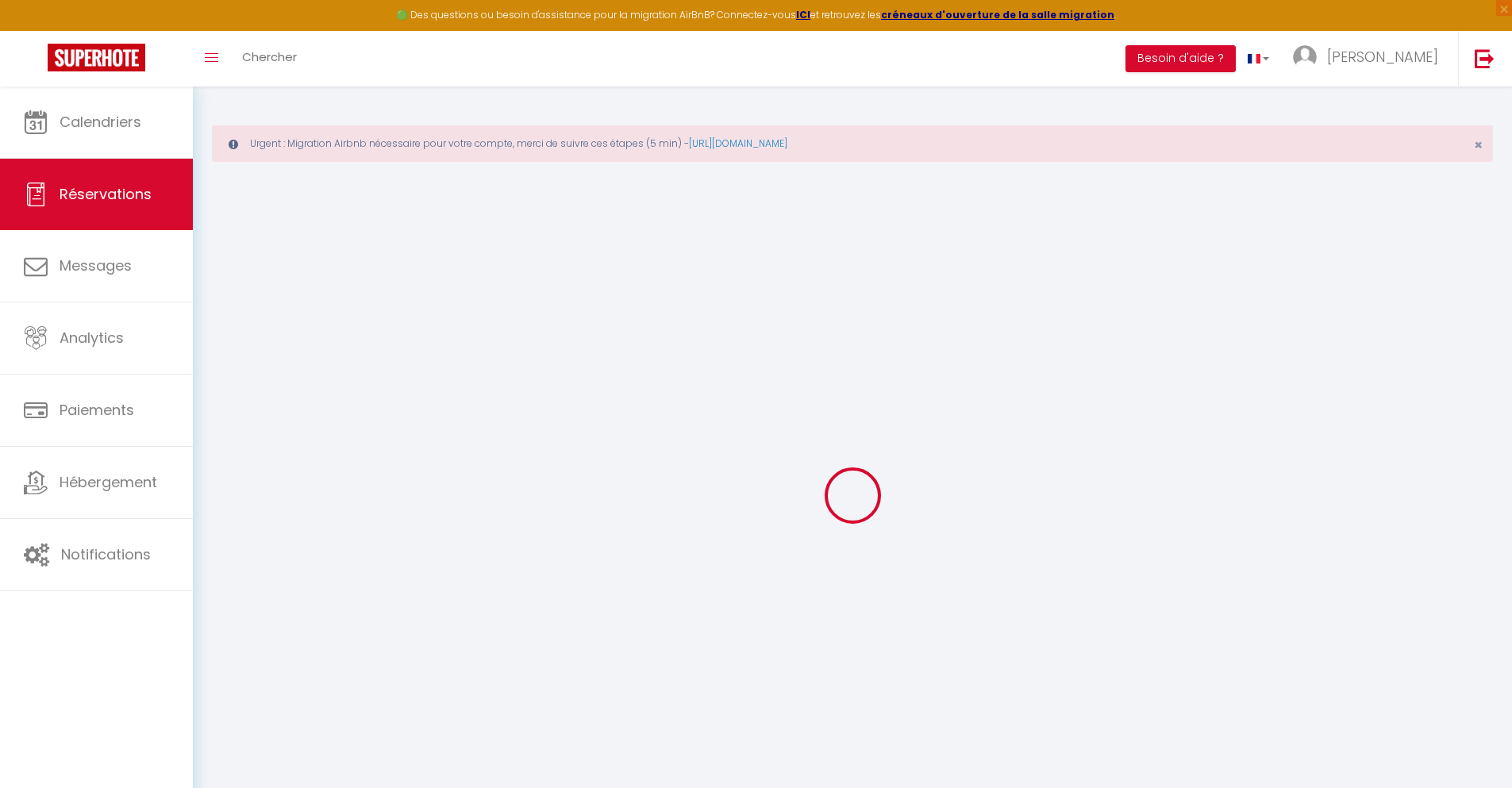
type input "101.84"
select select "1"
type input "0"
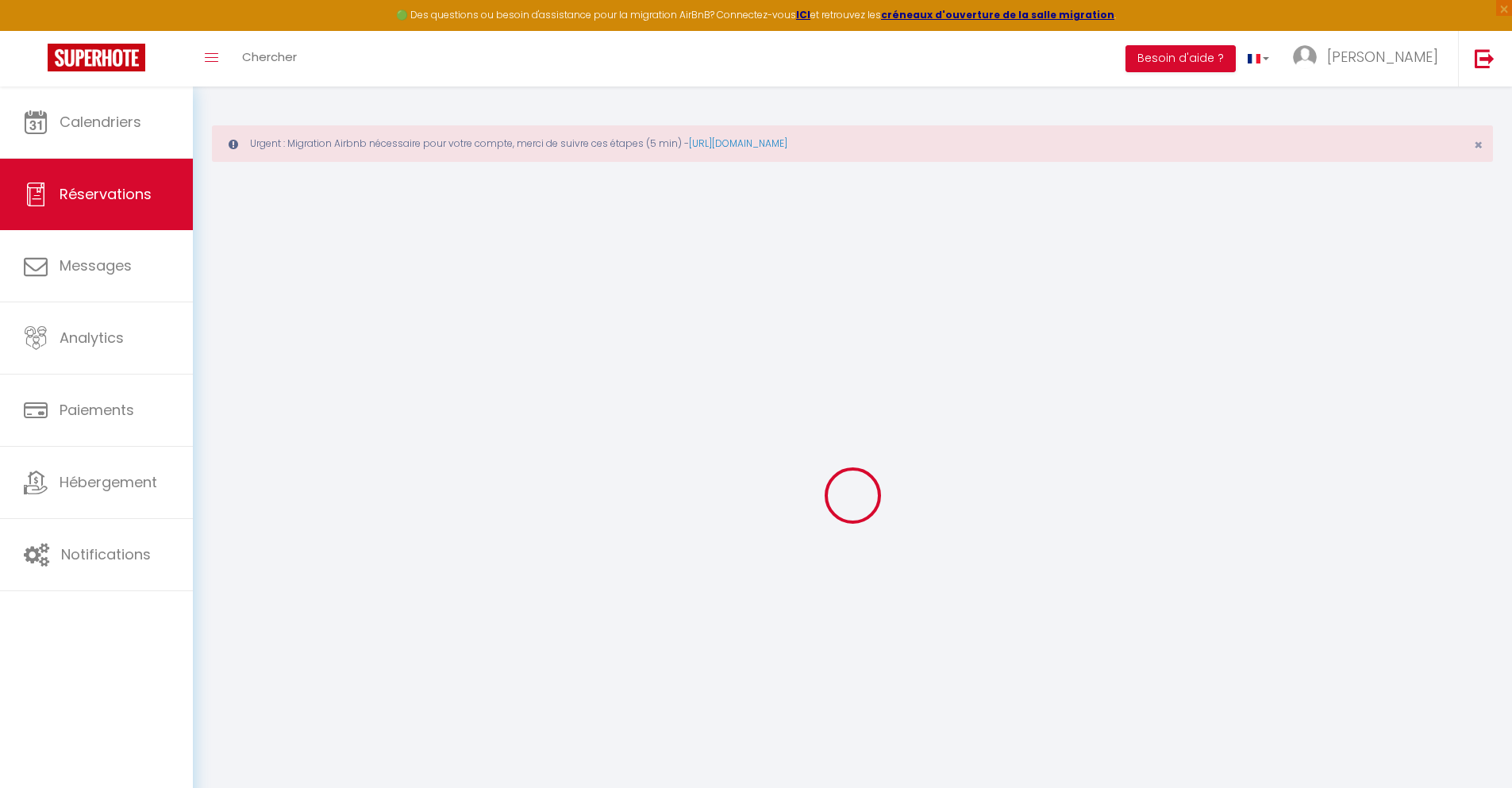
select select
select select "15"
checkbox input "false"
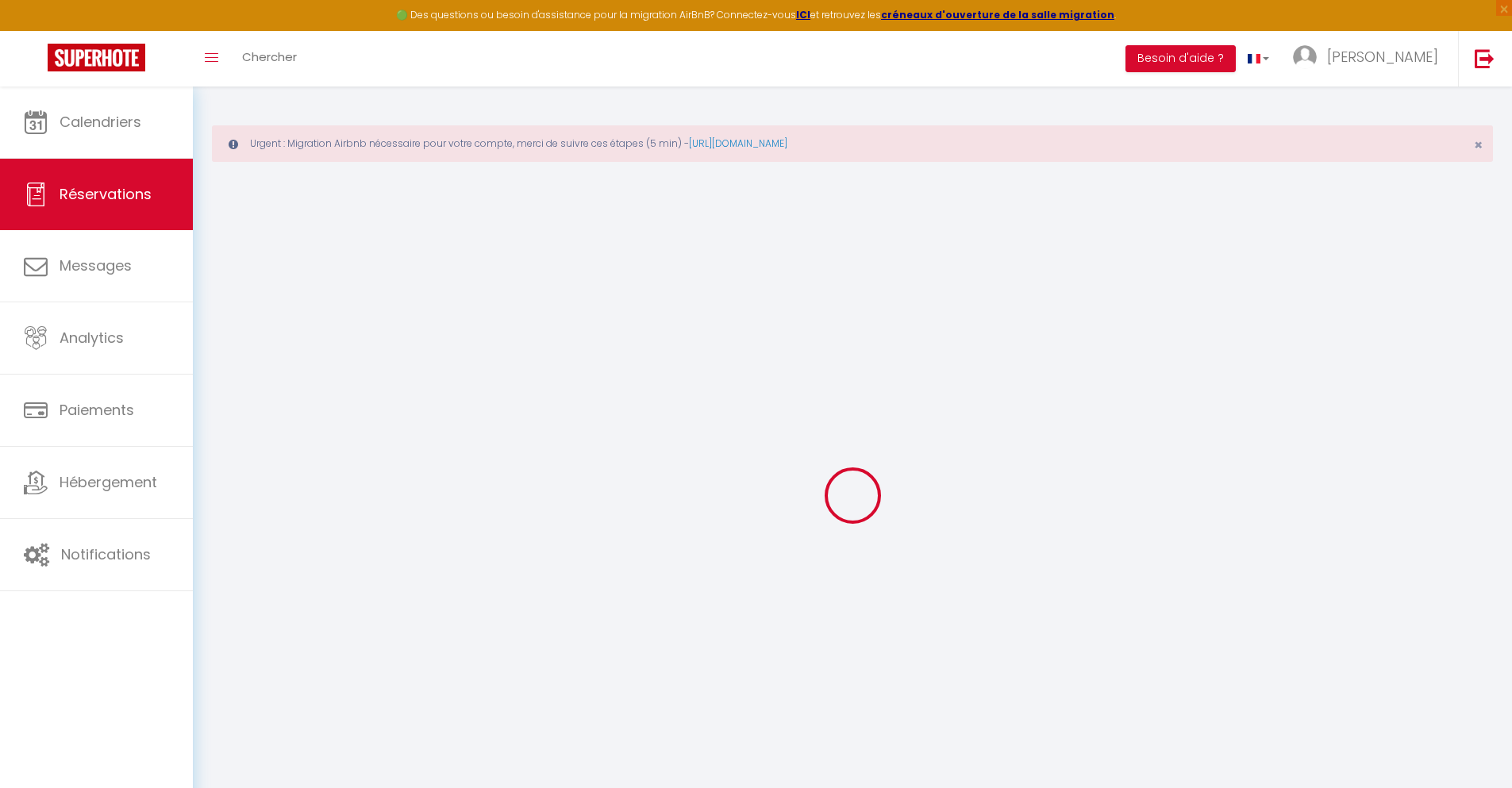
select select
checkbox input "false"
select select
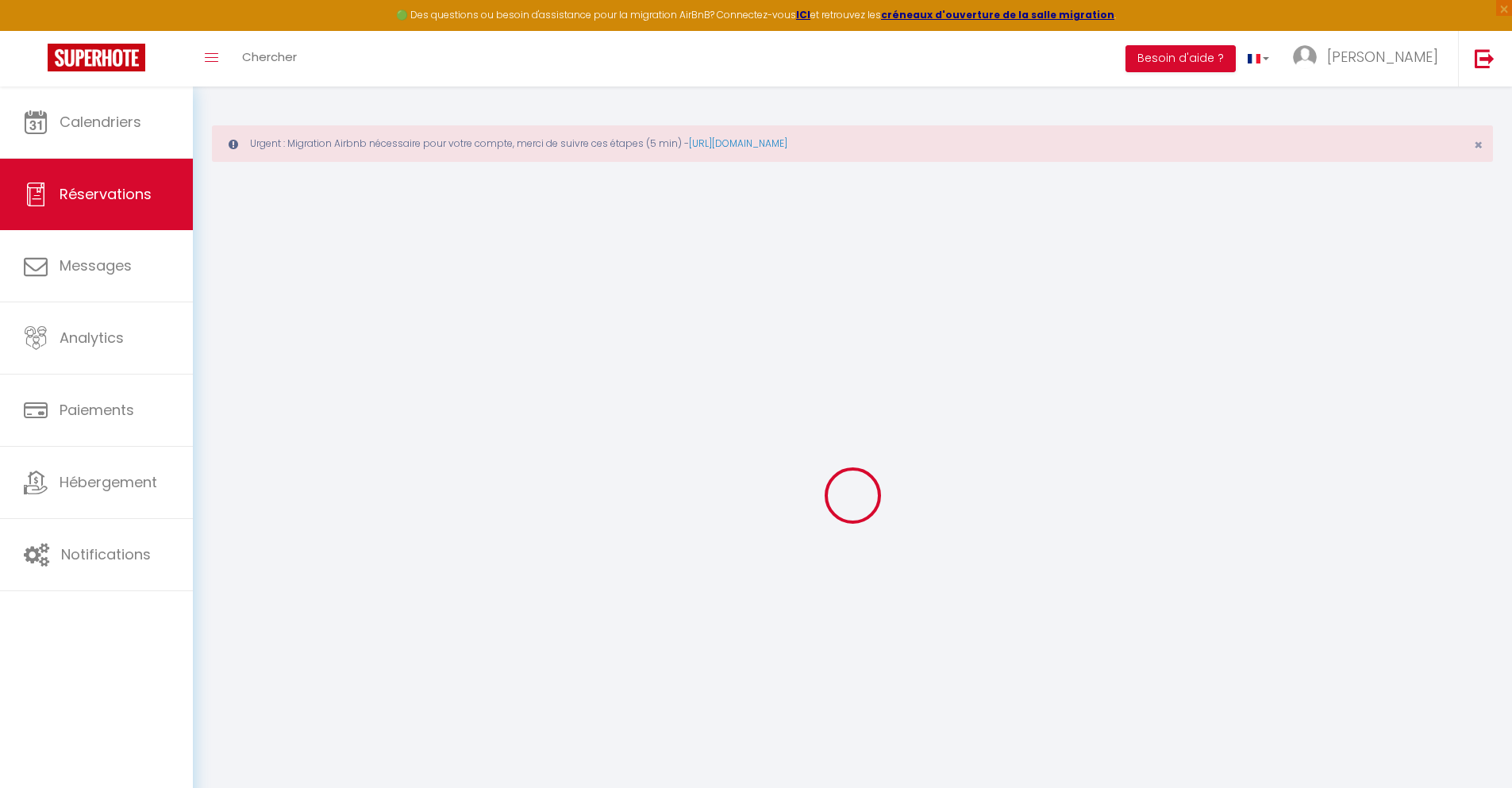
select select
checkbox input "false"
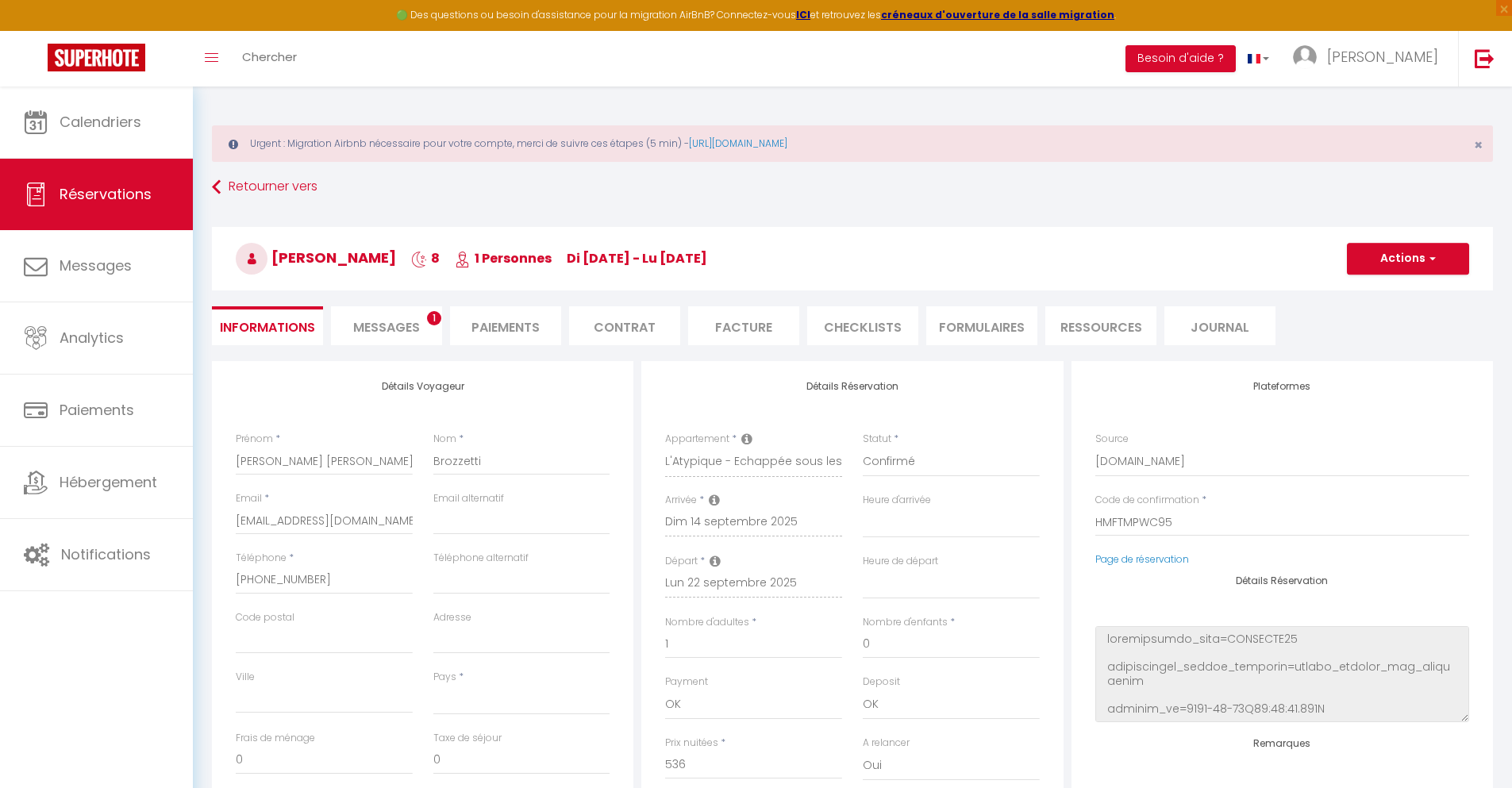
select select
type input "40"
type input "31.26"
select select
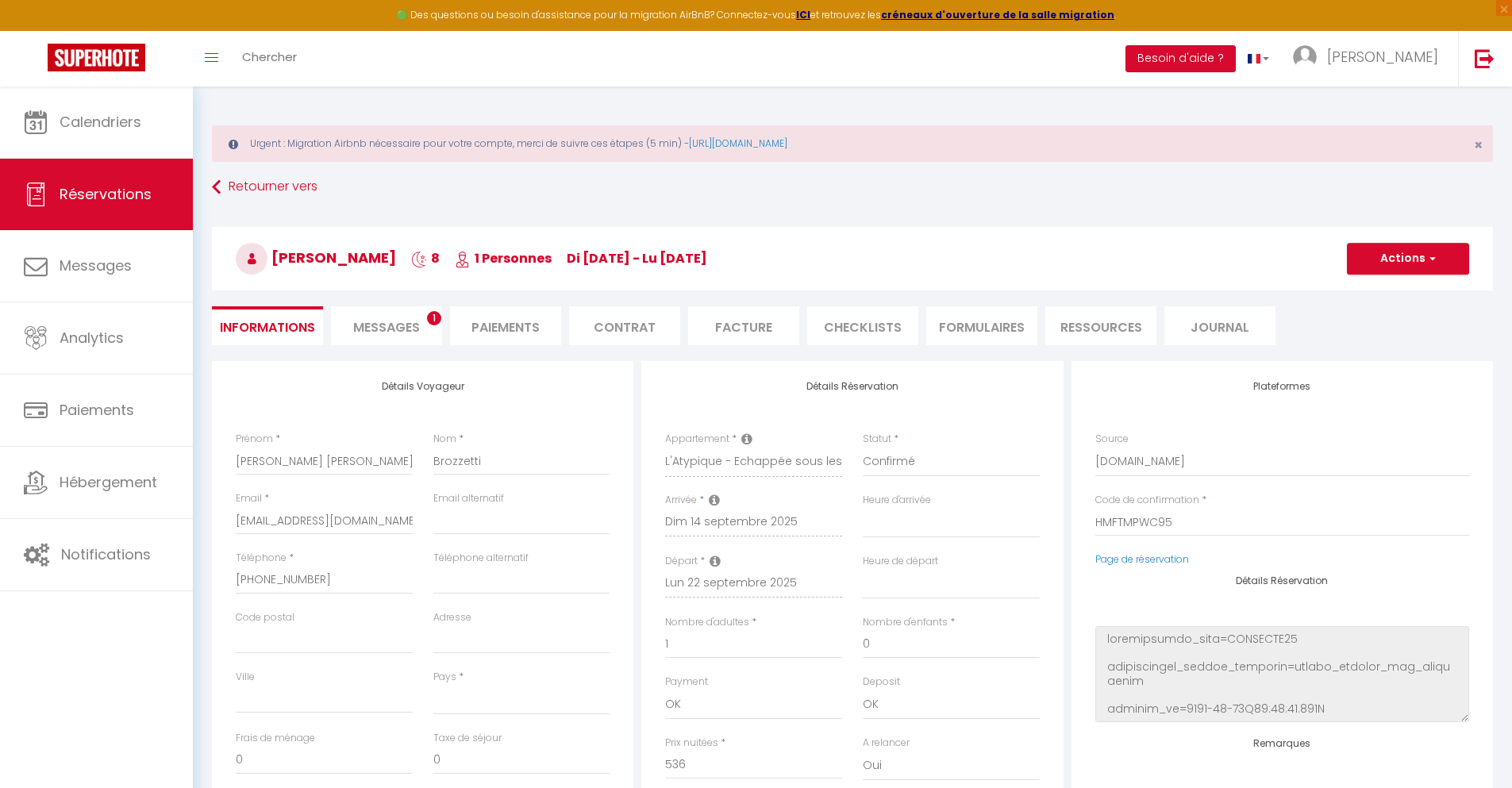
checkbox input "false"
select select
checkbox input "false"
select select
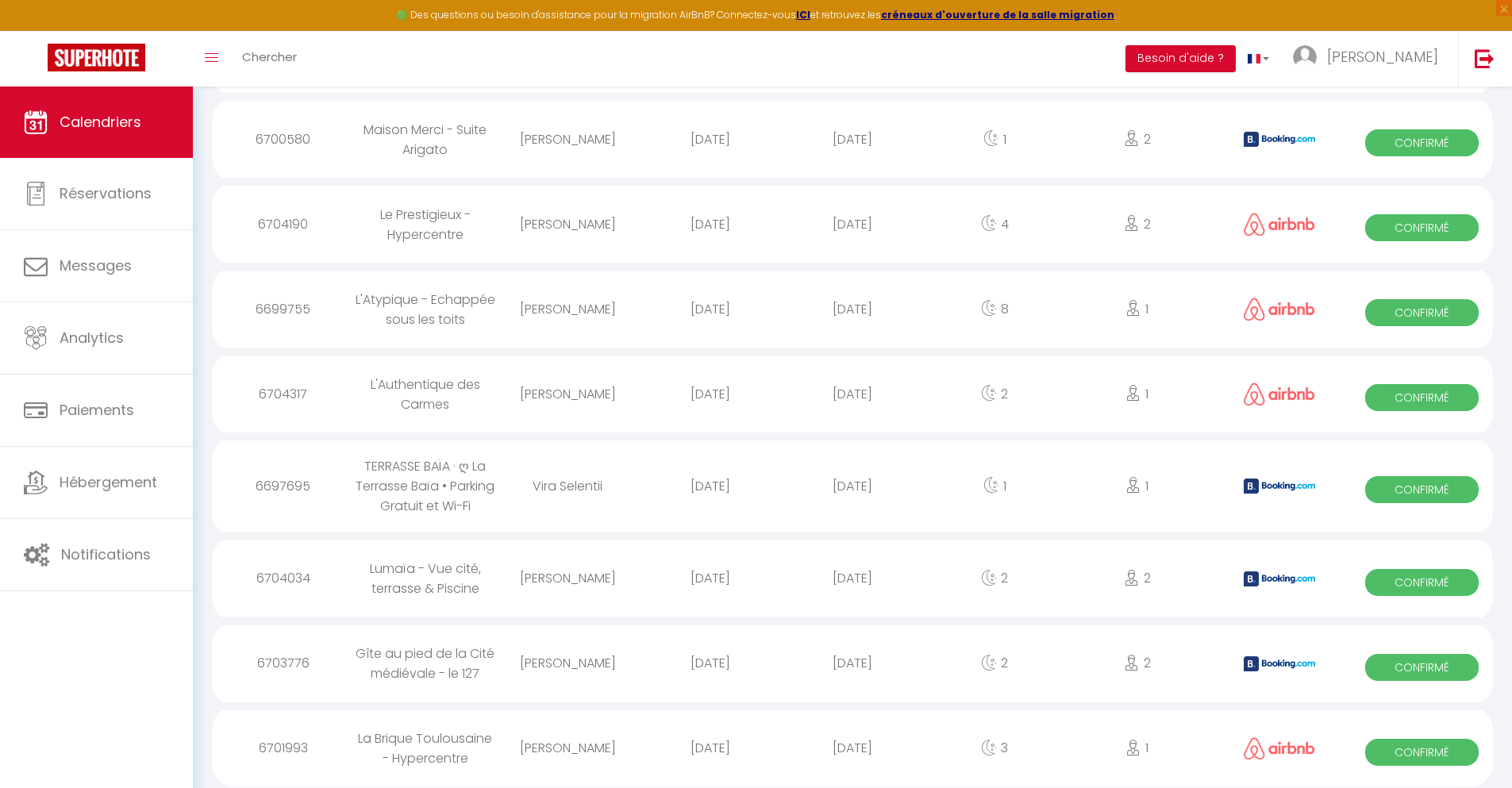
scroll to position [2040, 0]
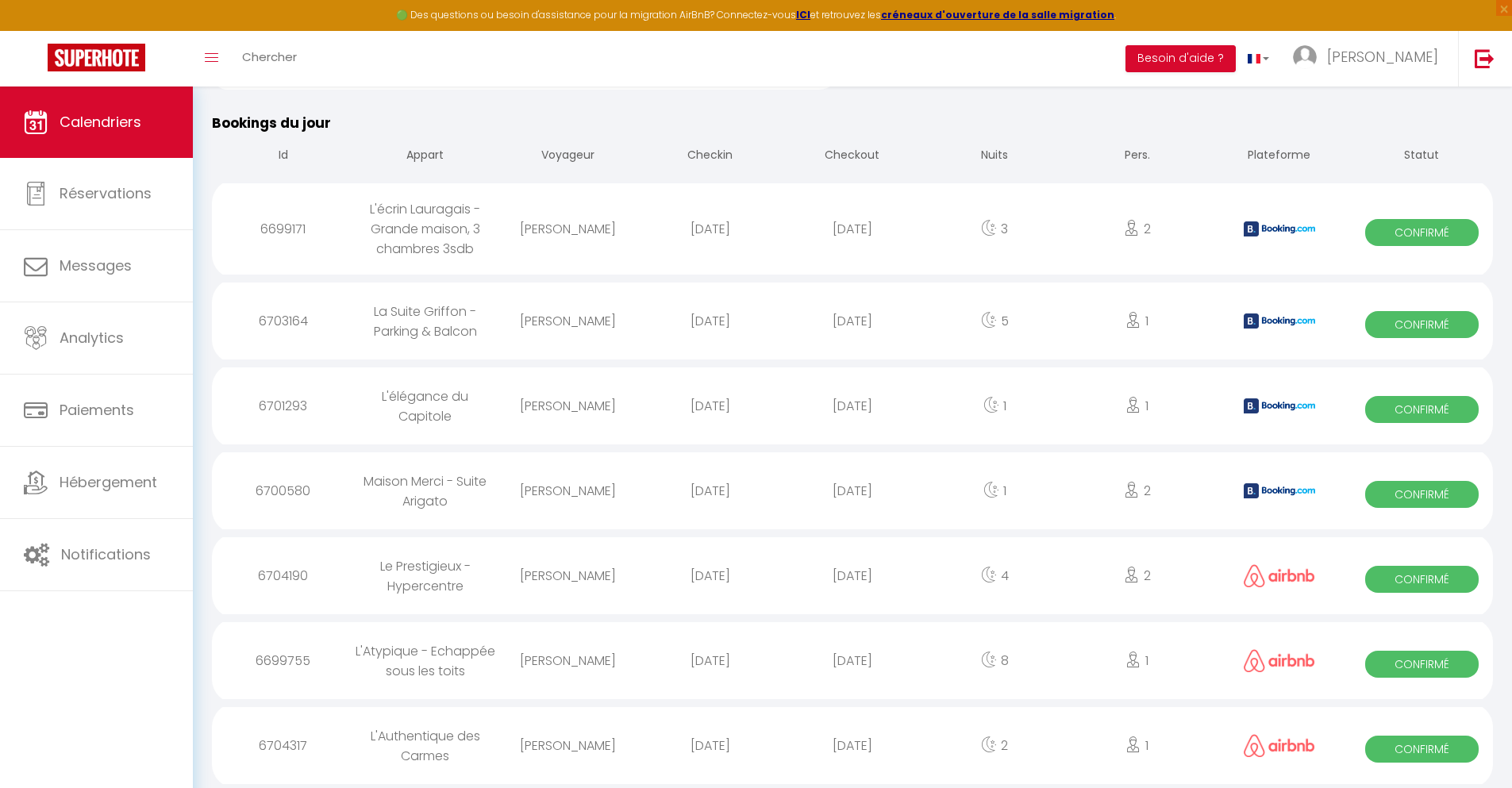
click at [852, 745] on div "[DATE]" at bounding box center [851, 745] width 142 height 51
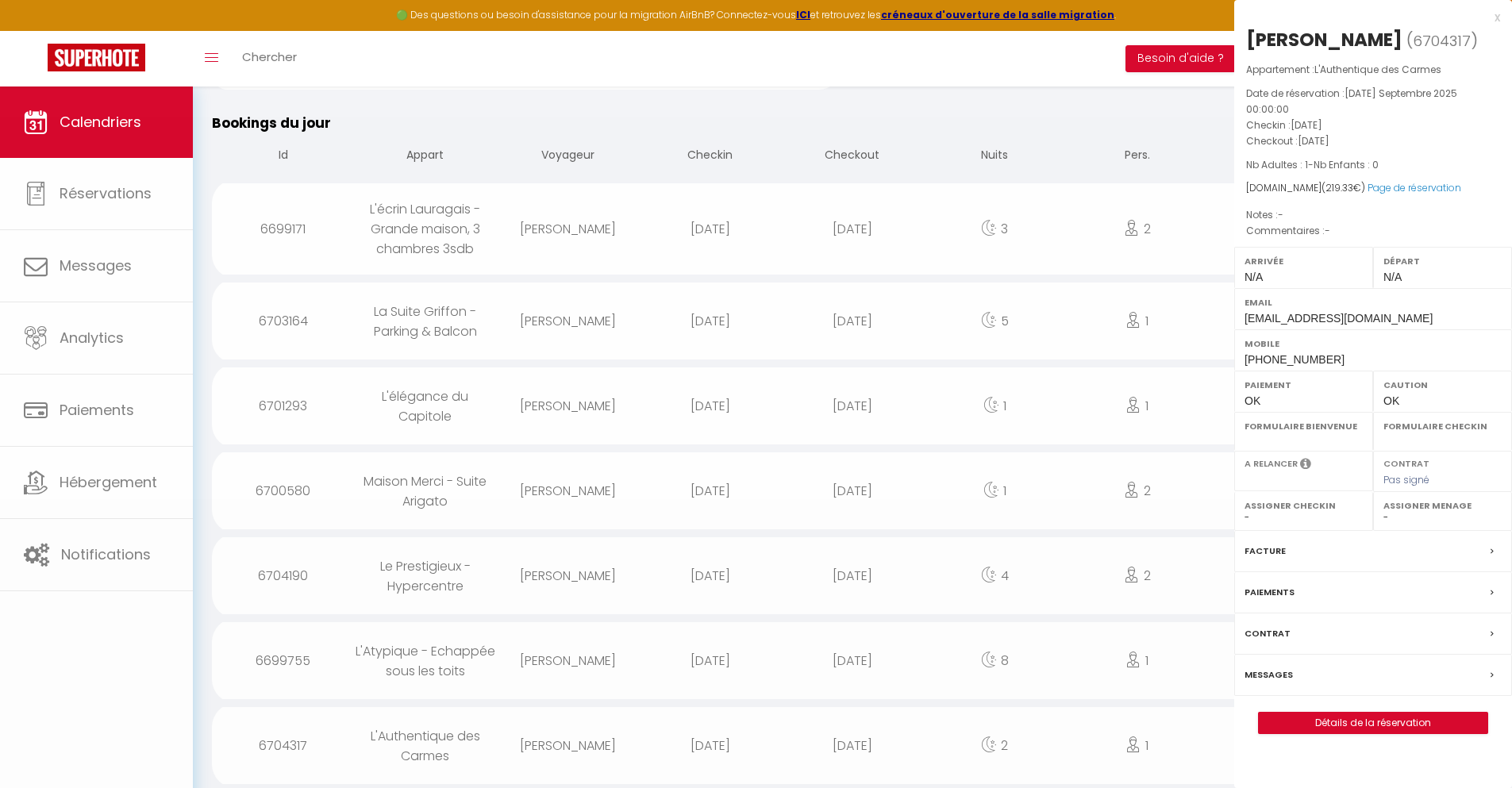
select select "0"
select select "1"
select select
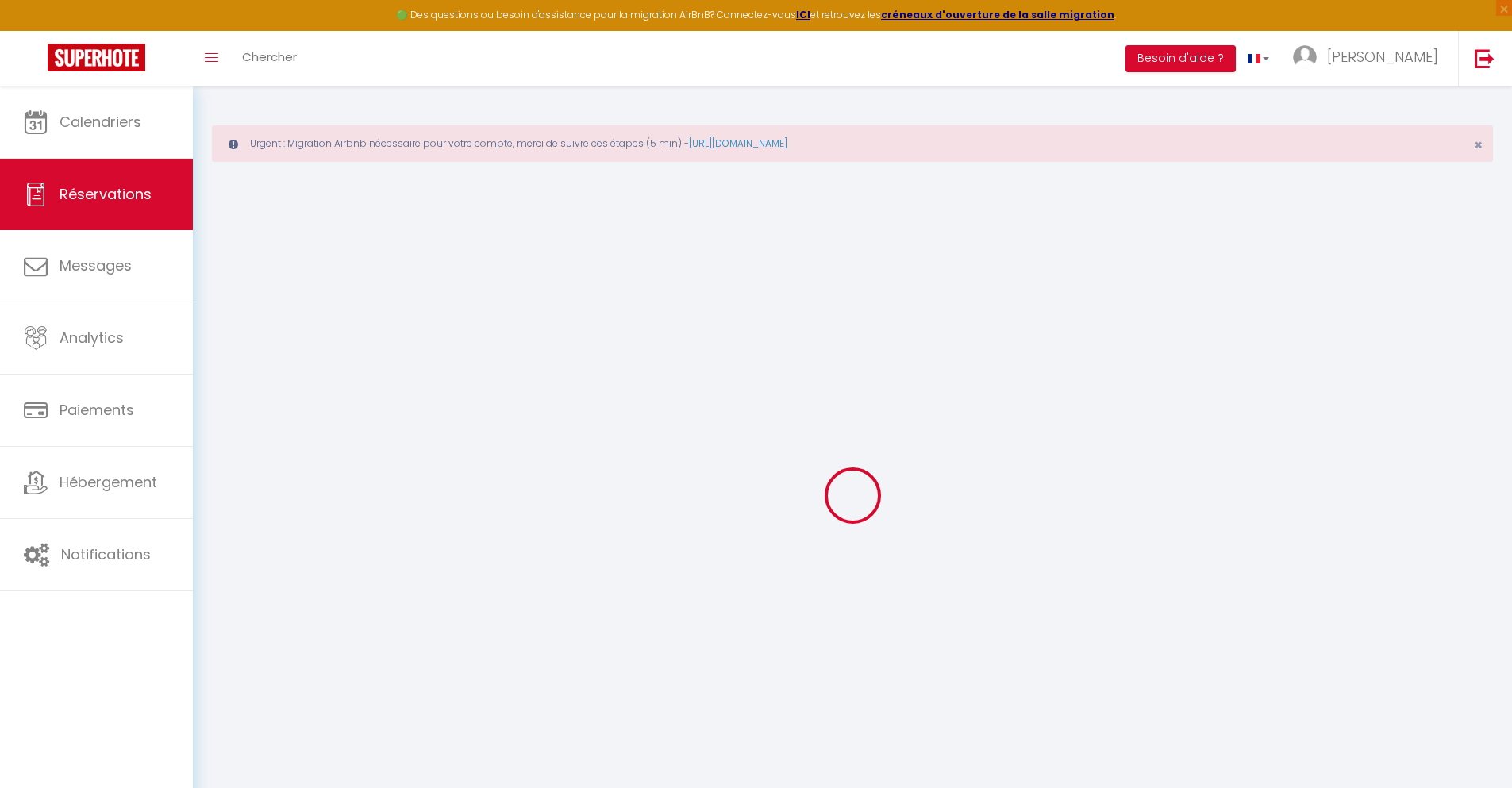
select select
checkbox input "false"
select select
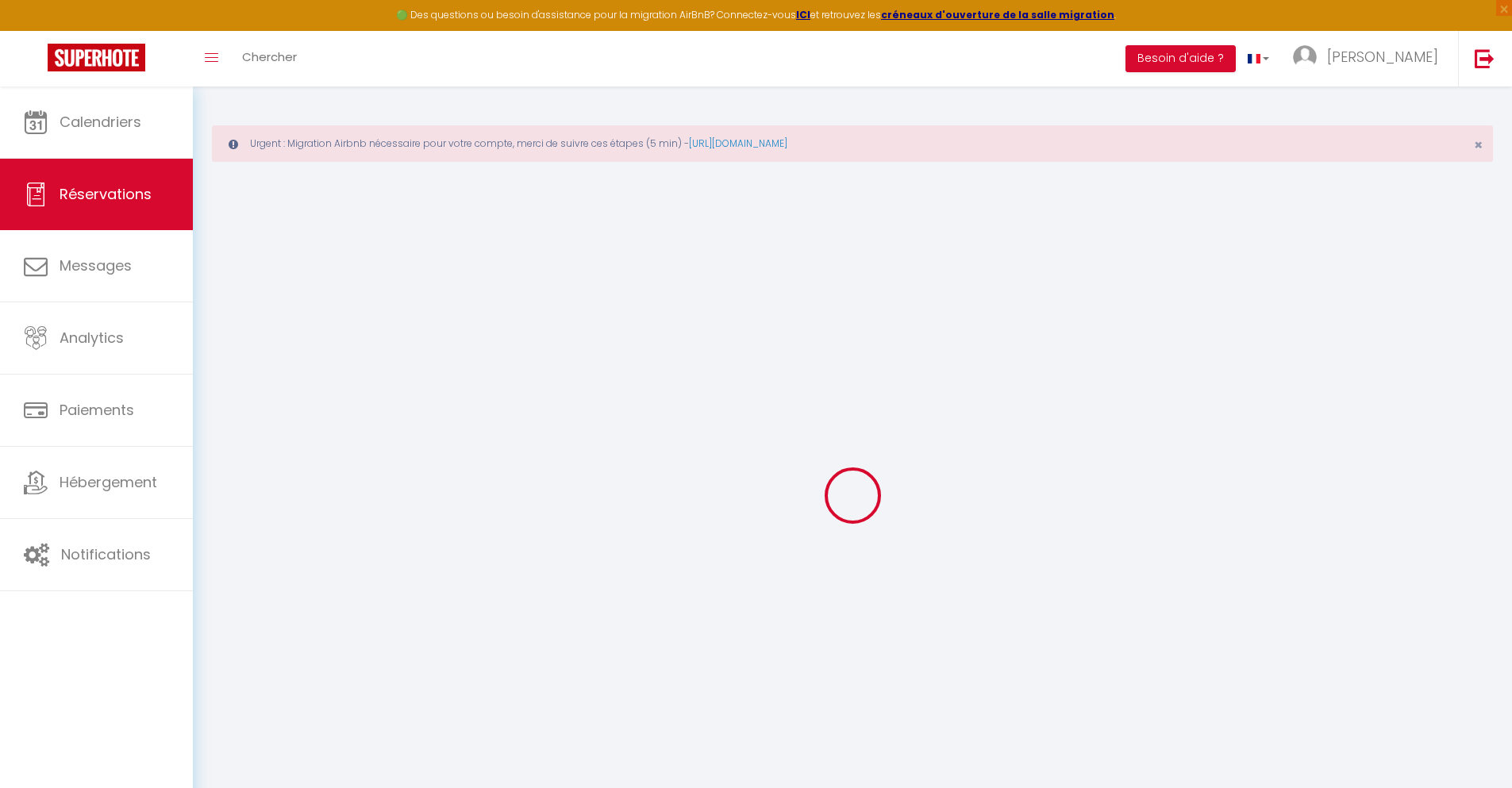
select select
checkbox input "false"
select select
type input "66"
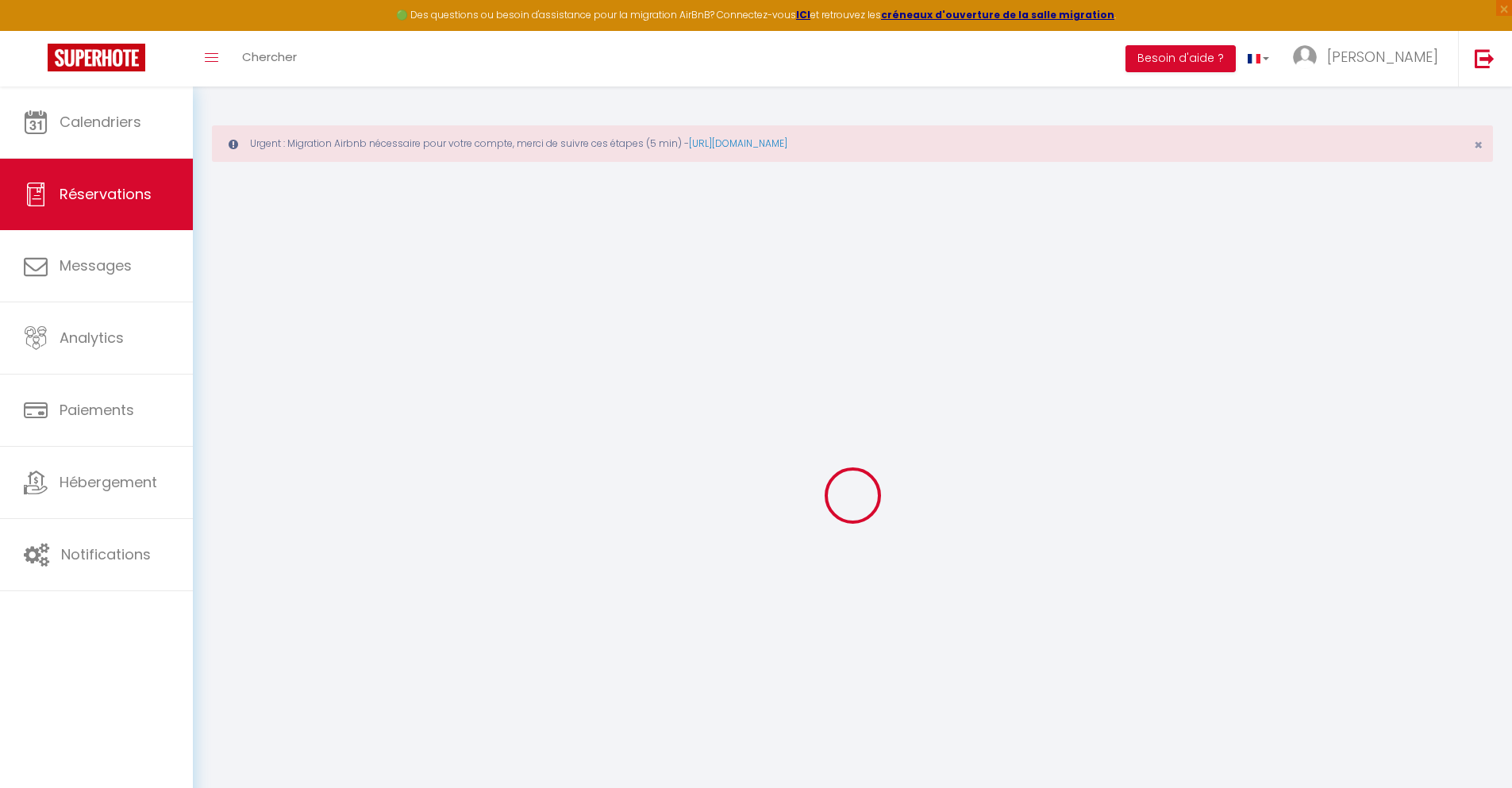
type input "9.33"
select select
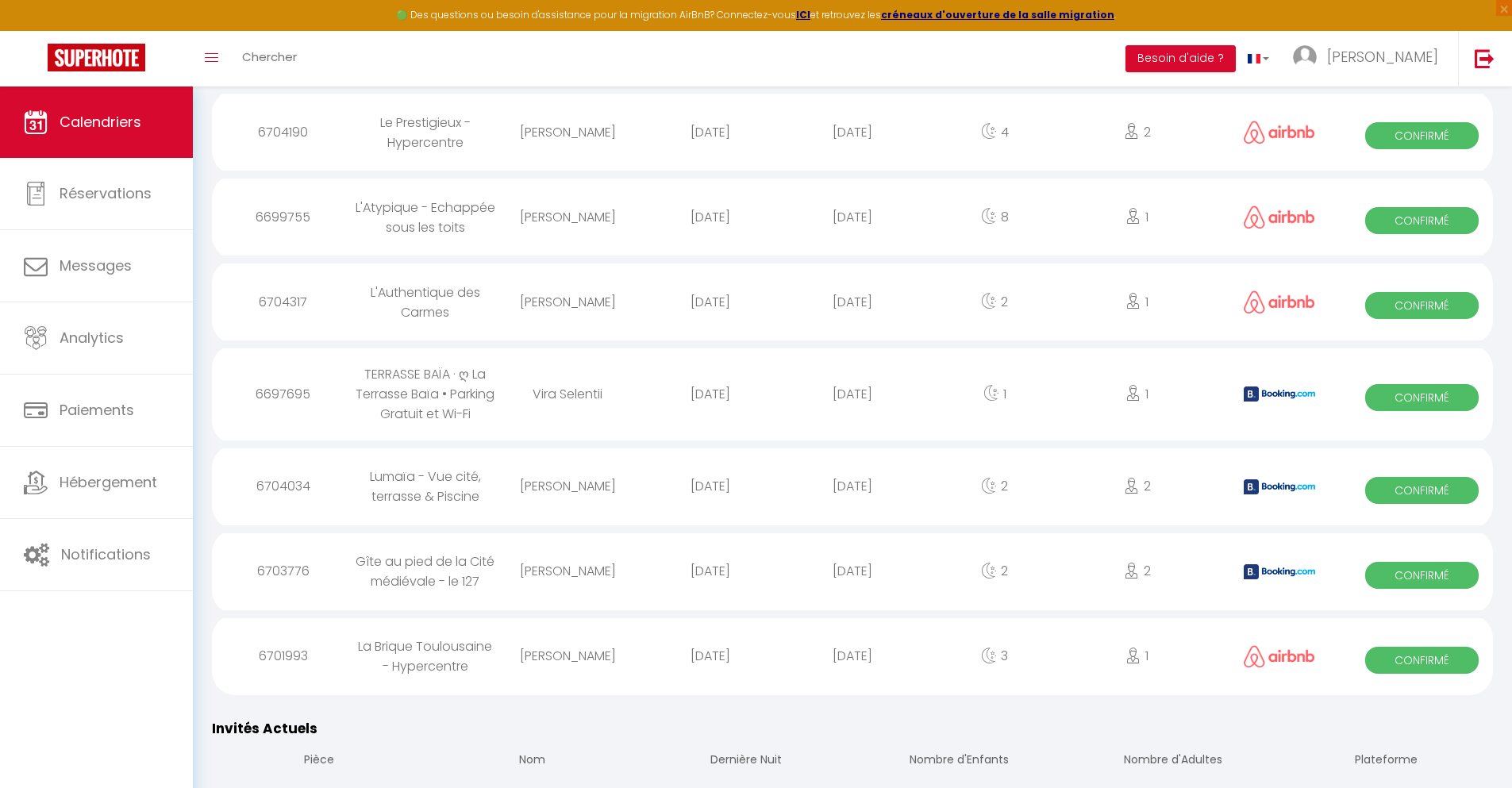
scroll to position [2140, 0]
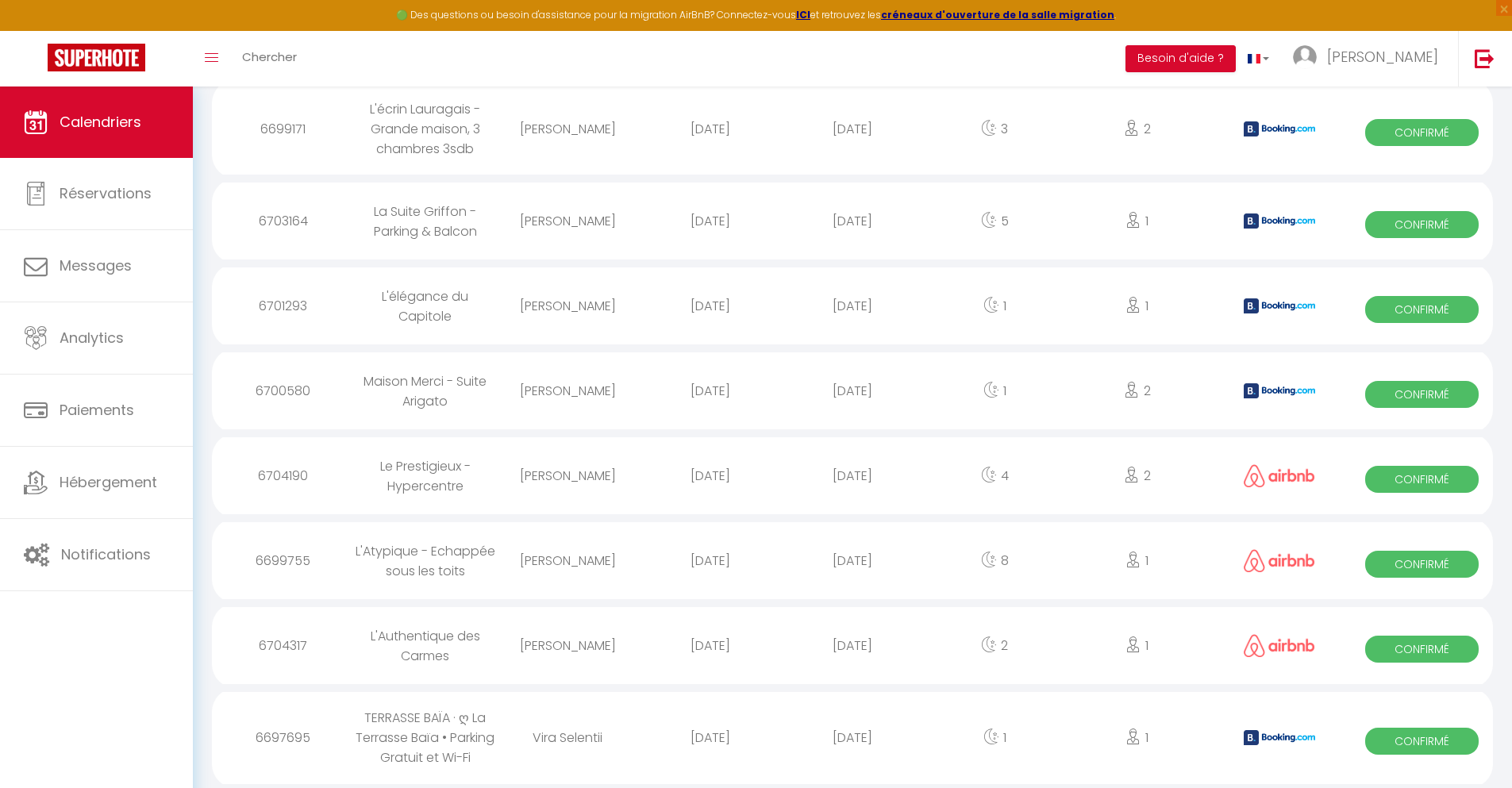
click at [852, 737] on div "[DATE]" at bounding box center [851, 737] width 142 height 51
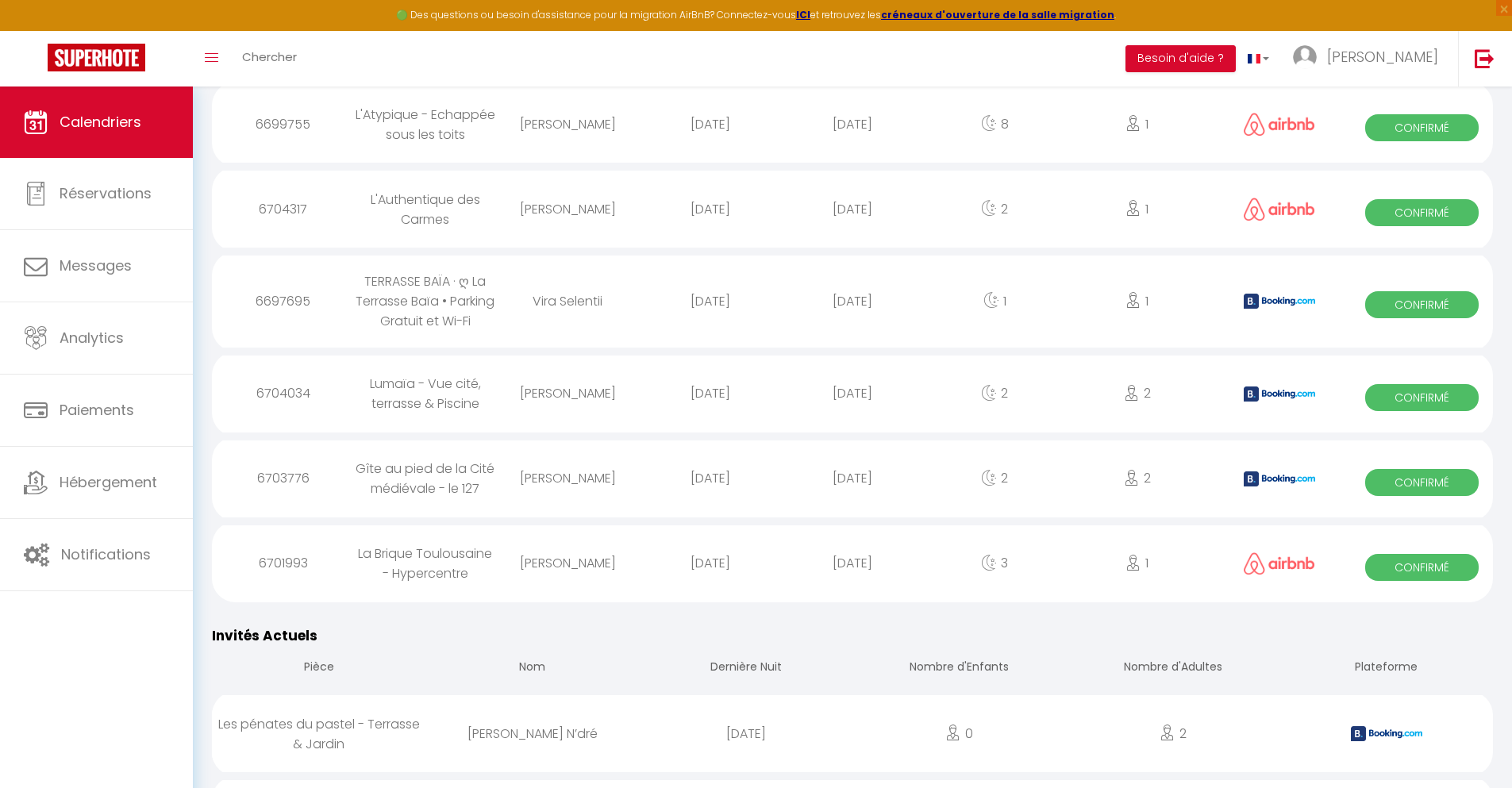
scroll to position [2225, 0]
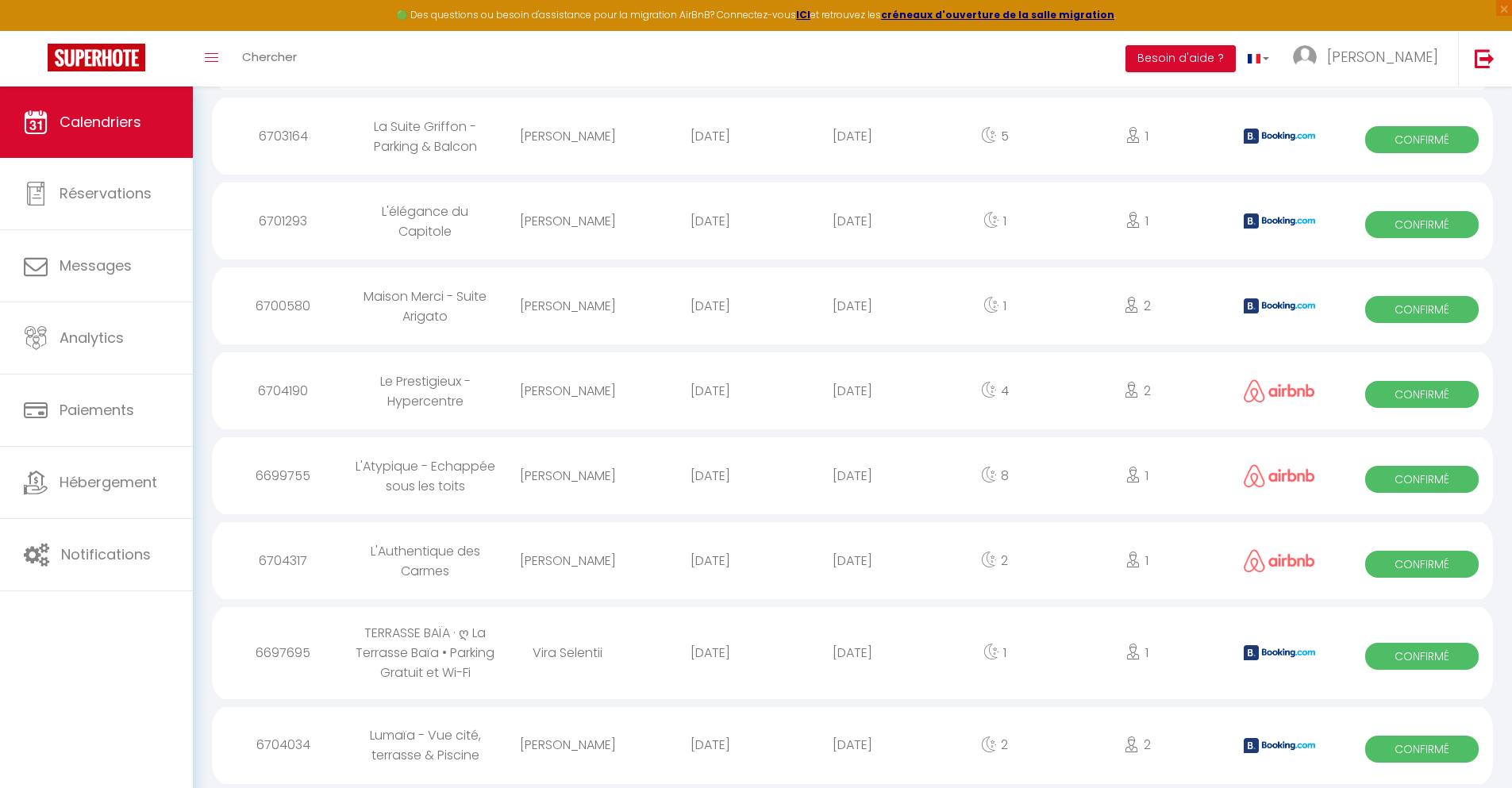
click at [852, 745] on div "[DATE]" at bounding box center [851, 744] width 142 height 51
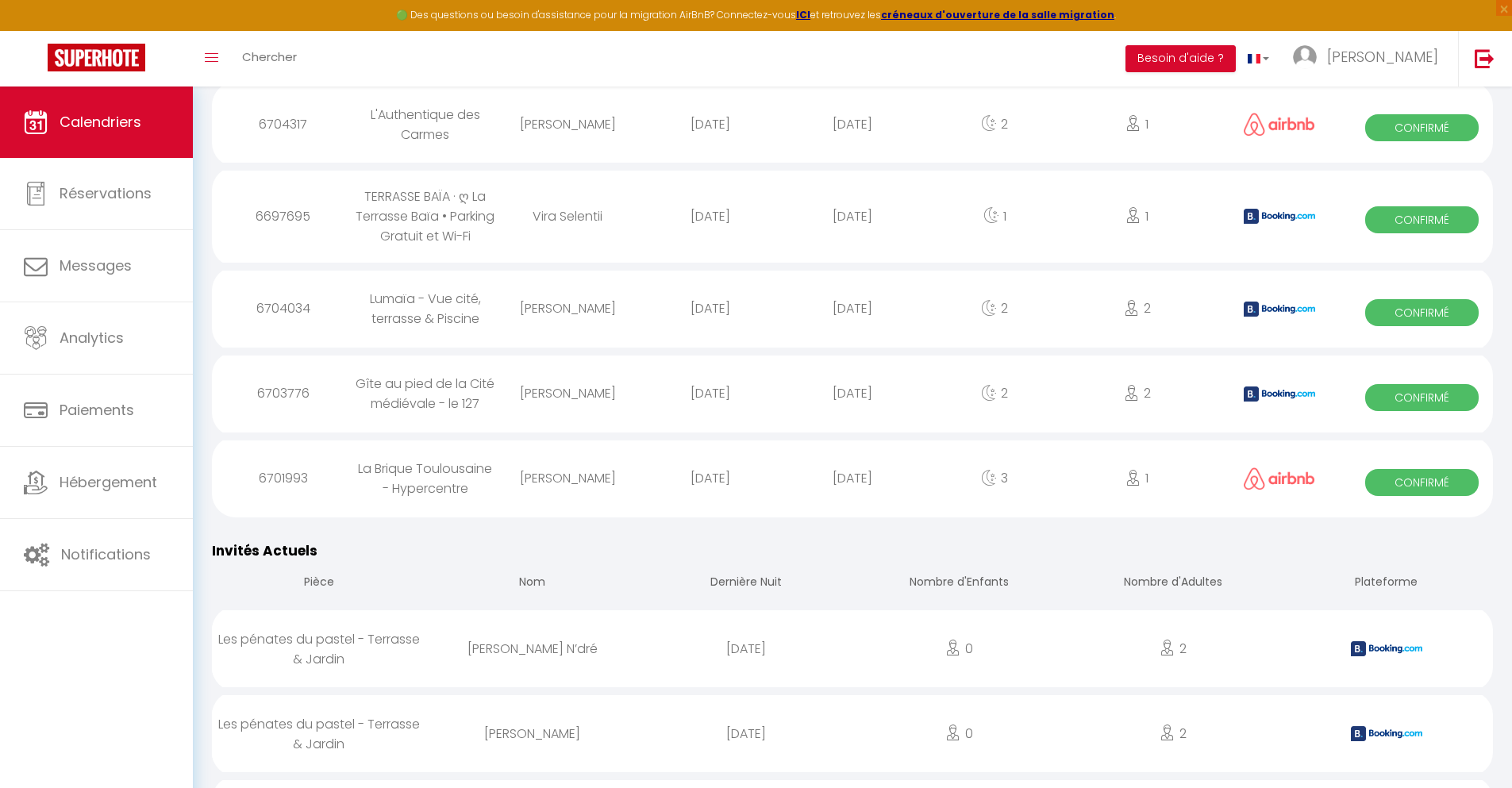
scroll to position [2310, 0]
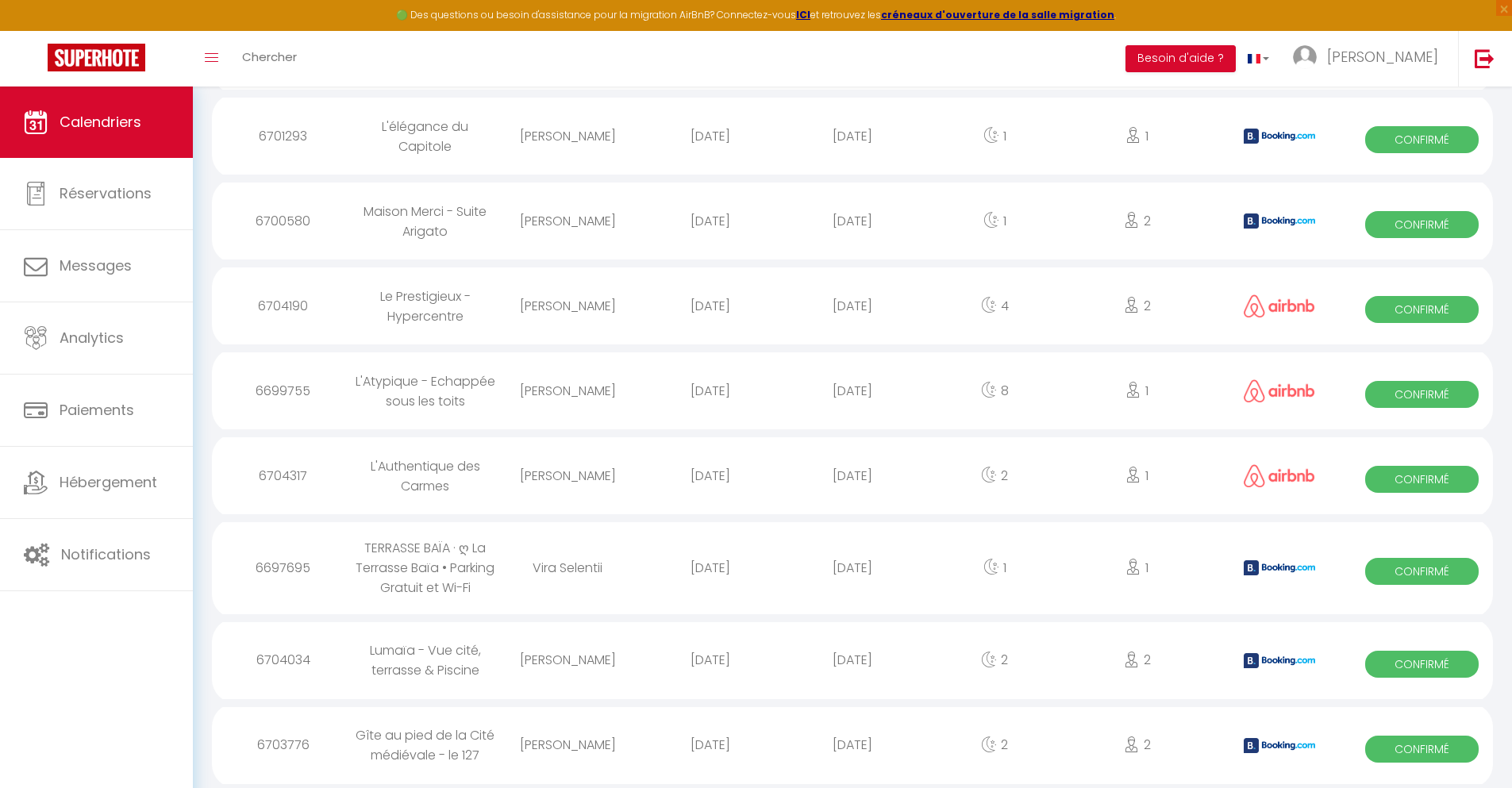
click at [852, 745] on div "[DATE]" at bounding box center [851, 744] width 142 height 51
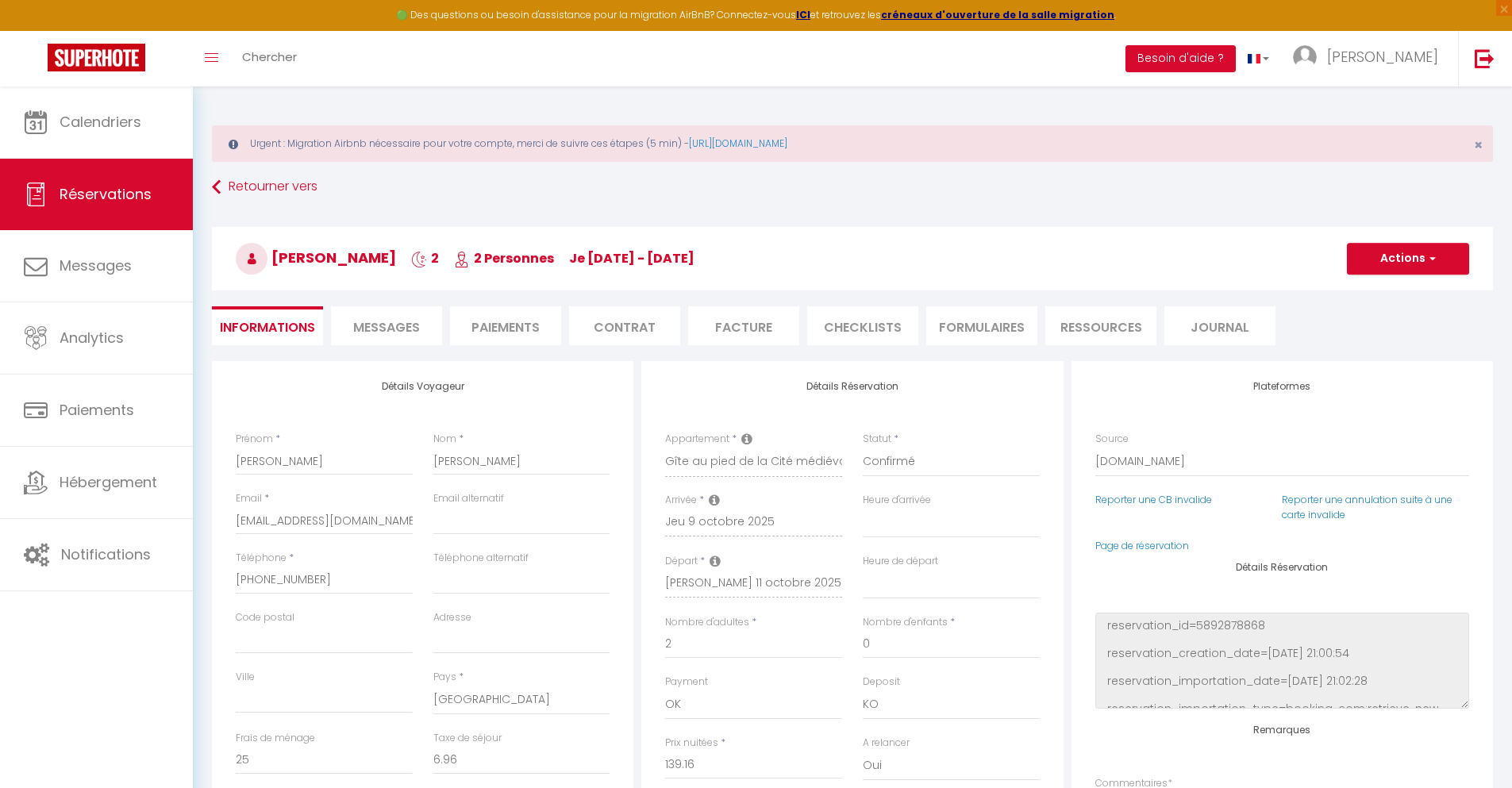
scroll to position [87, 0]
